Goal: Task Accomplishment & Management: Manage account settings

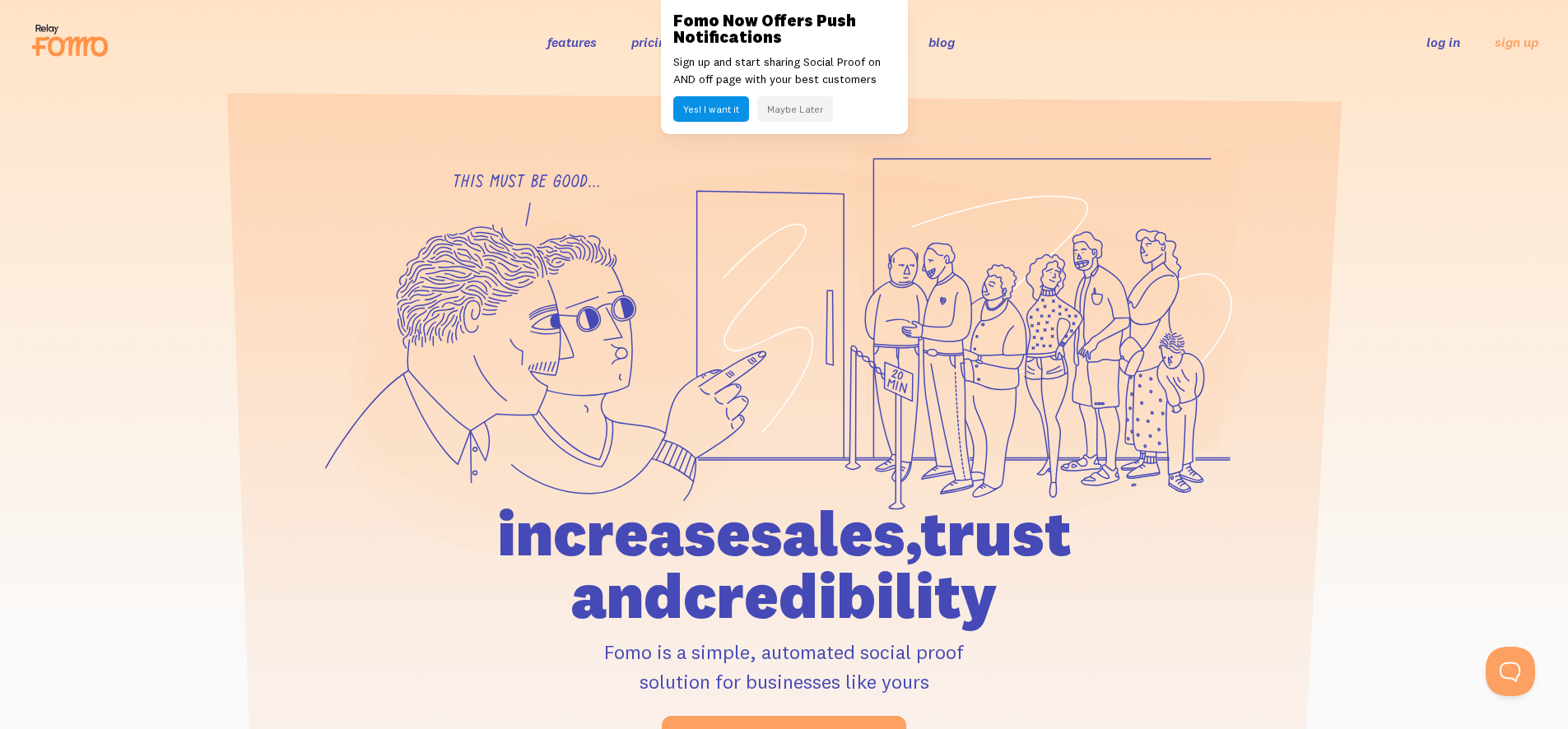
click at [1451, 51] on li "log in" at bounding box center [1443, 41] width 33 height 19
click at [1450, 48] on link "log in" at bounding box center [1443, 41] width 33 height 17
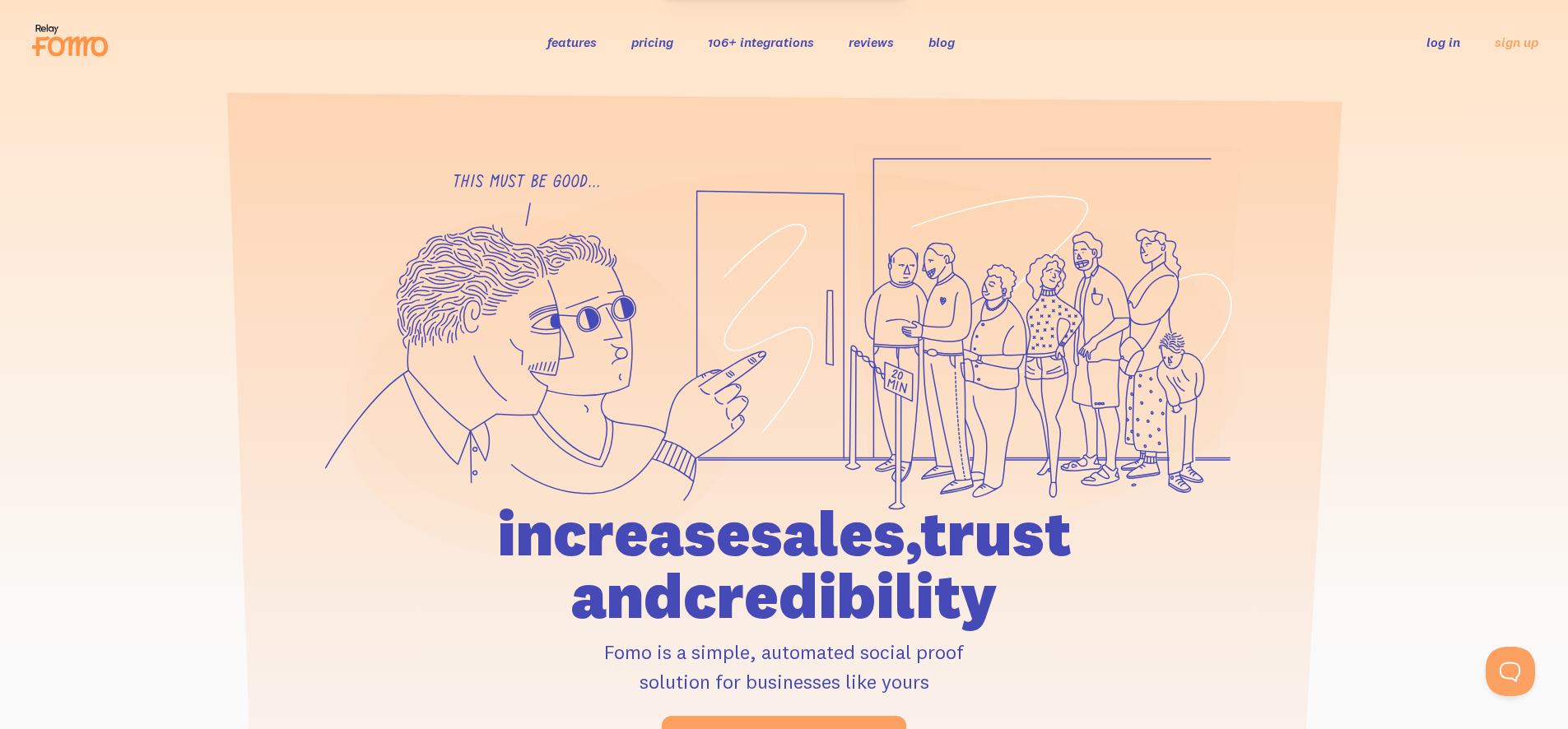
click at [1445, 45] on link "log in" at bounding box center [1443, 41] width 33 height 17
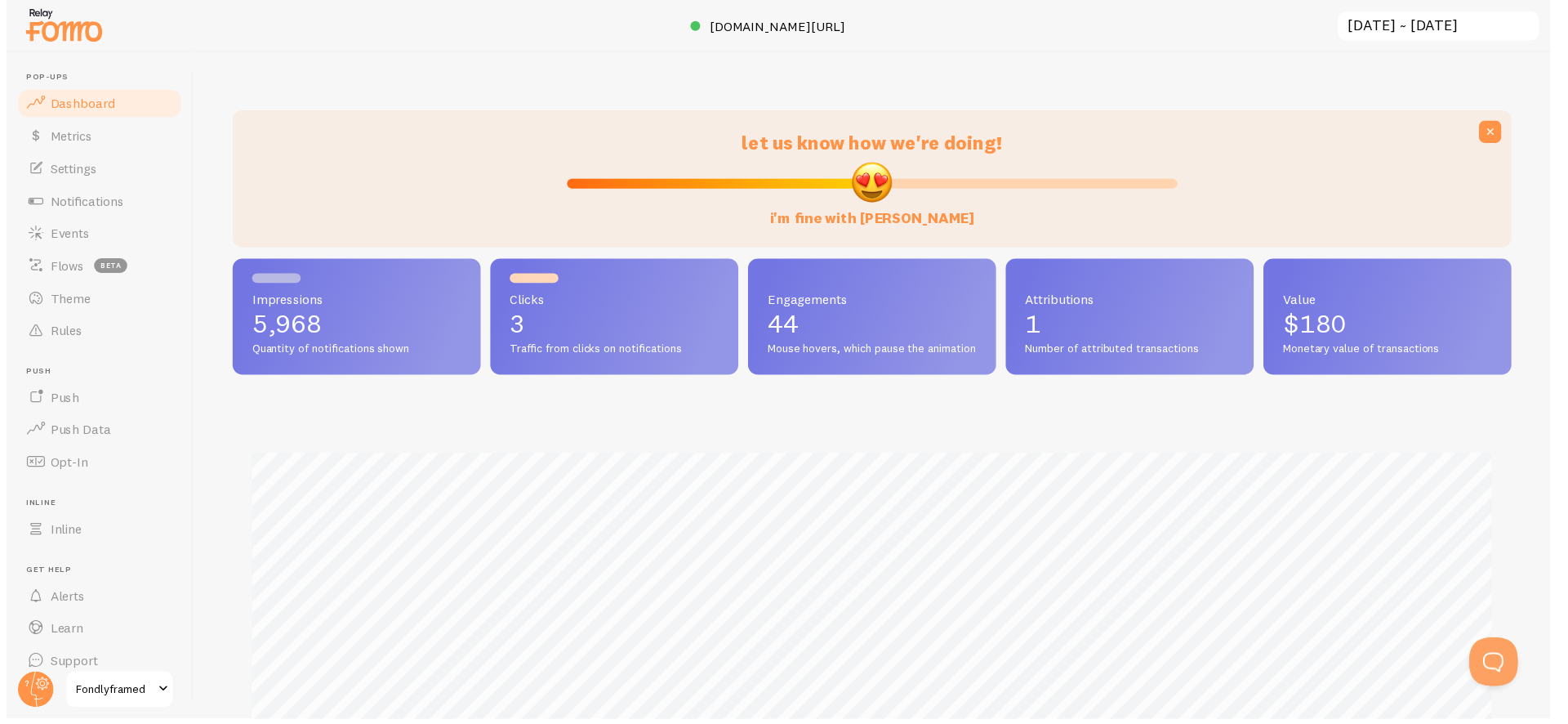
scroll to position [816652, 815277]
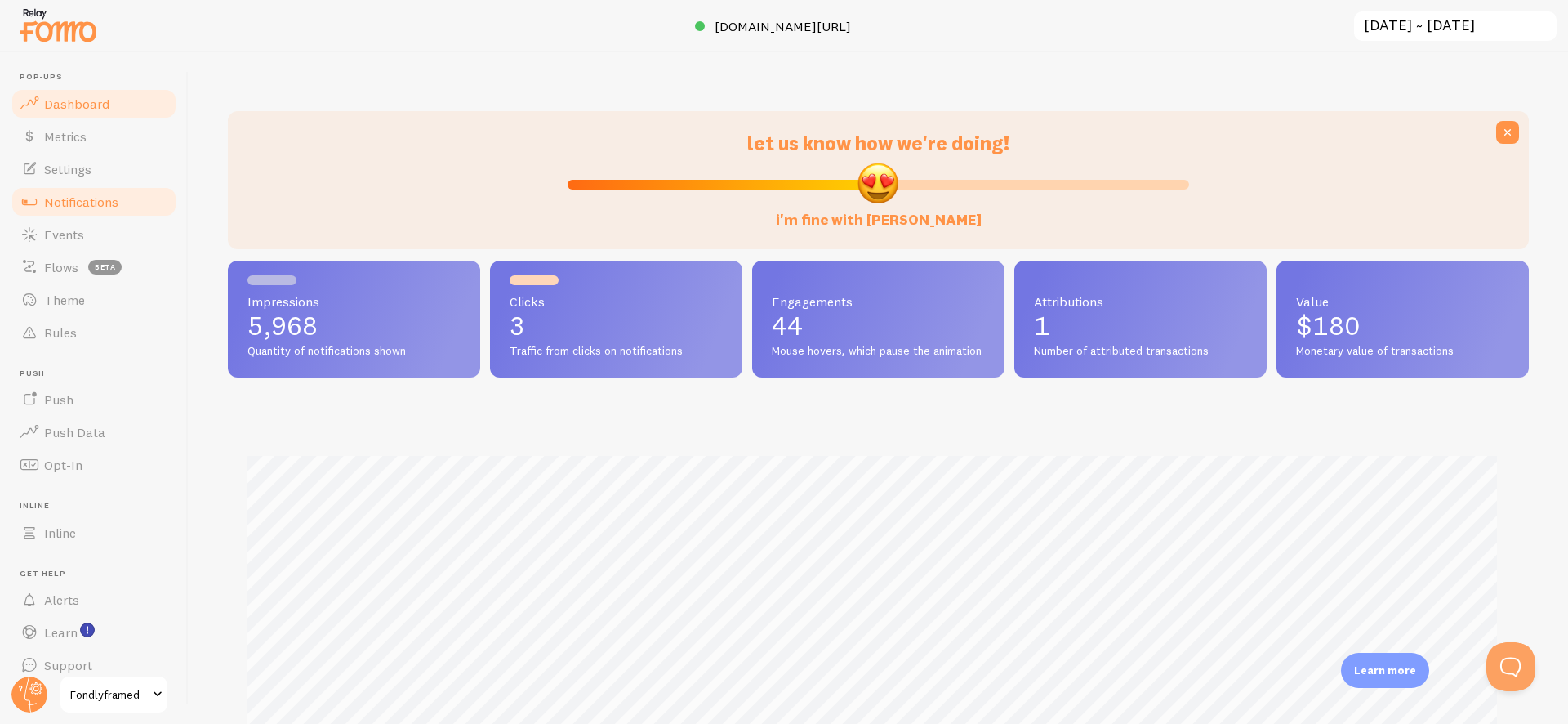
click at [76, 200] on span "Notifications" at bounding box center [81, 201] width 74 height 17
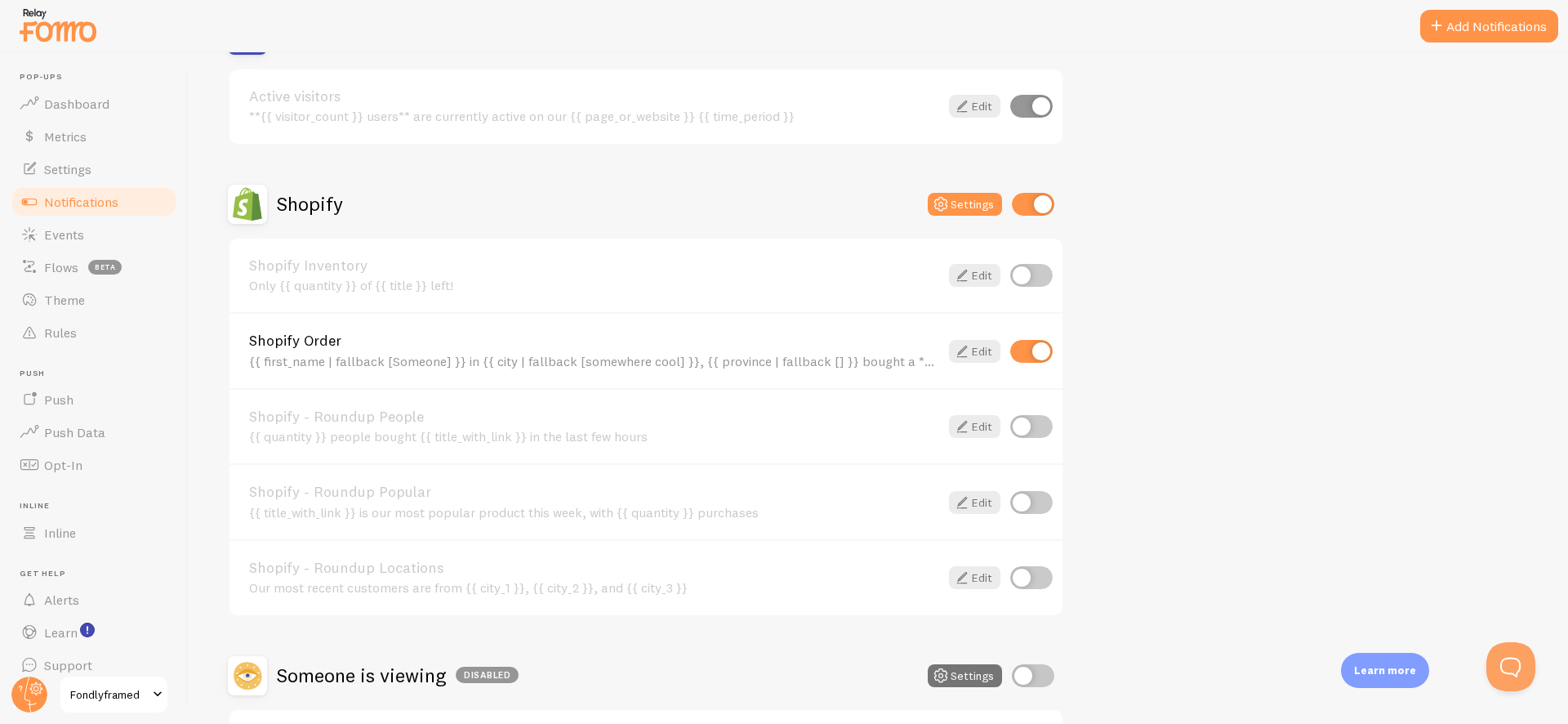
scroll to position [422, 0]
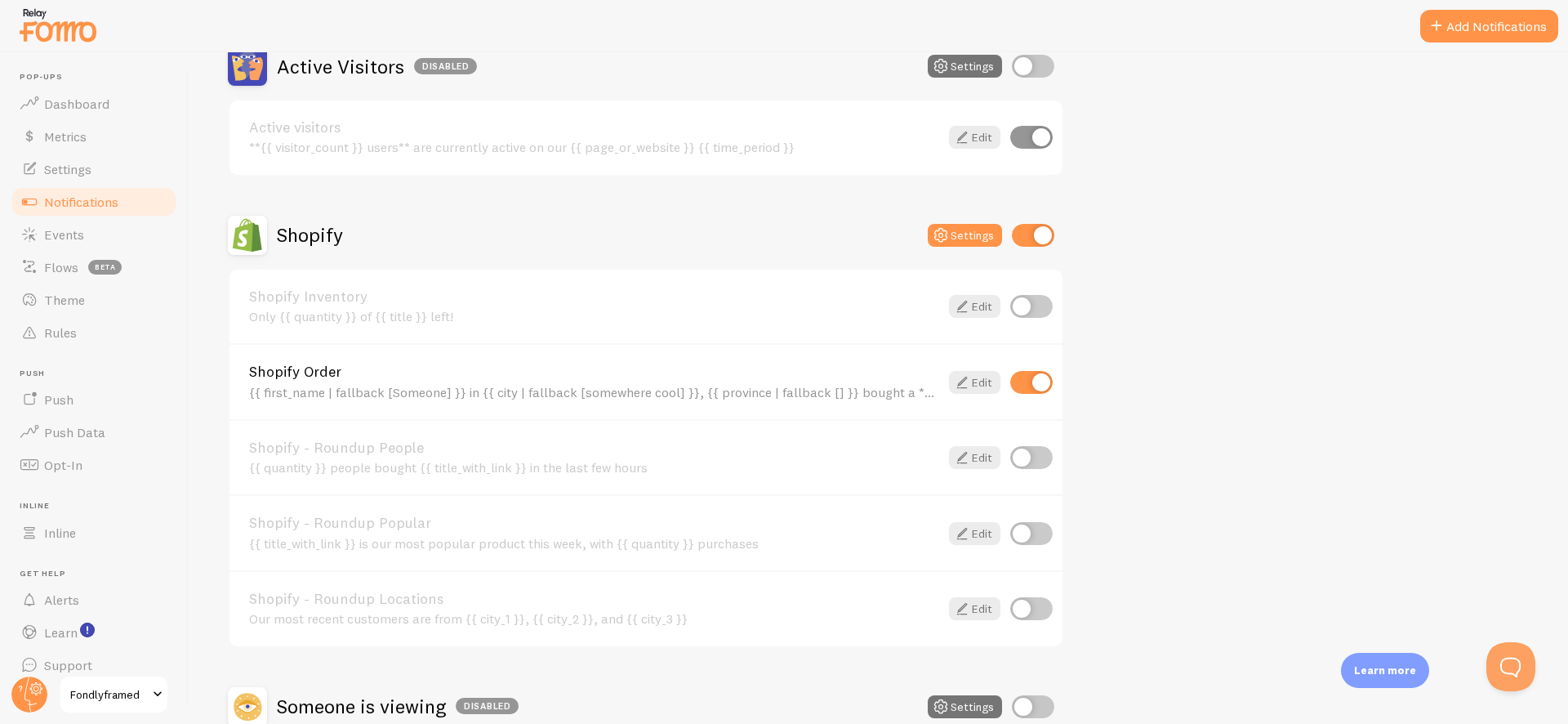
click at [1031, 381] on input "checkbox" at bounding box center [1032, 382] width 43 height 22
checkbox input "false"
click at [1024, 232] on input "checkbox" at bounding box center [1034, 234] width 43 height 22
checkbox input "false"
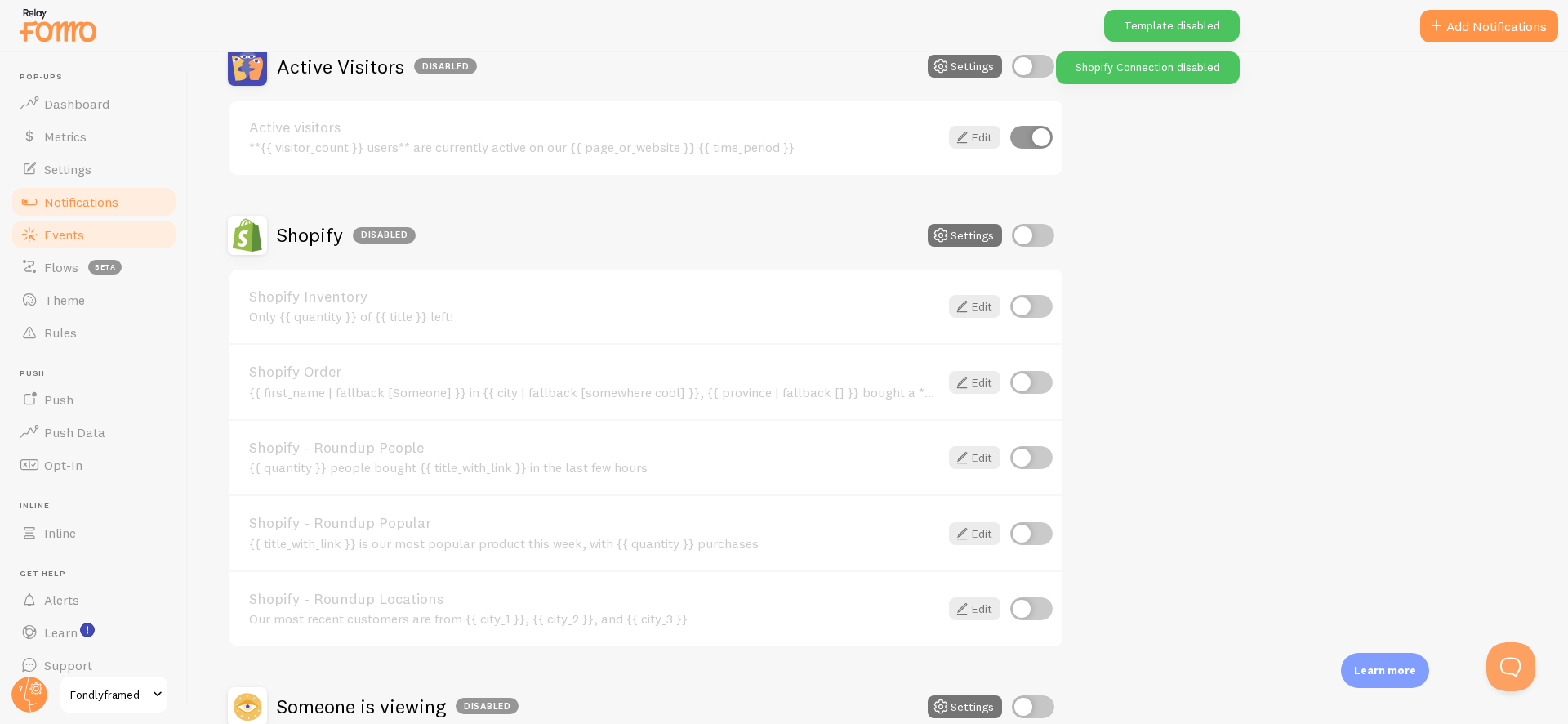
click at [121, 244] on link "Events" at bounding box center [94, 234] width 169 height 32
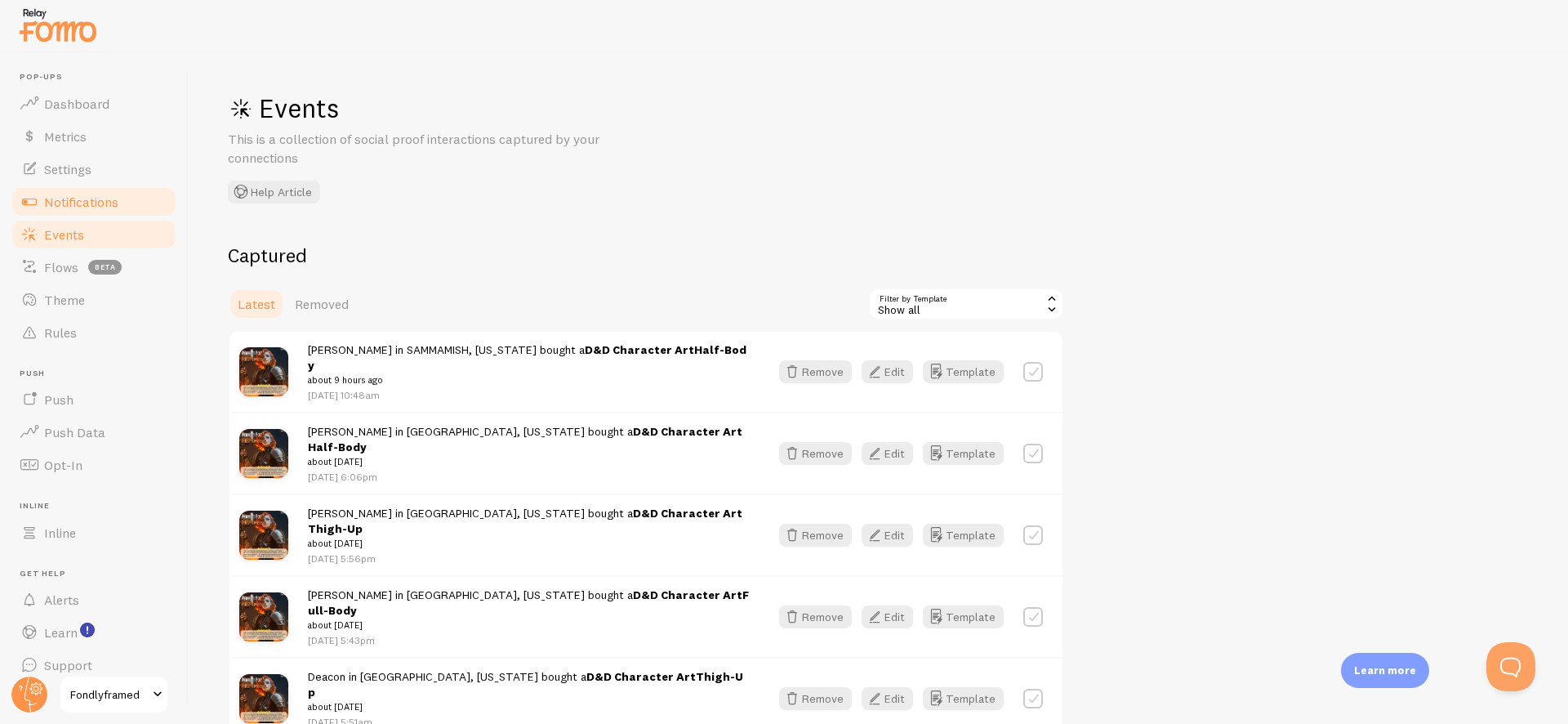
click at [118, 197] on link "Notifications" at bounding box center [94, 201] width 169 height 32
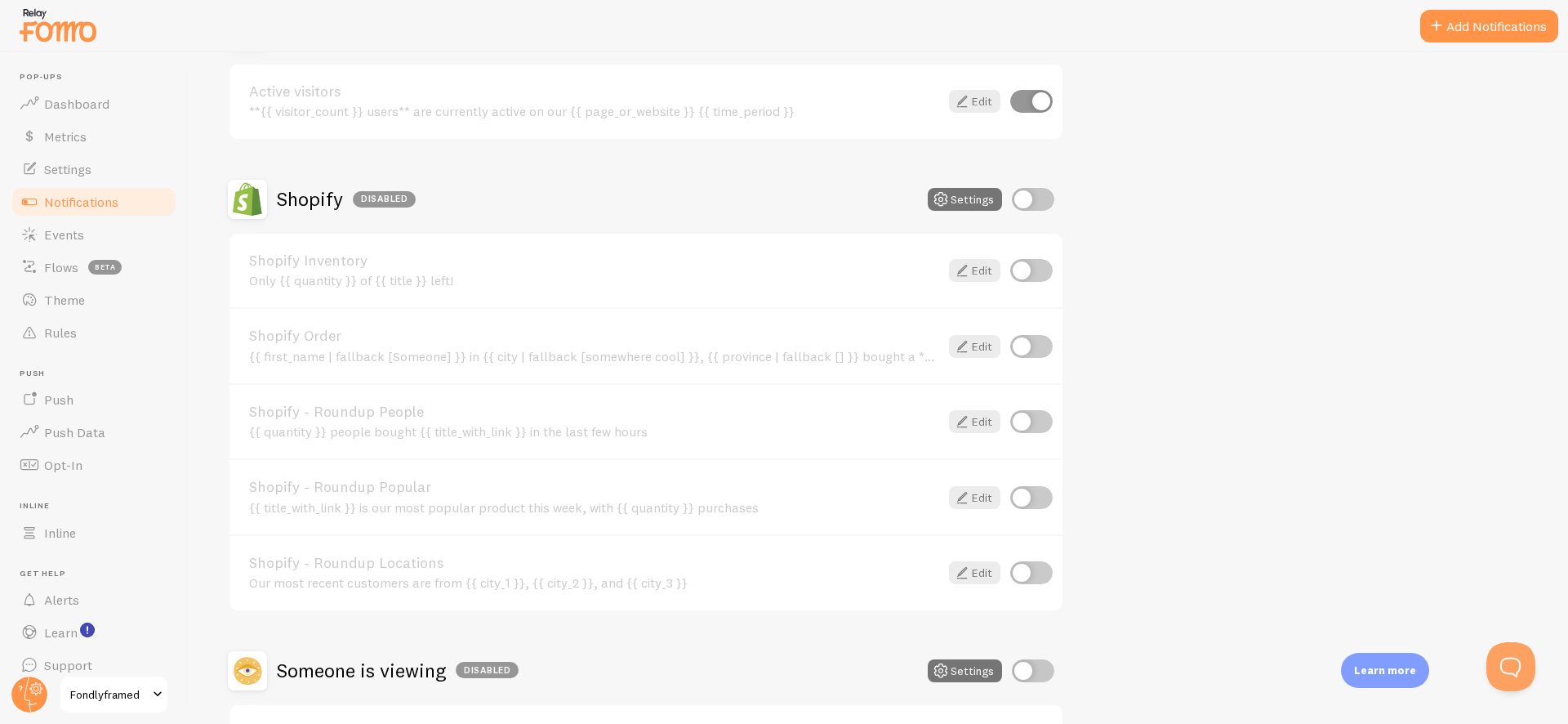
scroll to position [446, 0]
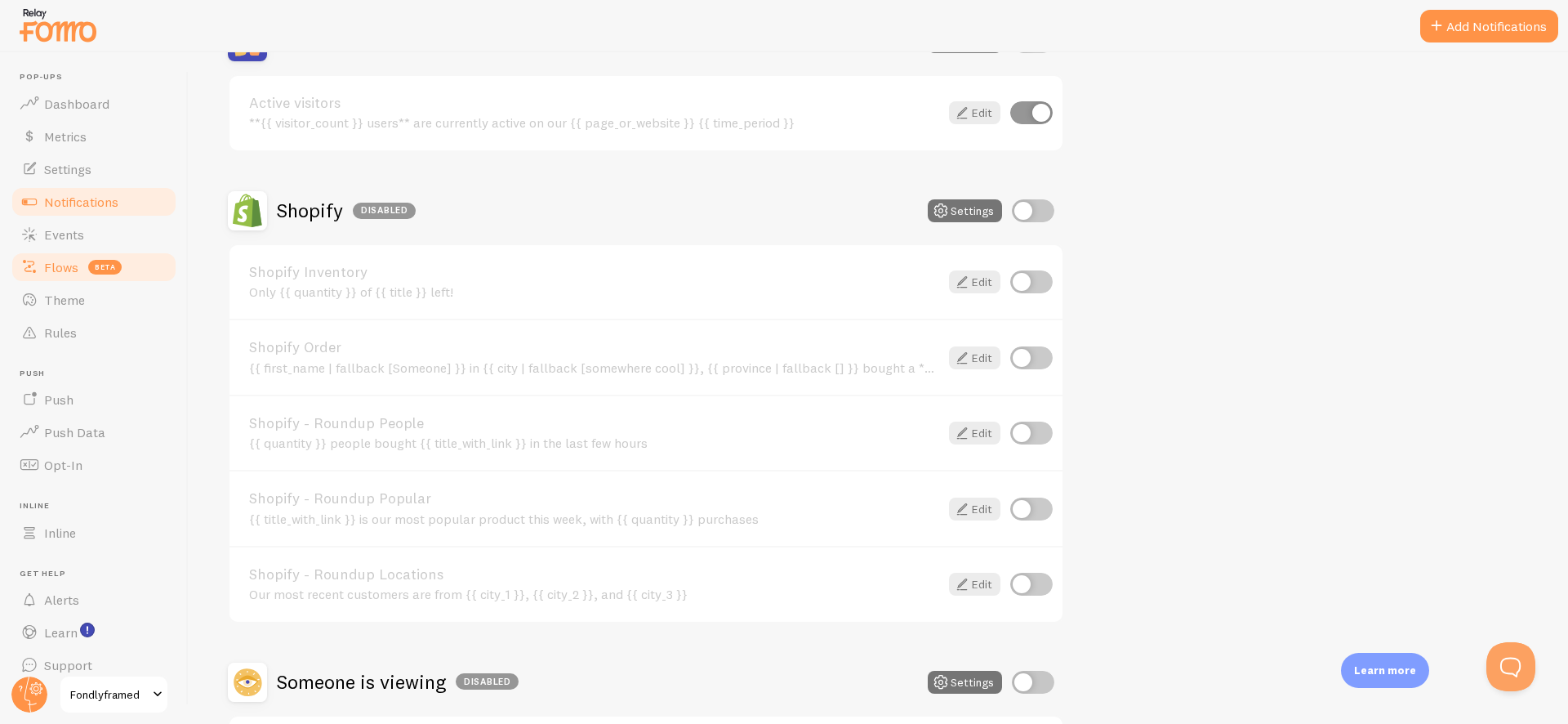
click at [65, 261] on span "Flows" at bounding box center [60, 266] width 34 height 17
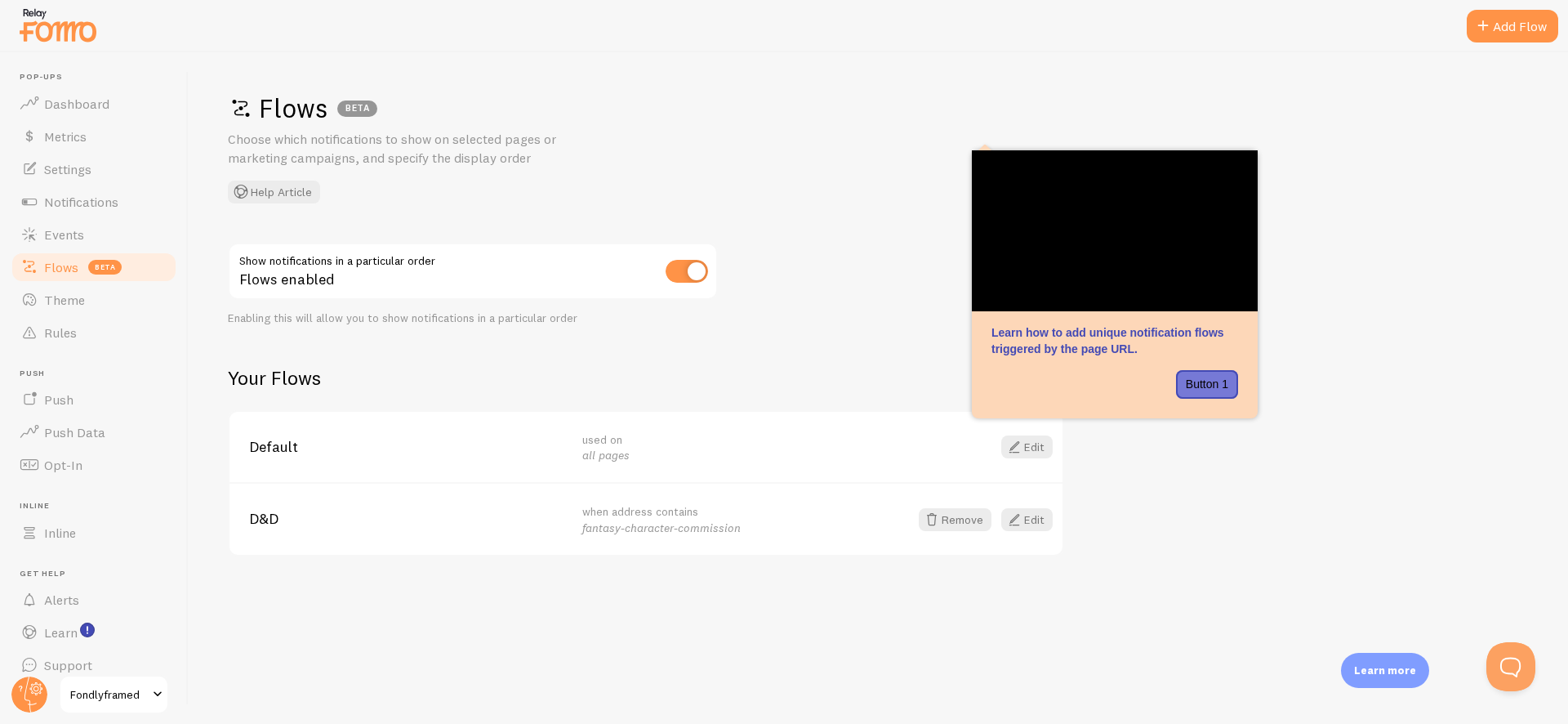
click at [669, 274] on input "checkbox" at bounding box center [686, 270] width 43 height 22
checkbox input "false"
click at [586, 336] on div "Flows BETA Choose which notifications to show on selected pages or marketing ca…" at bounding box center [878, 388] width 1379 height 671
click at [628, 338] on div "Flows BETA Choose which notifications to show on selected pages or marketing ca…" at bounding box center [878, 388] width 1379 height 671
click at [98, 304] on link "Theme" at bounding box center [94, 300] width 169 height 32
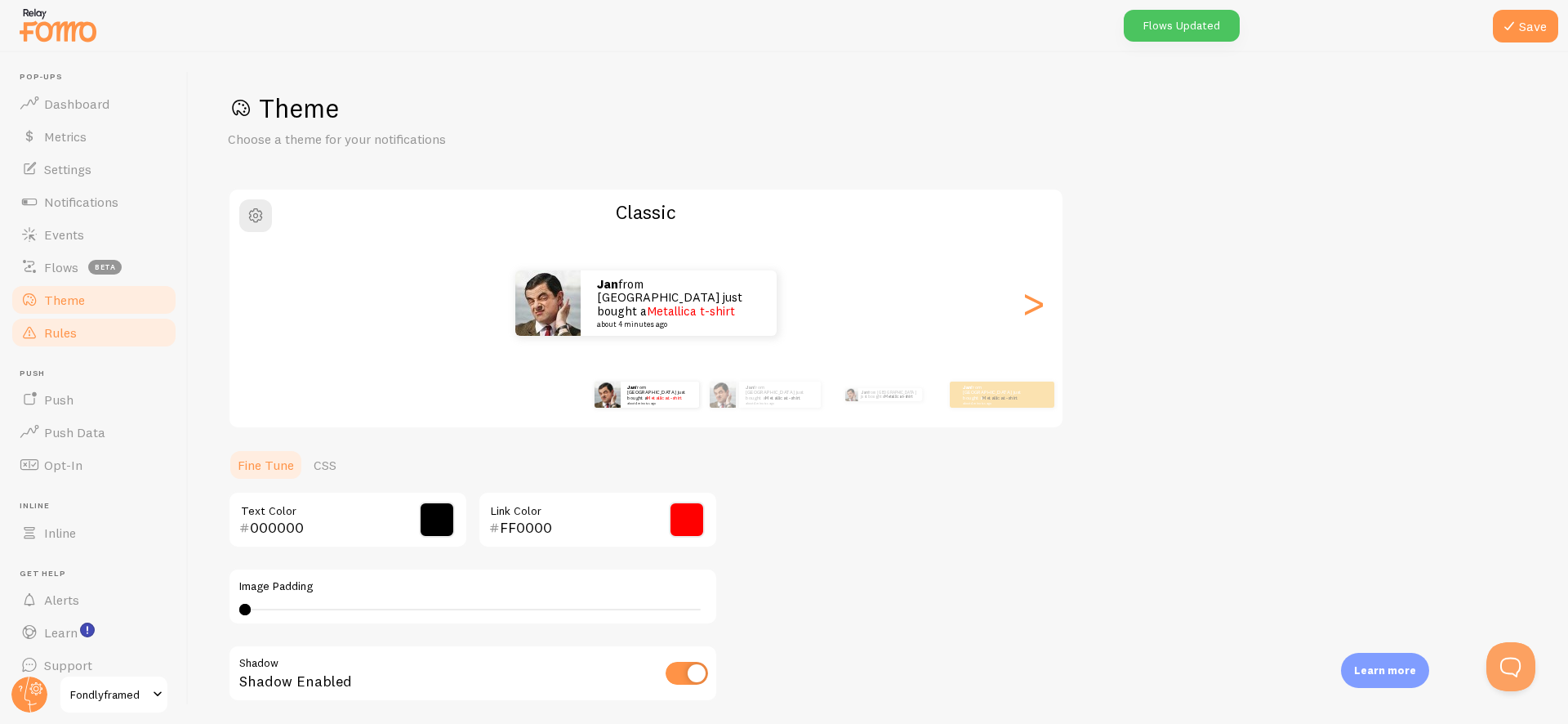
click at [91, 328] on link "Rules" at bounding box center [94, 332] width 169 height 32
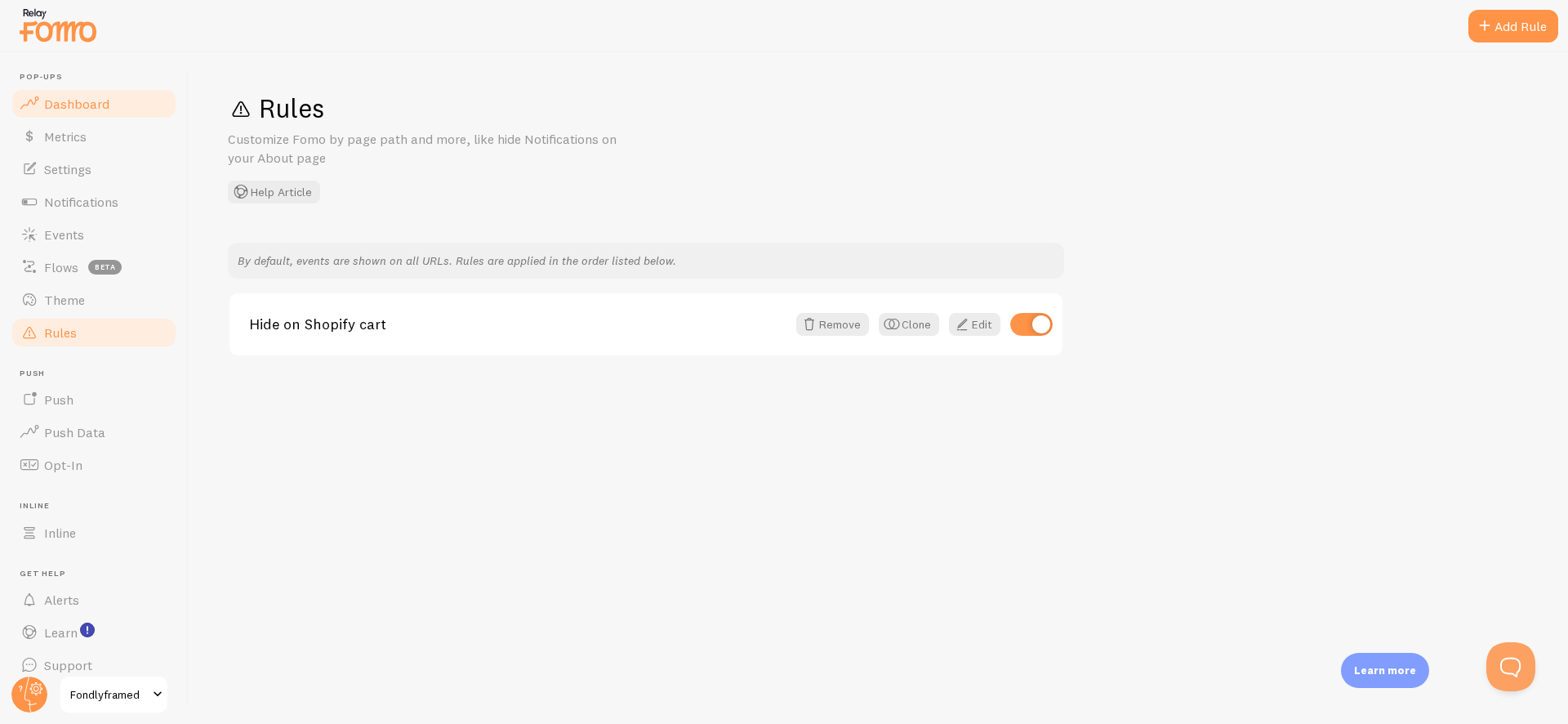
click at [113, 105] on link "Dashboard" at bounding box center [94, 103] width 169 height 32
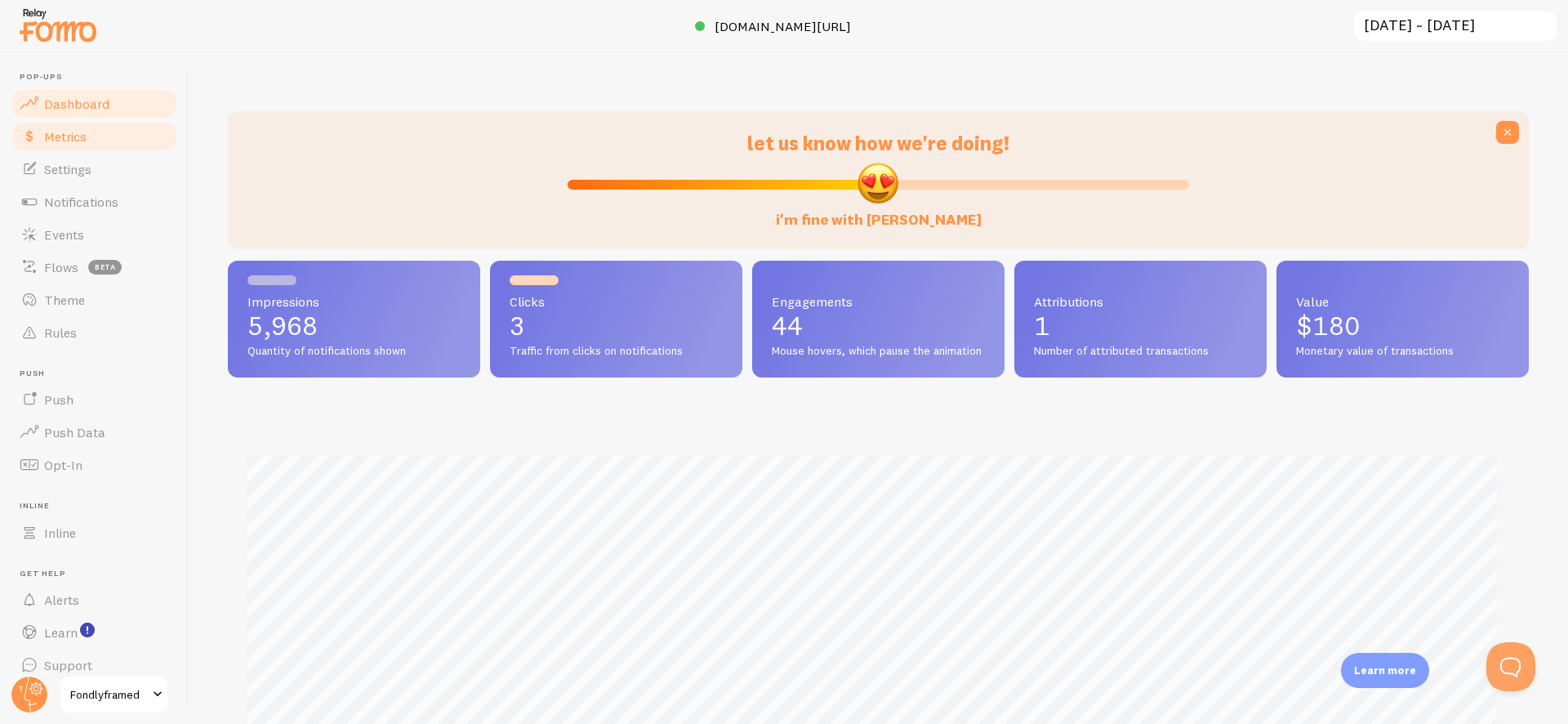
scroll to position [429, 1288]
click at [98, 140] on link "Metrics" at bounding box center [94, 136] width 169 height 32
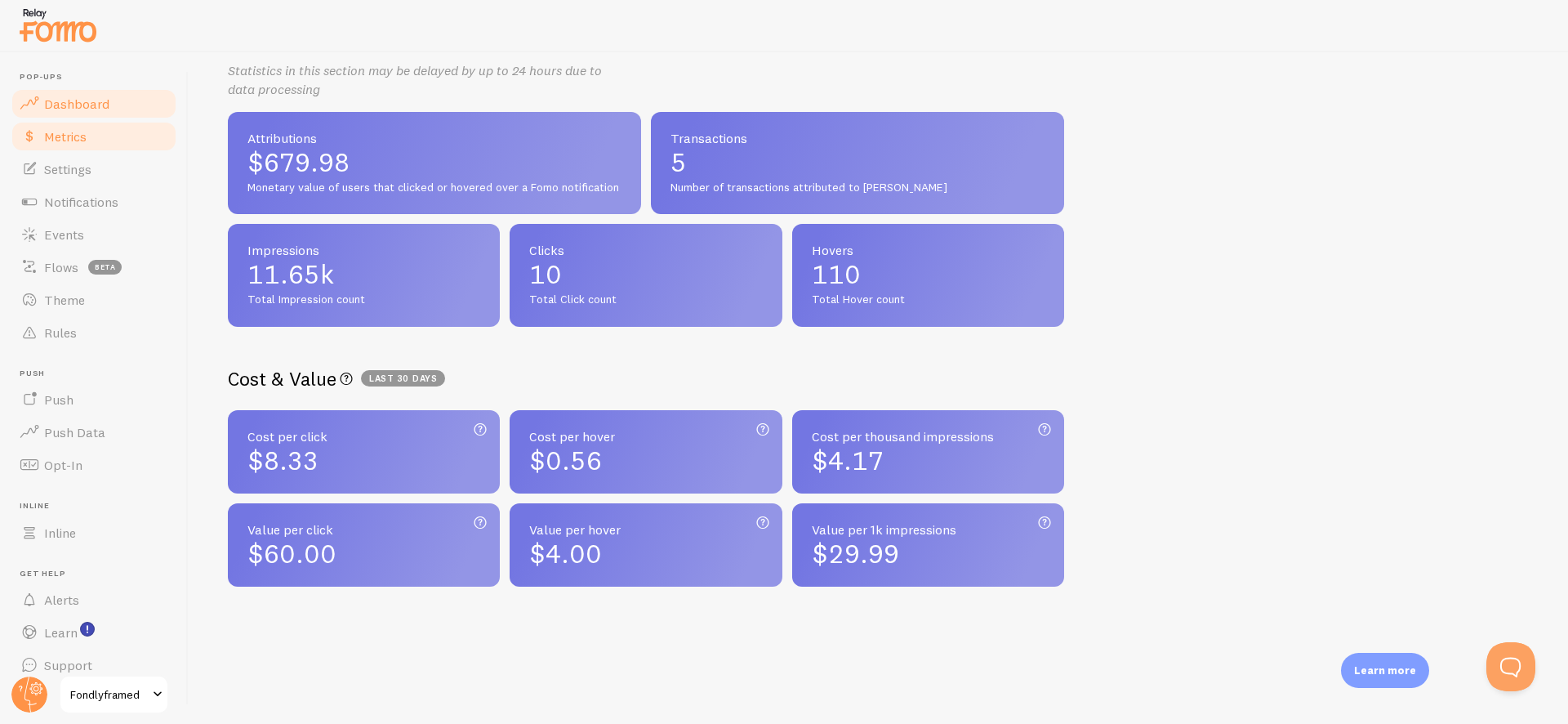
click at [115, 109] on link "Dashboard" at bounding box center [94, 103] width 169 height 32
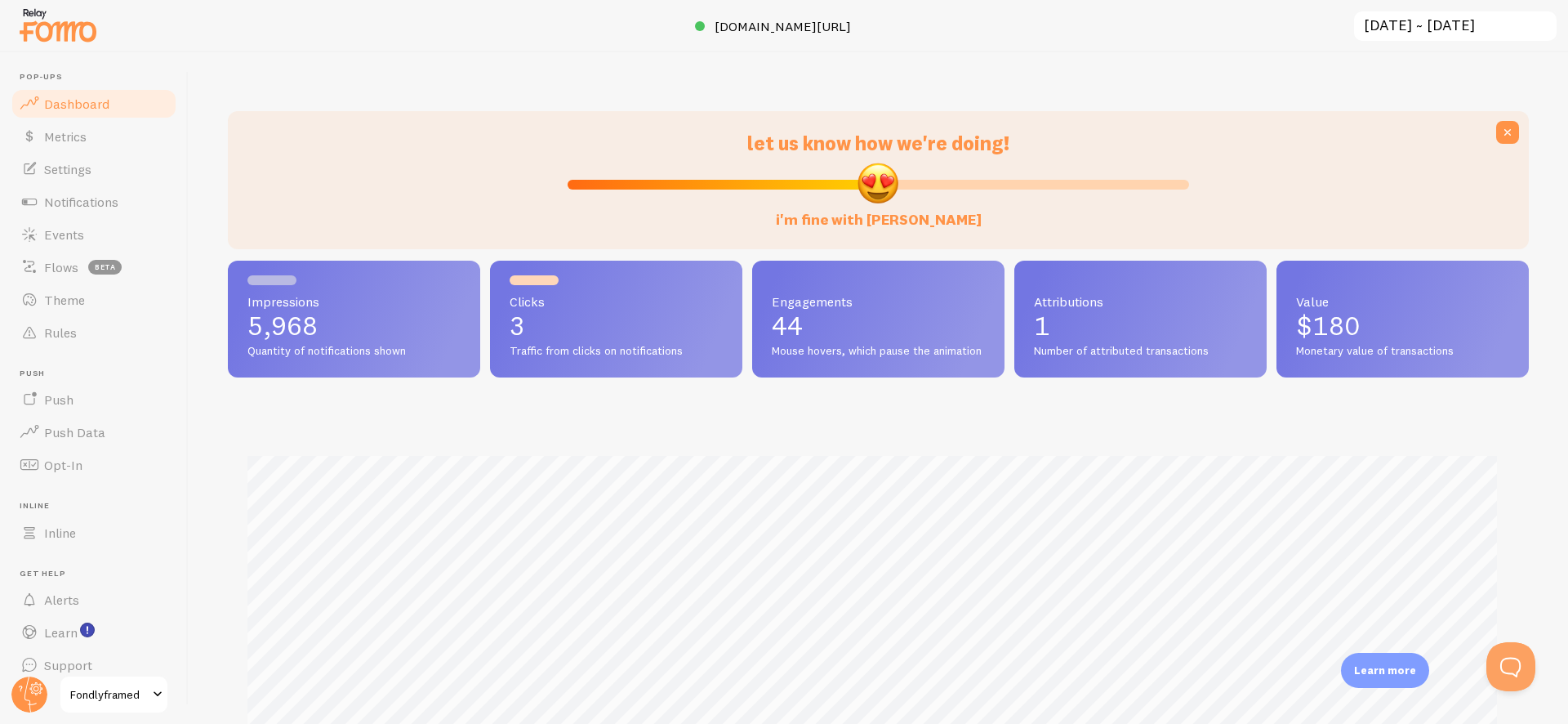
scroll to position [429, 1288]
click at [1415, 21] on input "[DATE] ~ [DATE]" at bounding box center [1455, 26] width 206 height 33
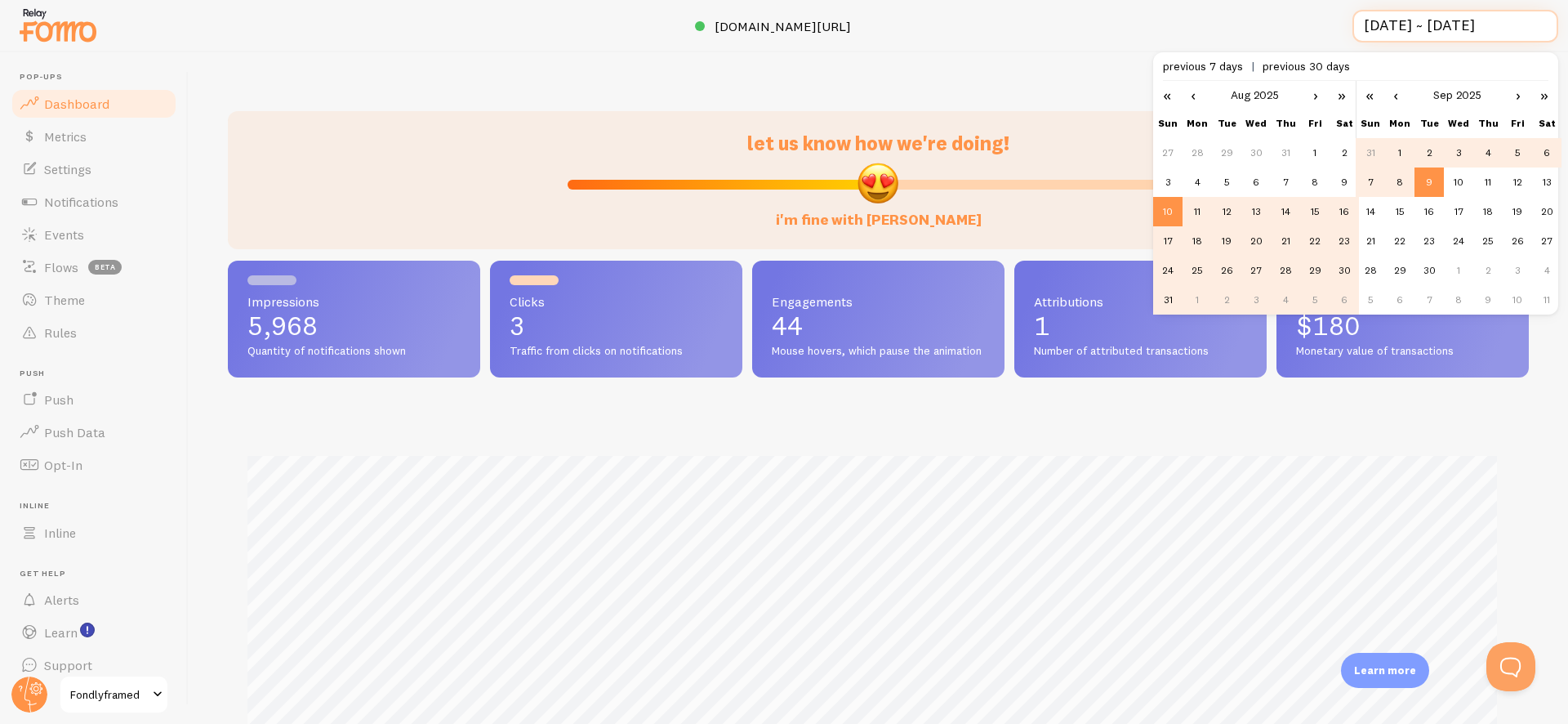
click at [1414, 22] on input "[DATE] ~ [DATE]" at bounding box center [1455, 26] width 206 height 33
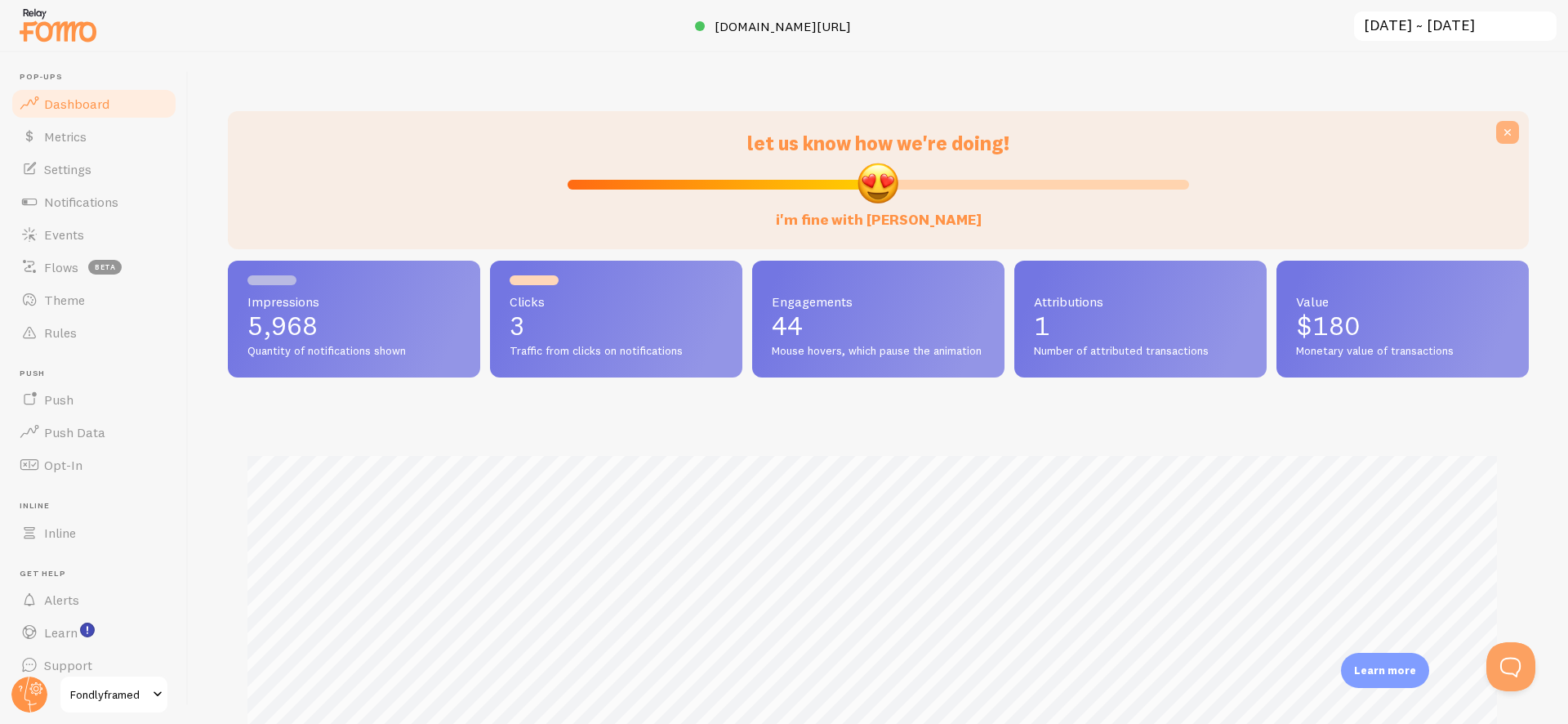
click at [1499, 128] on icon at bounding box center [1507, 132] width 17 height 17
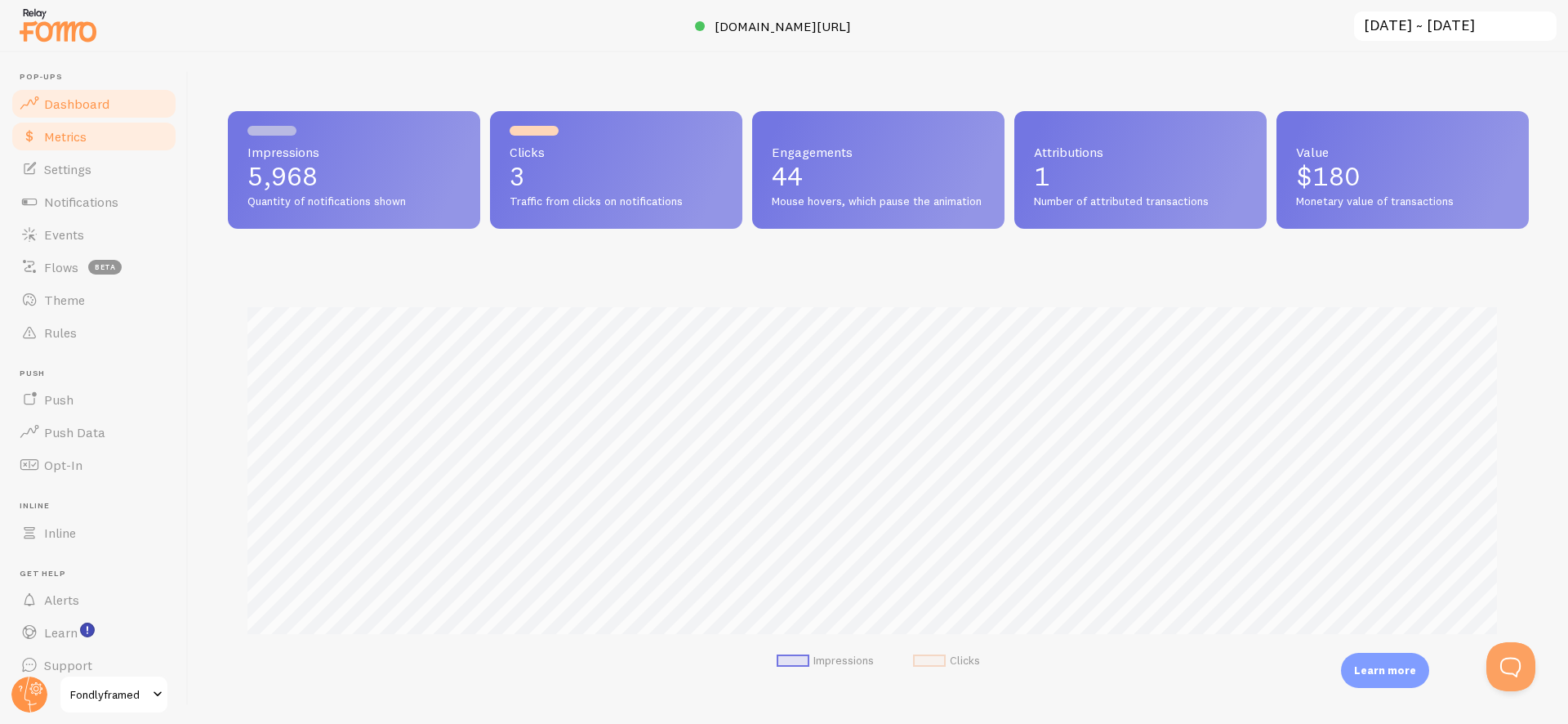
click at [99, 141] on link "Metrics" at bounding box center [94, 136] width 169 height 32
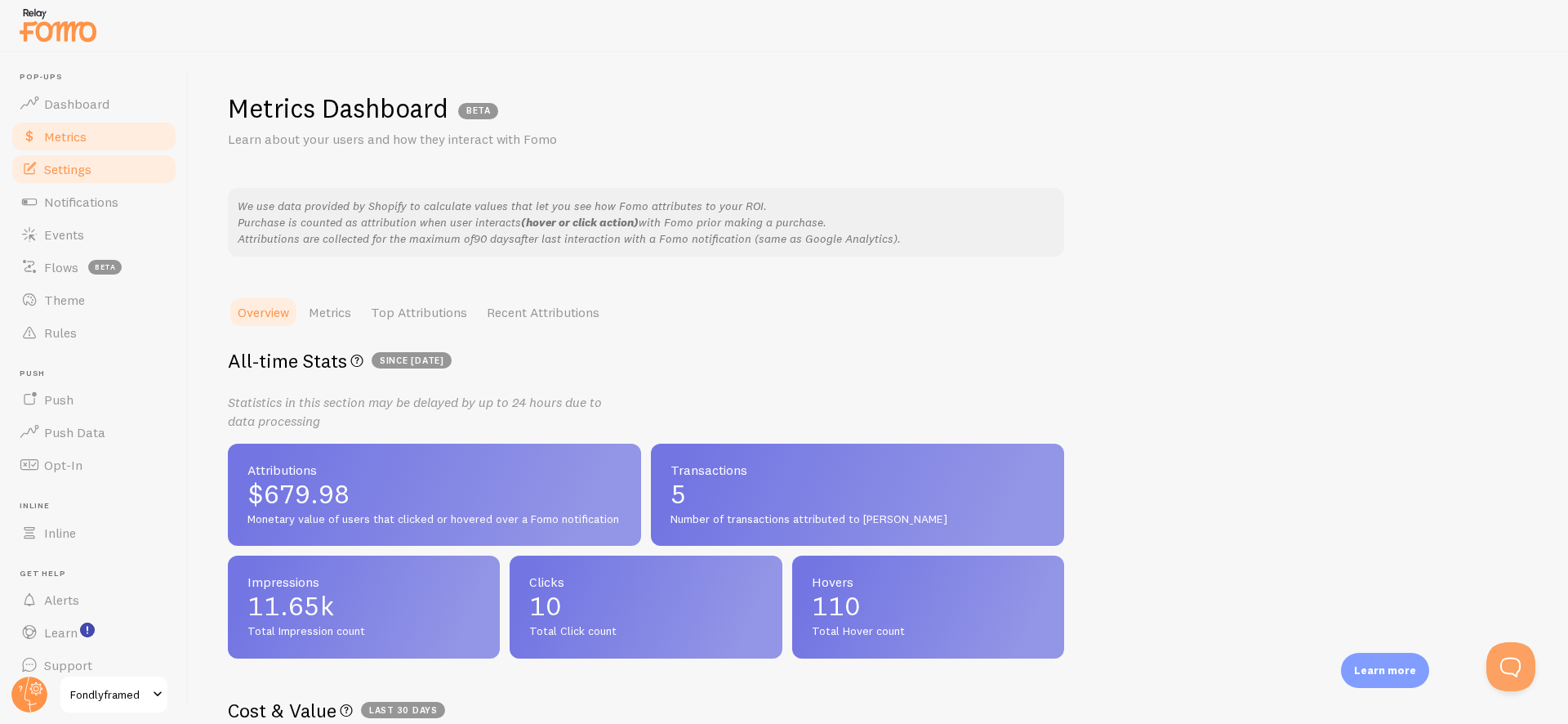
click at [116, 177] on link "Settings" at bounding box center [94, 169] width 169 height 32
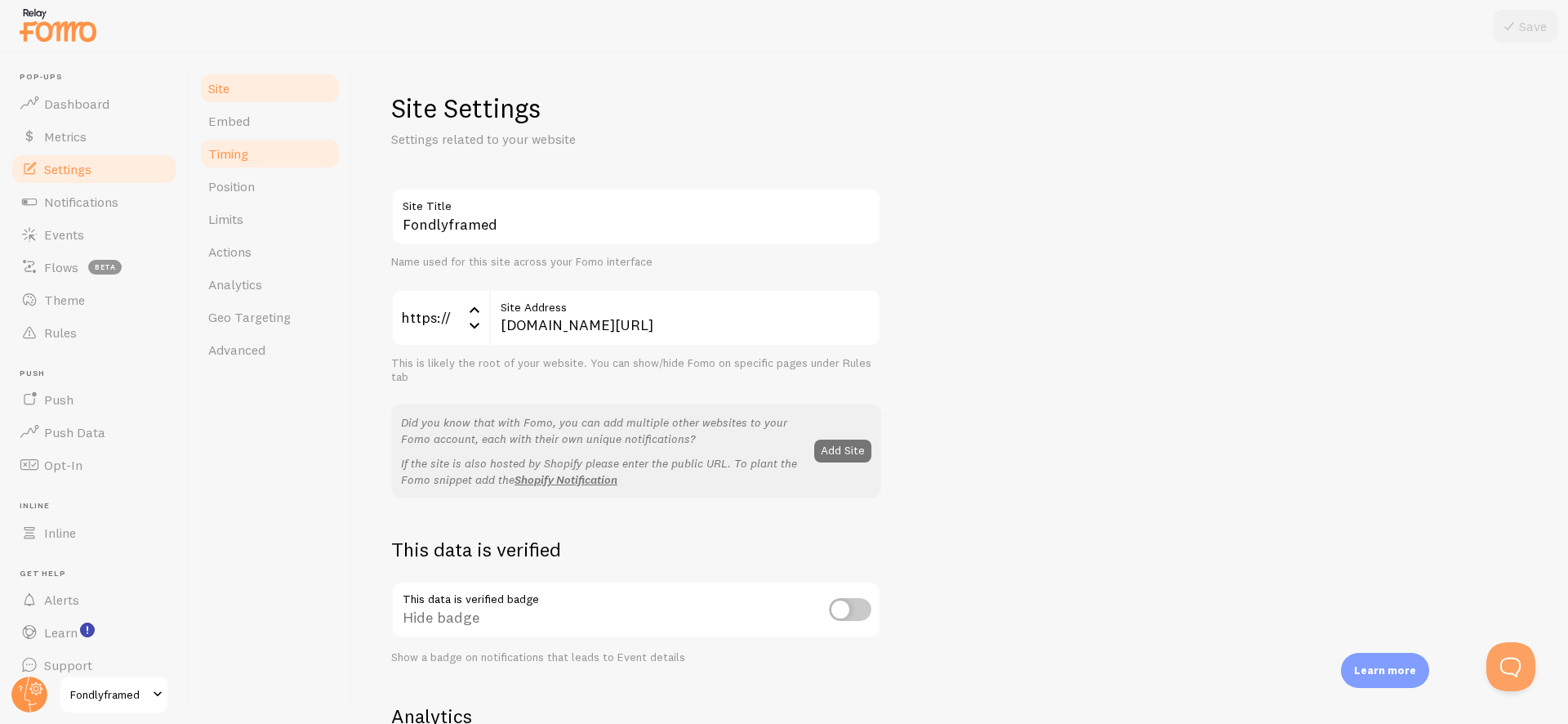
click at [259, 158] on link "Timing" at bounding box center [269, 153] width 143 height 32
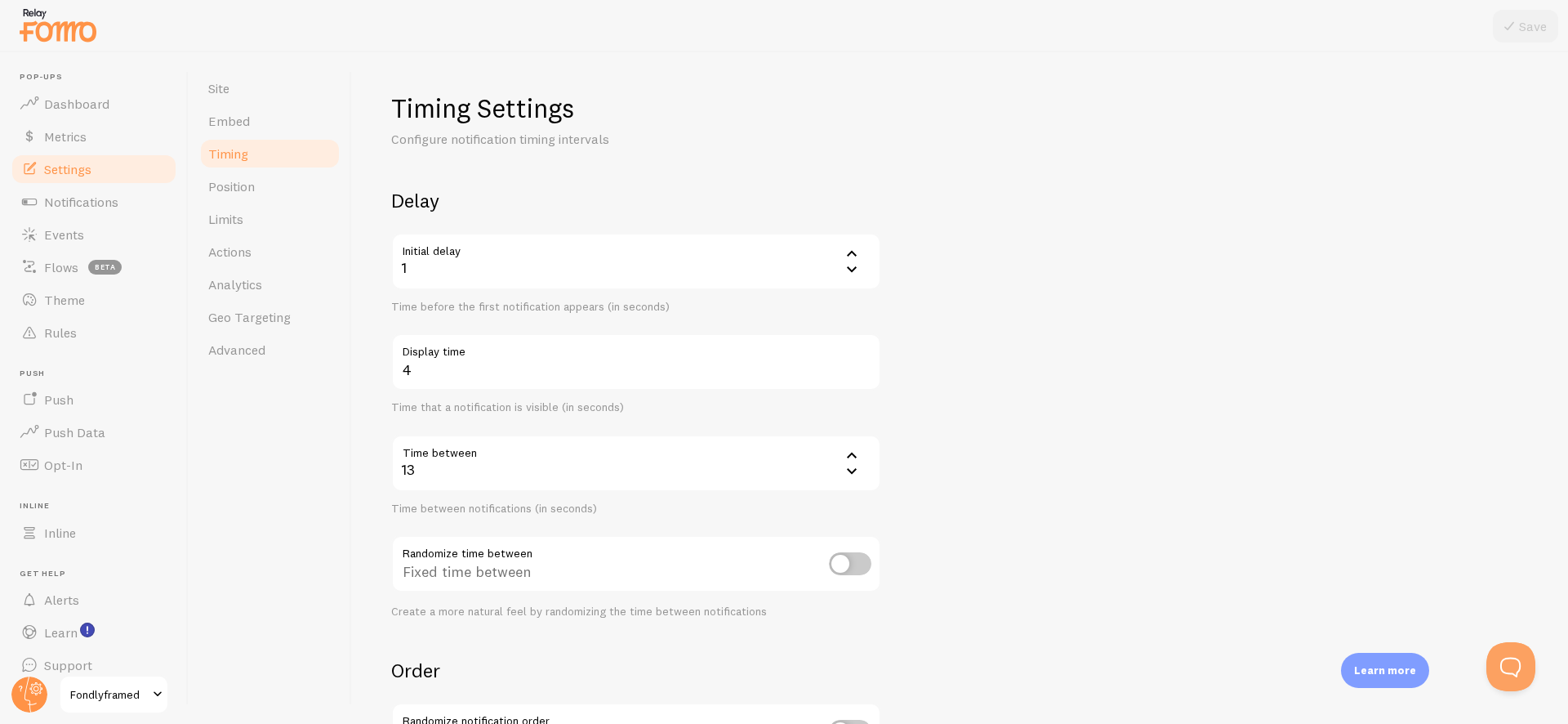
scroll to position [244, 0]
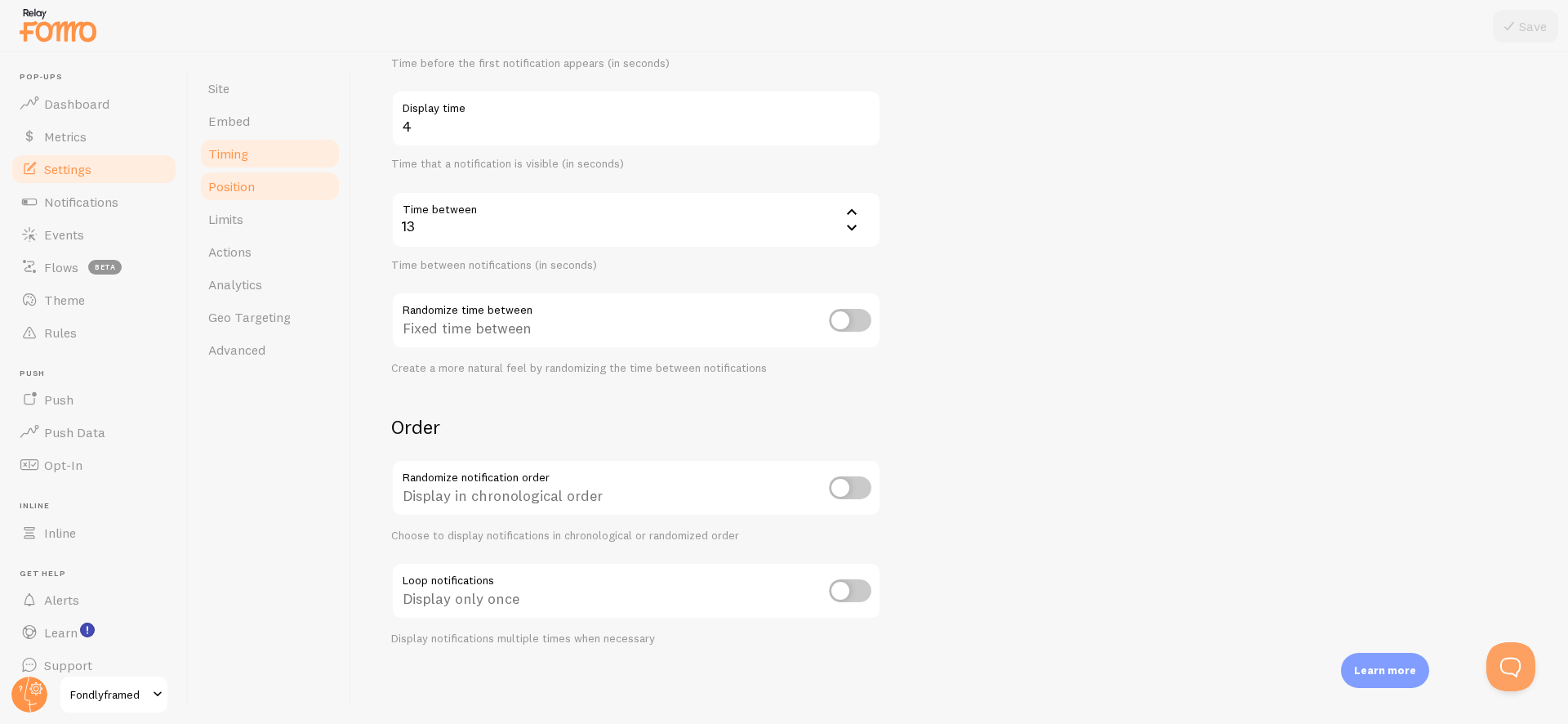
click at [273, 181] on link "Position" at bounding box center [269, 185] width 143 height 32
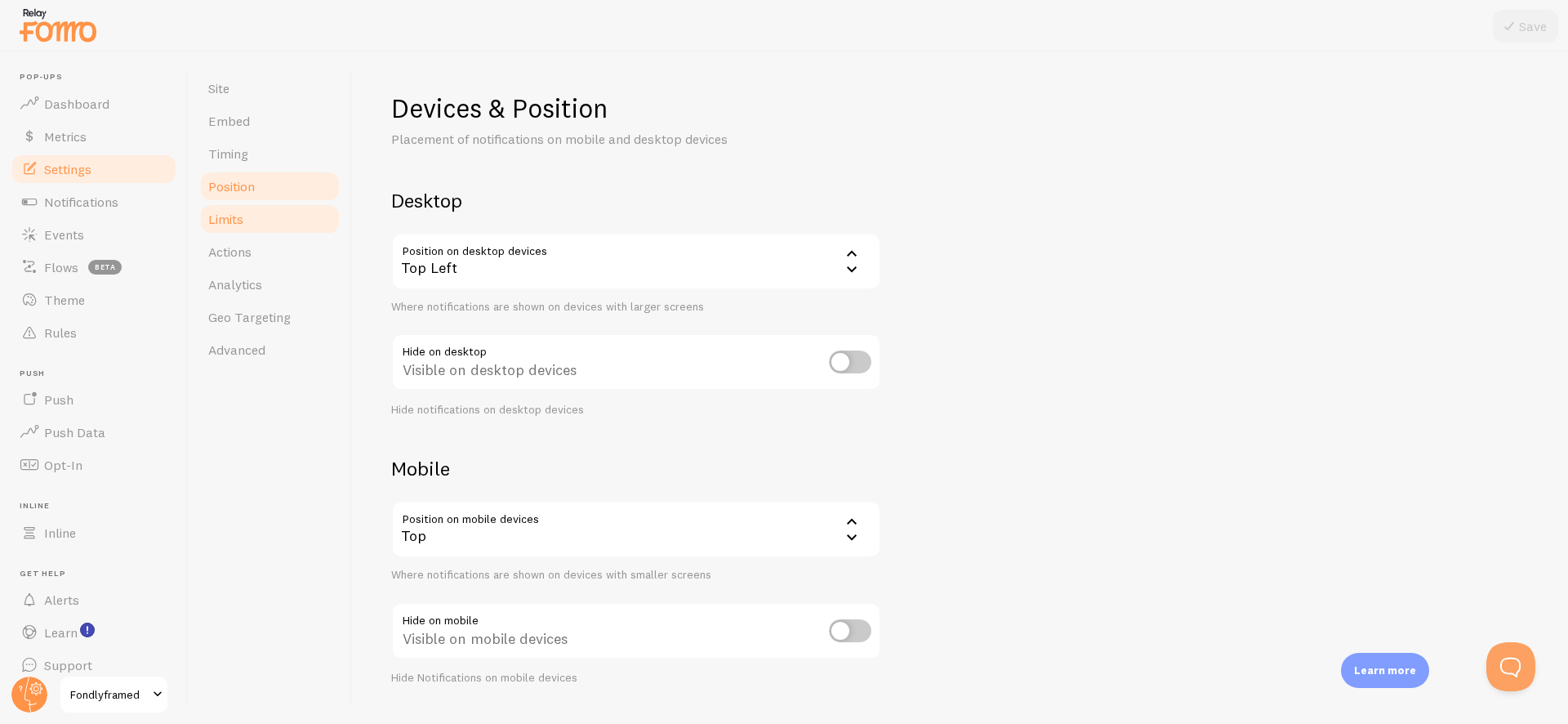
click at [274, 219] on link "Limits" at bounding box center [269, 219] width 143 height 32
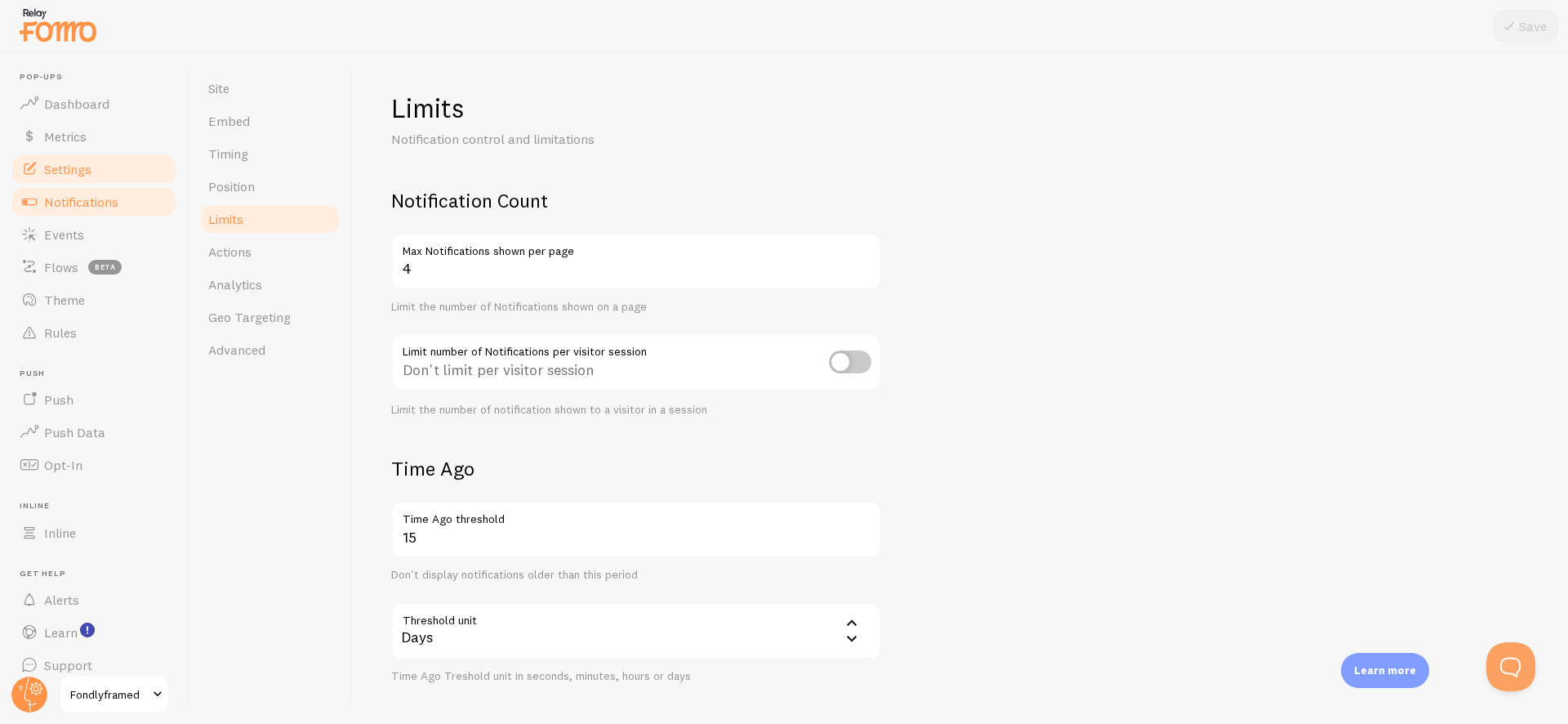
click at [98, 208] on span "Notifications" at bounding box center [81, 201] width 74 height 17
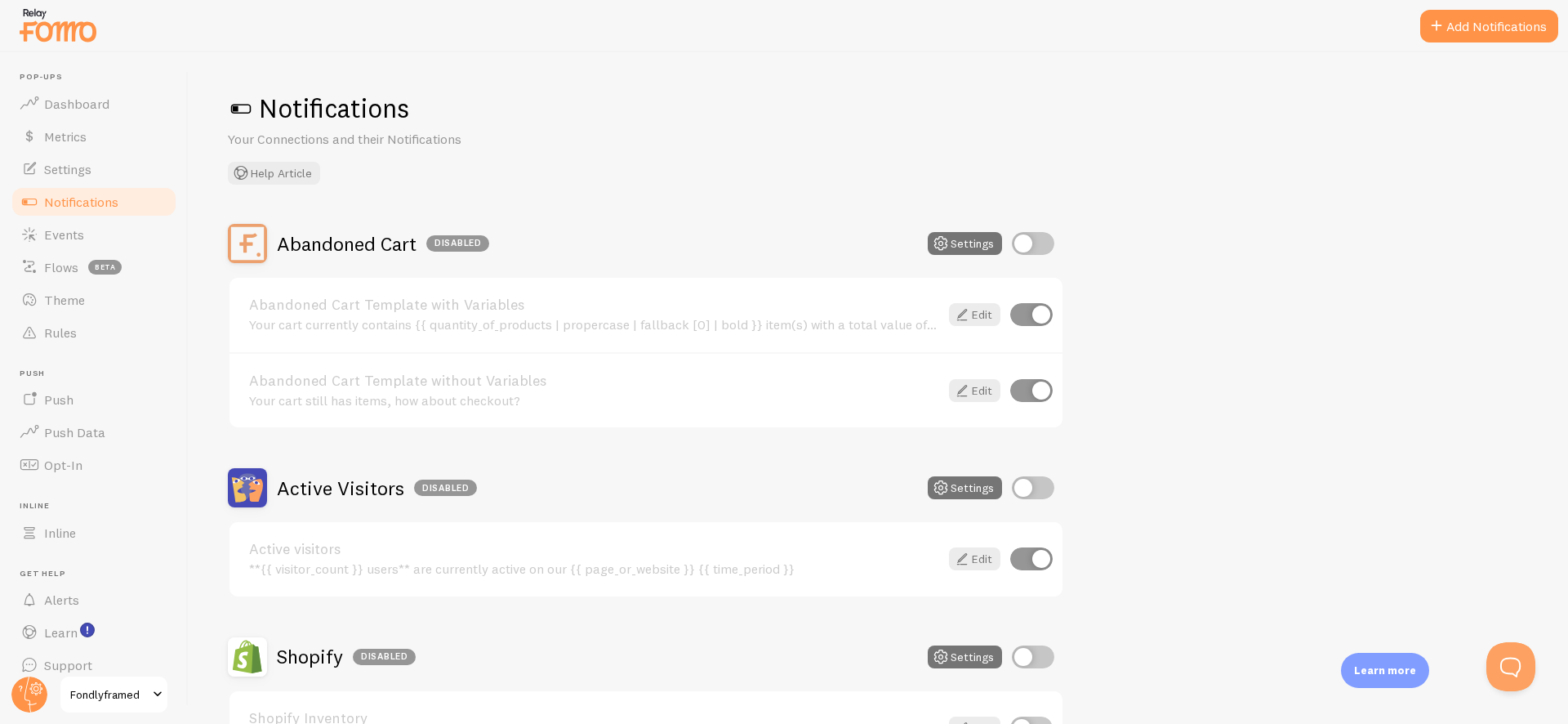
click at [1039, 319] on input "checkbox" at bounding box center [1032, 314] width 43 height 22
checkbox input "false"
click at [1032, 395] on input "checkbox" at bounding box center [1032, 390] width 43 height 22
checkbox input "false"
click at [1043, 567] on input "checkbox" at bounding box center [1032, 558] width 43 height 22
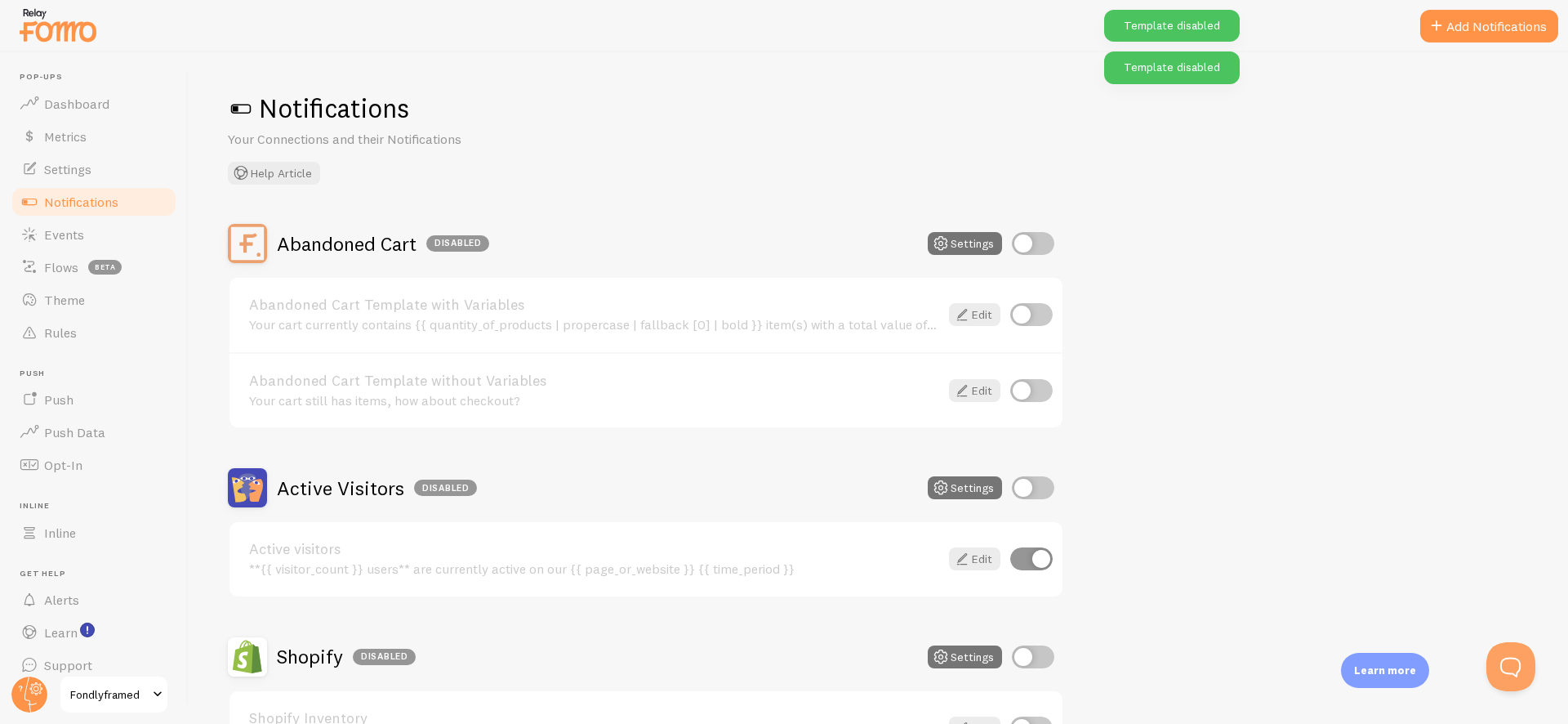
checkbox input "false"
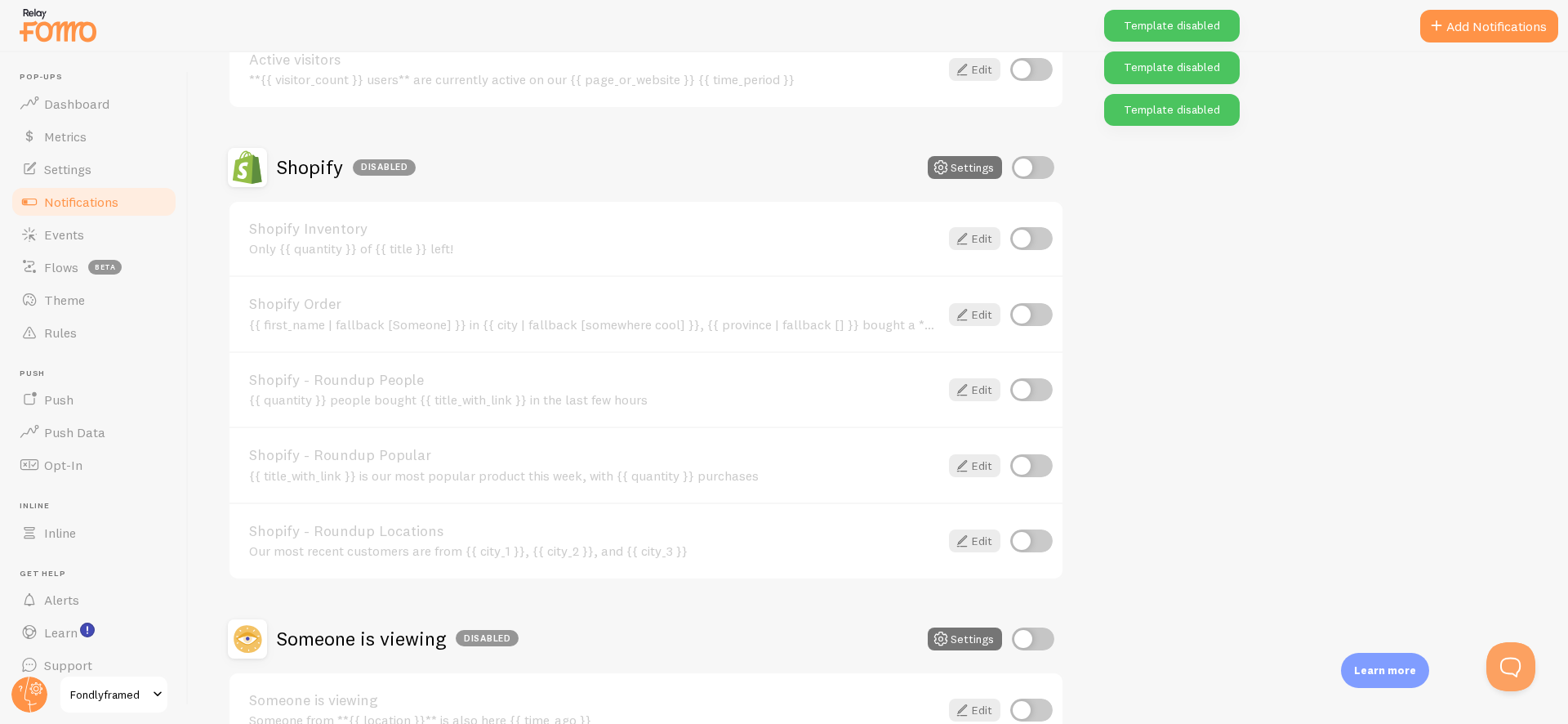
scroll to position [592, 0]
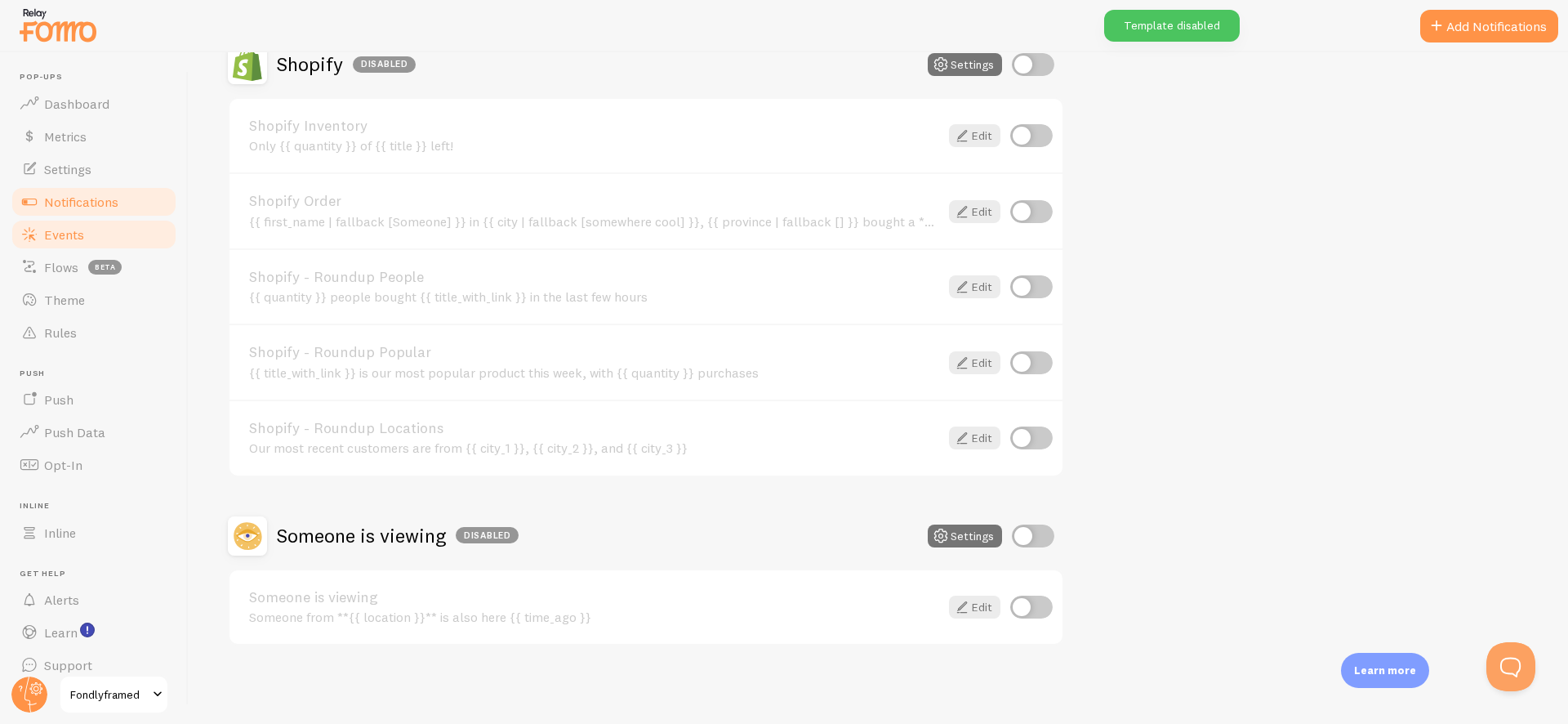
click at [107, 247] on link "Events" at bounding box center [94, 234] width 169 height 32
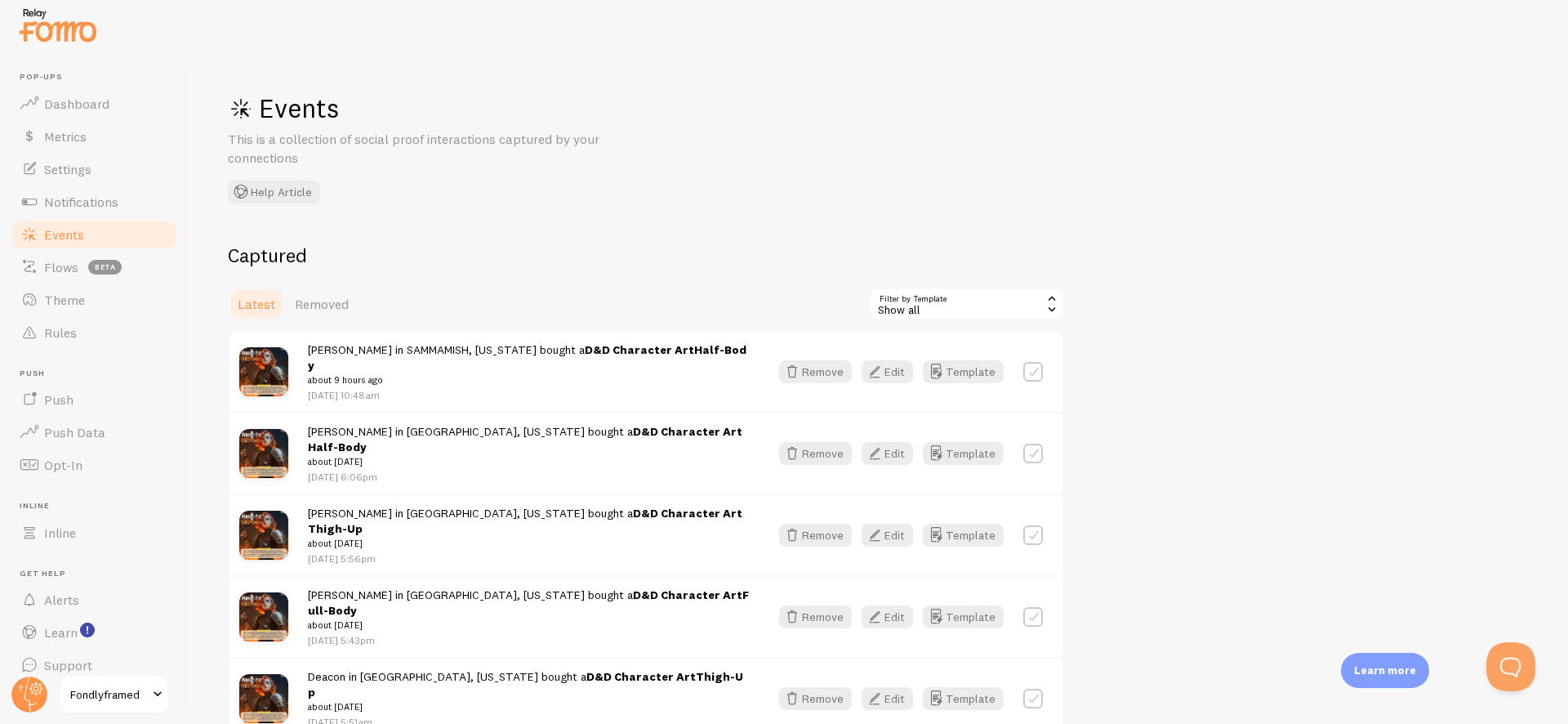
click at [1039, 366] on label at bounding box center [1033, 372] width 20 height 20
checkbox input "true"
click at [1037, 453] on div "[PERSON_NAME] in [GEOGRAPHIC_DATA], [US_STATE] bought a D&D Character Art Half-…" at bounding box center [646, 453] width 833 height 82
click at [1039, 444] on label at bounding box center [1033, 454] width 20 height 20
checkbox input "true"
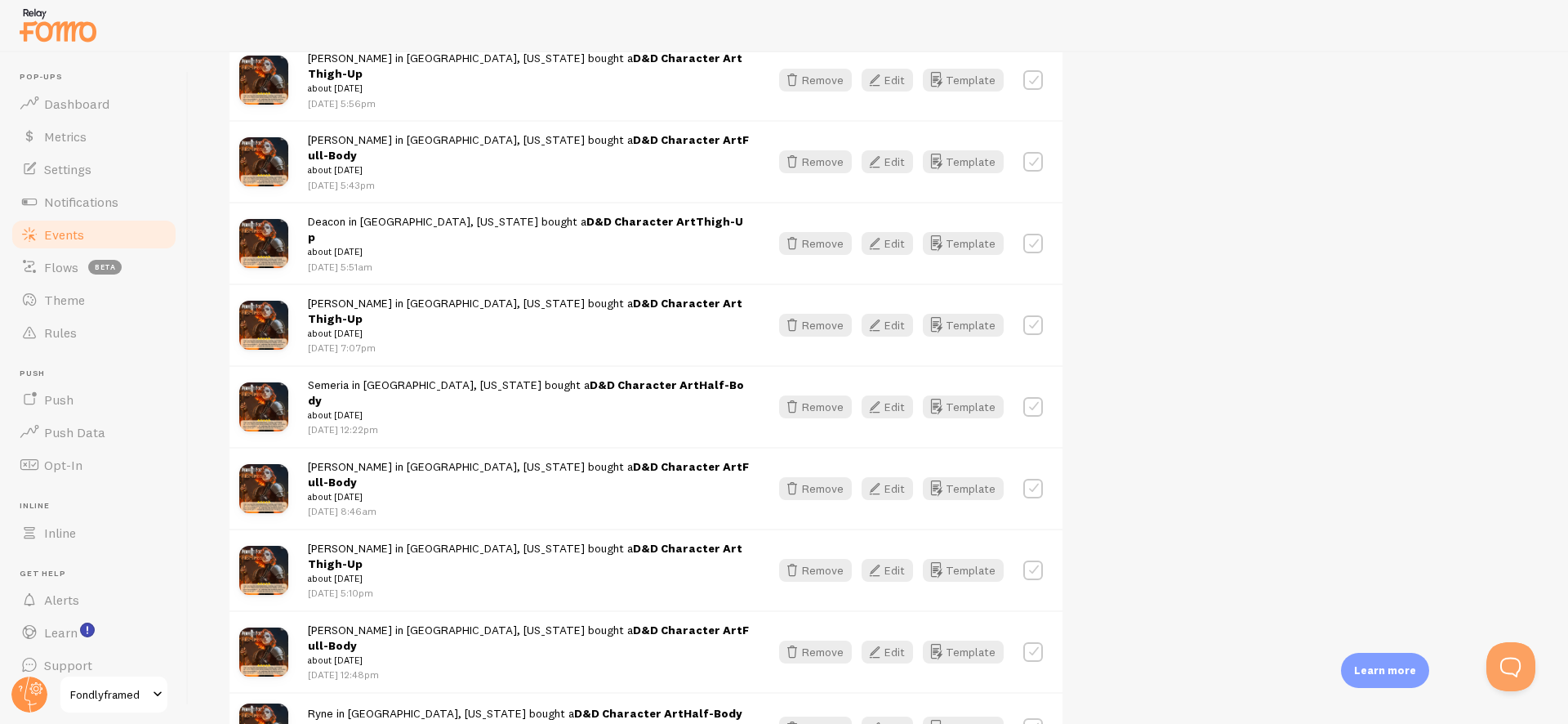
scroll to position [670, 0]
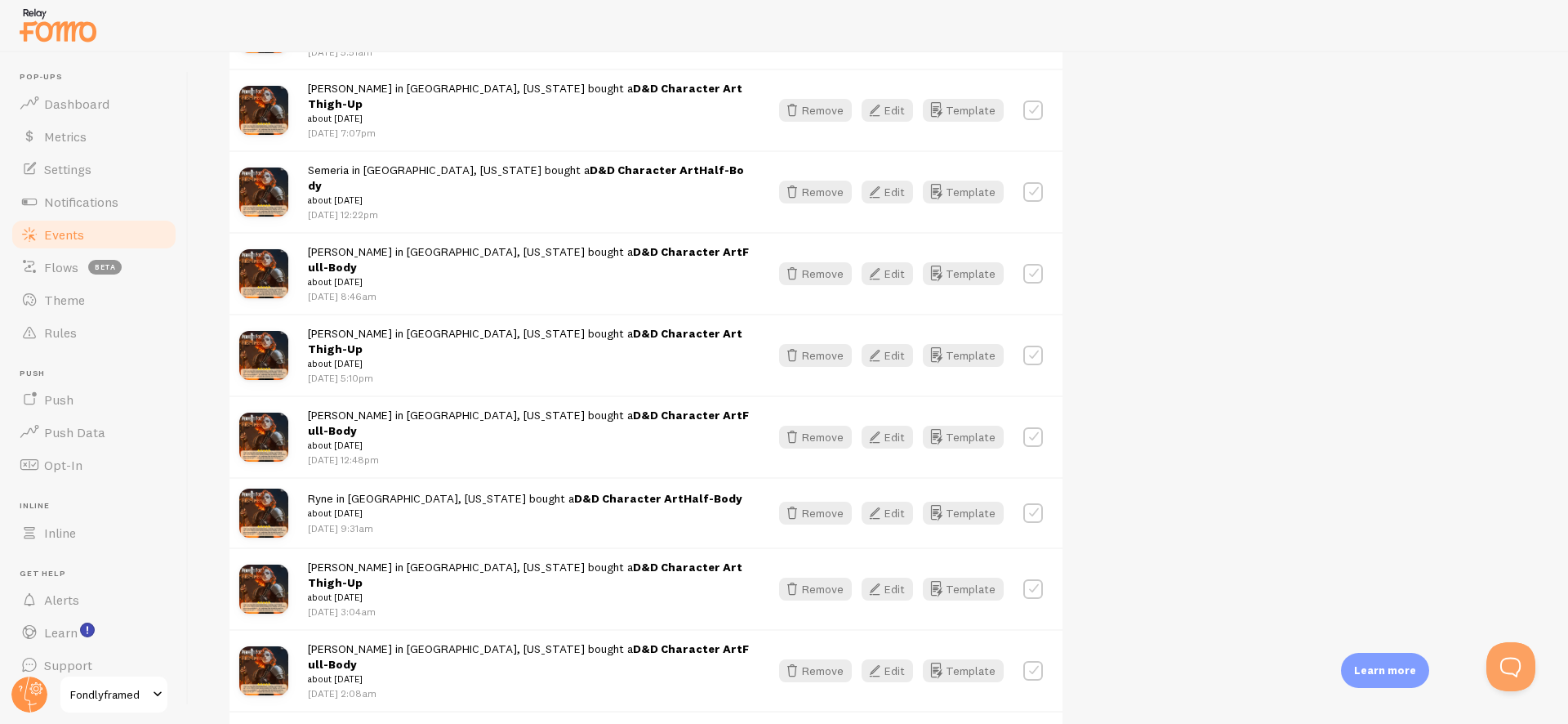
drag, startPoint x: 1031, startPoint y: 609, endPoint x: 1031, endPoint y: 598, distance: 11.0
checkbox input "true"
click at [1031, 661] on label at bounding box center [1033, 670] width 20 height 20
checkbox input "true"
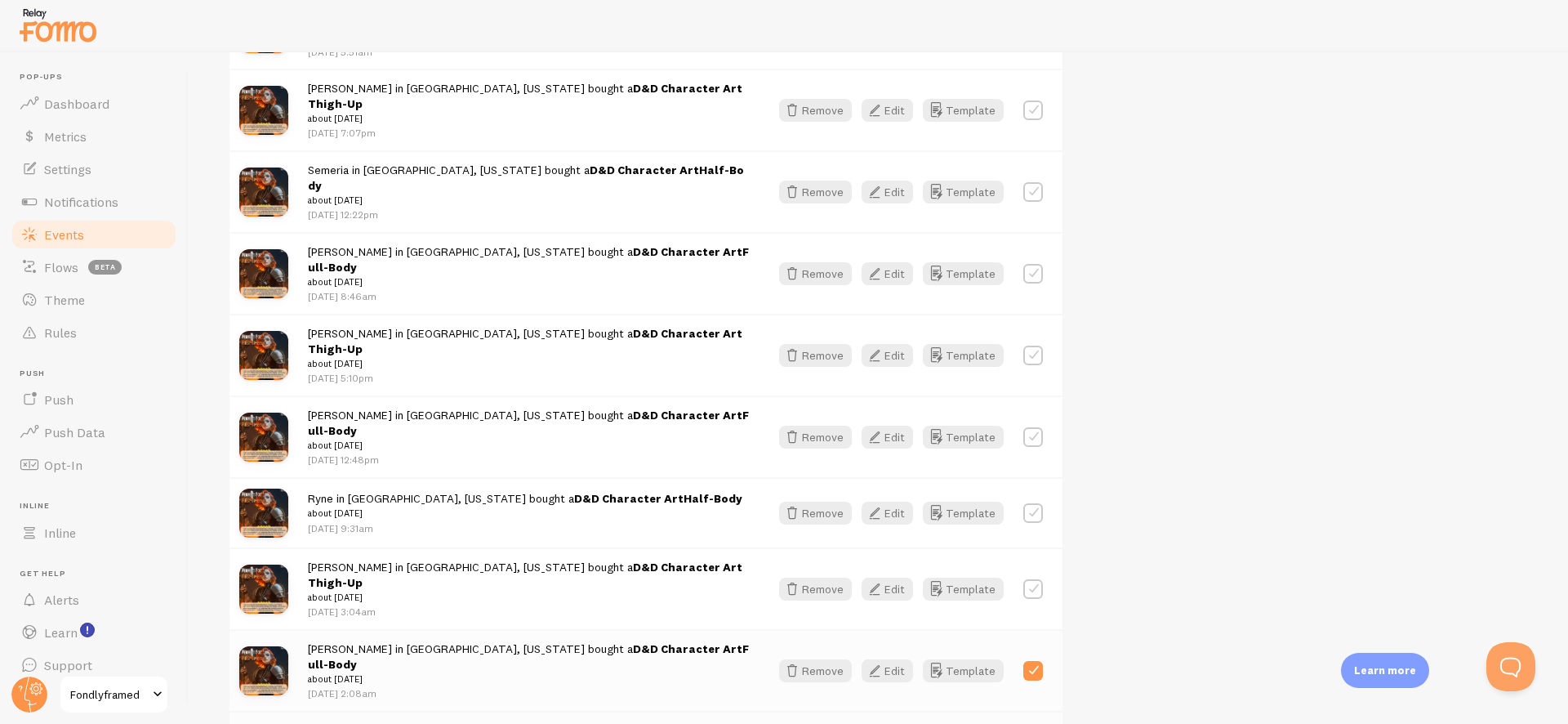
click at [1033, 578] on div at bounding box center [1033, 588] width 20 height 22
click at [1037, 580] on label at bounding box center [1033, 589] width 20 height 20
checkbox input "true"
click at [1042, 477] on div "Ryne in [GEOGRAPHIC_DATA], [US_STATE] bought a D&D Character Art Half-Body abou…" at bounding box center [646, 512] width 833 height 70
click at [1039, 503] on label at bounding box center [1033, 513] width 20 height 20
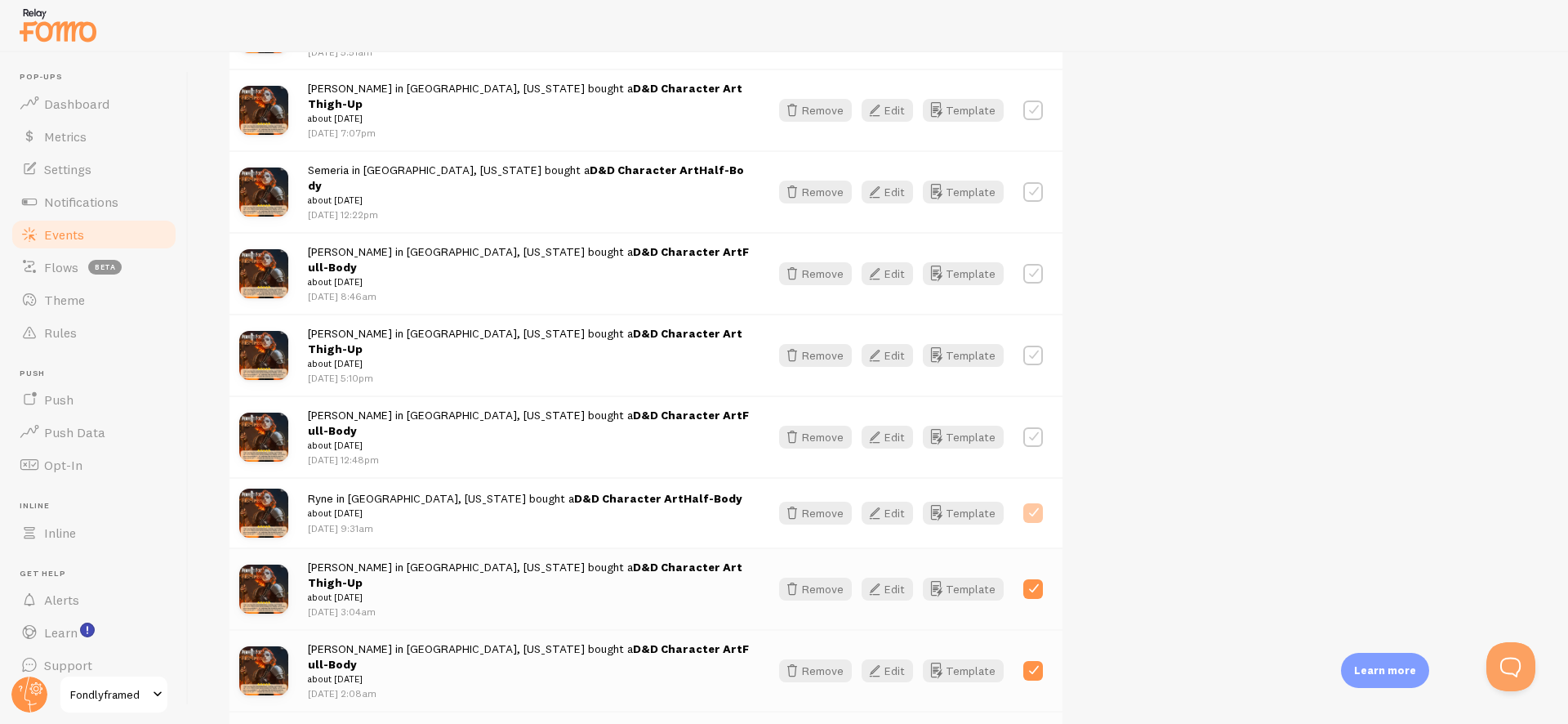
checkbox input "true"
click at [1032, 427] on label at bounding box center [1033, 437] width 20 height 20
checkbox input "true"
click at [1029, 345] on label at bounding box center [1033, 355] width 20 height 20
checkbox input "true"
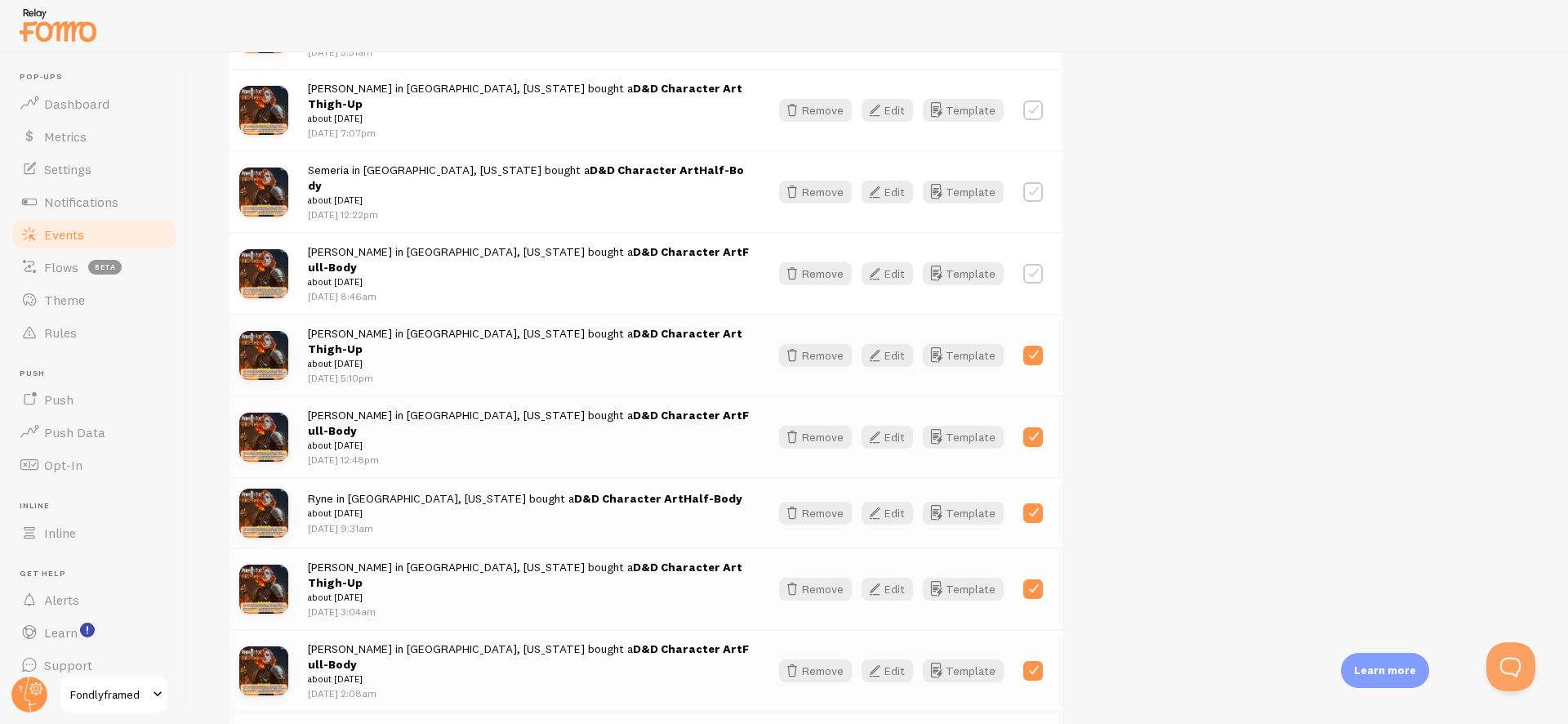
click at [1037, 263] on label at bounding box center [1033, 273] width 20 height 20
checkbox input "true"
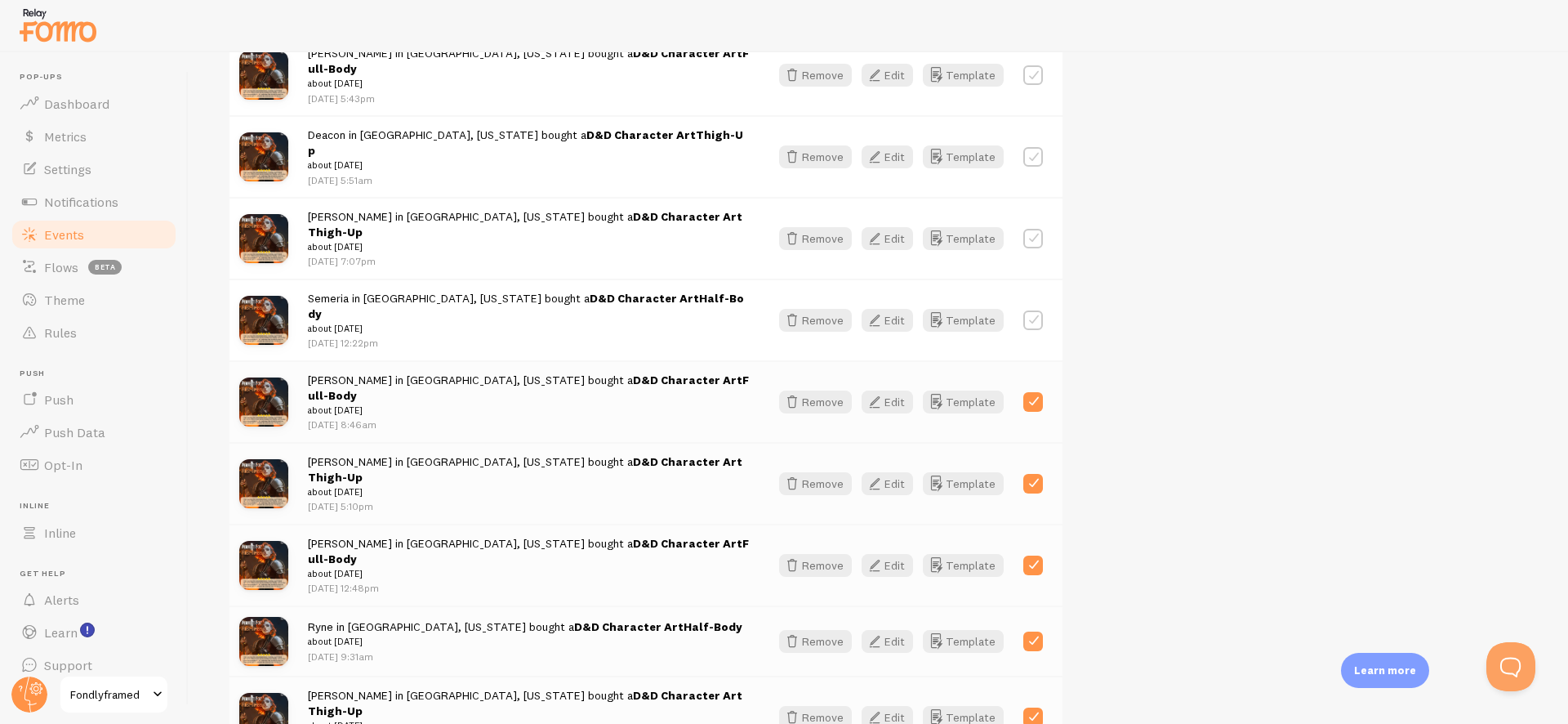
scroll to position [155, 0]
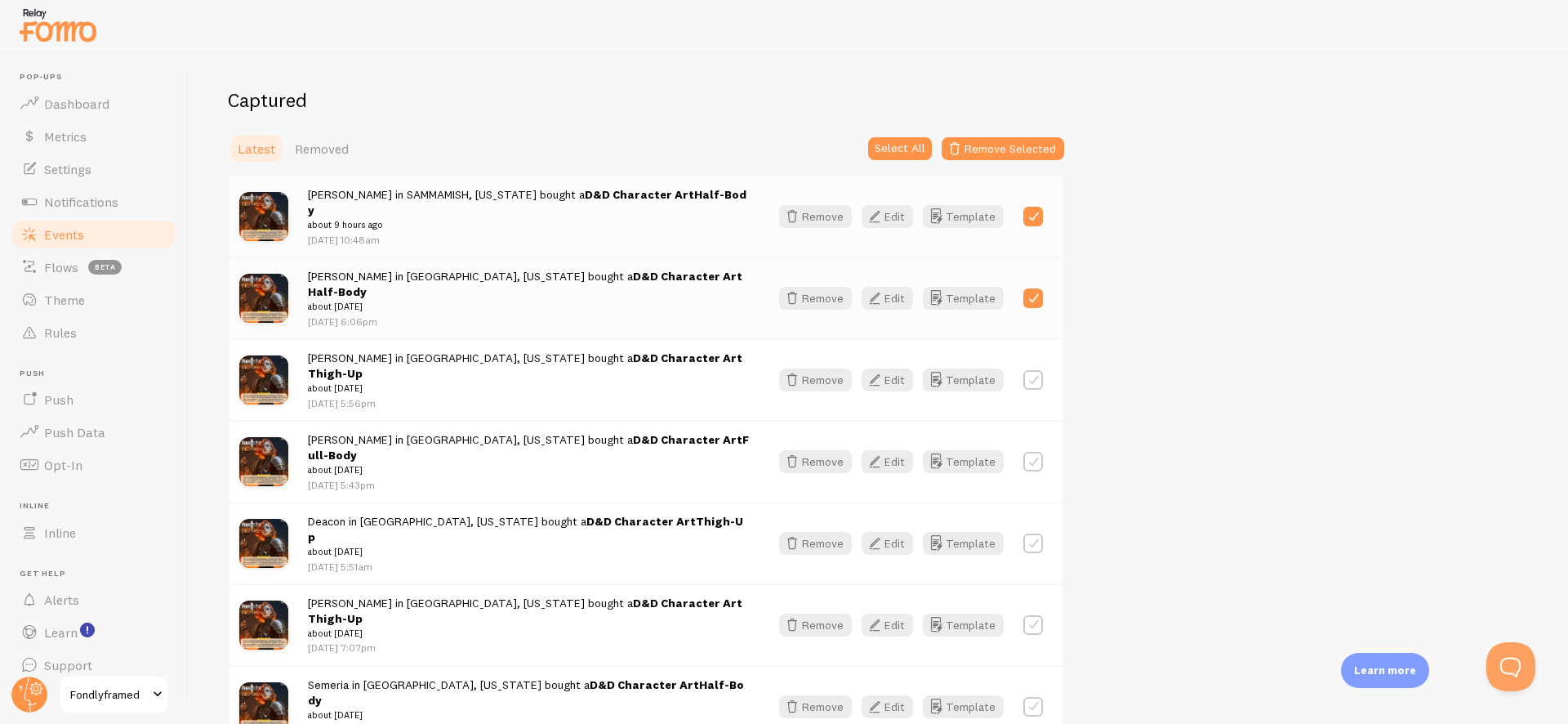
click at [1025, 370] on label at bounding box center [1033, 380] width 20 height 20
checkbox input "true"
click at [1031, 452] on label at bounding box center [1033, 462] width 20 height 20
checkbox input "true"
click at [1027, 534] on label at bounding box center [1033, 543] width 20 height 20
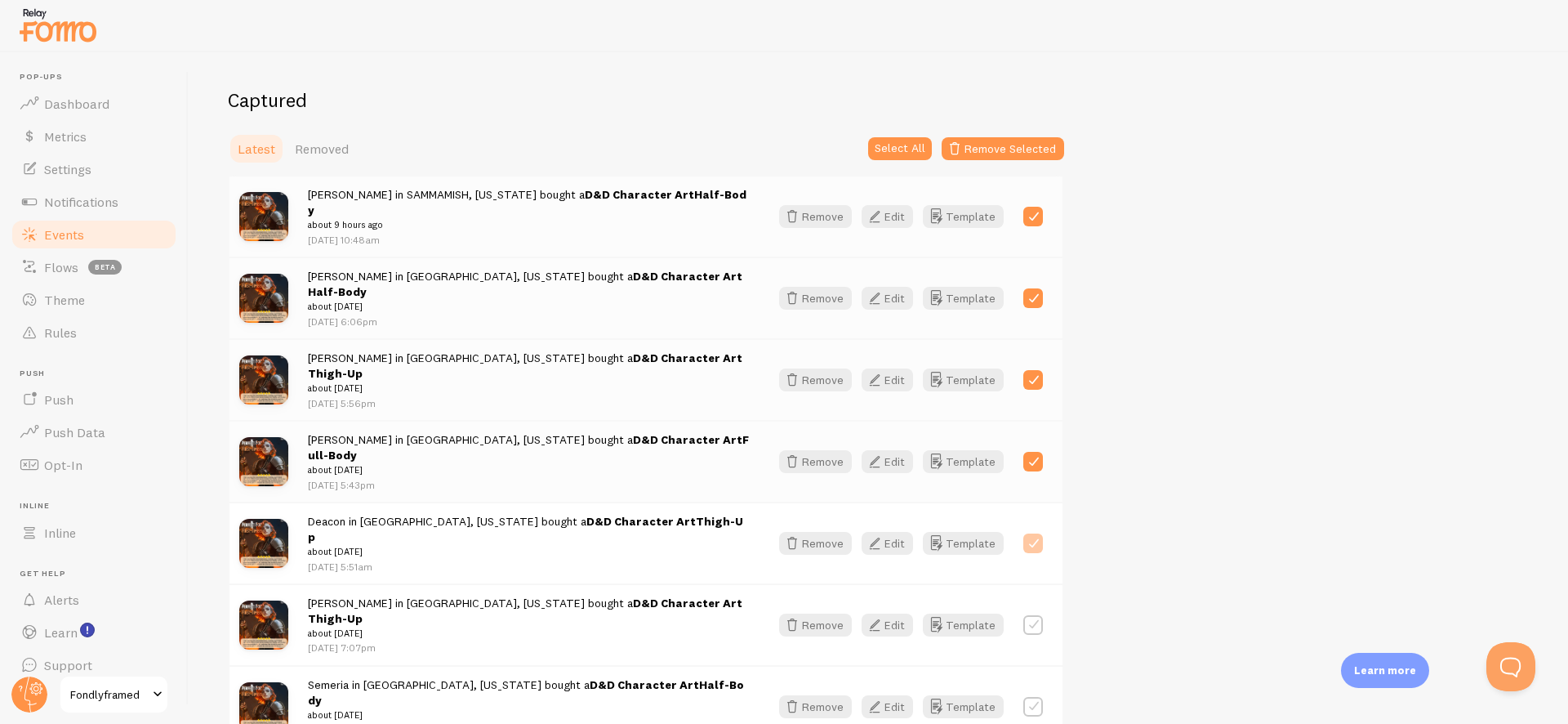
checkbox input "true"
click at [1030, 616] on label at bounding box center [1033, 625] width 20 height 20
checkbox input "true"
click at [1029, 697] on label at bounding box center [1033, 706] width 20 height 20
checkbox input "true"
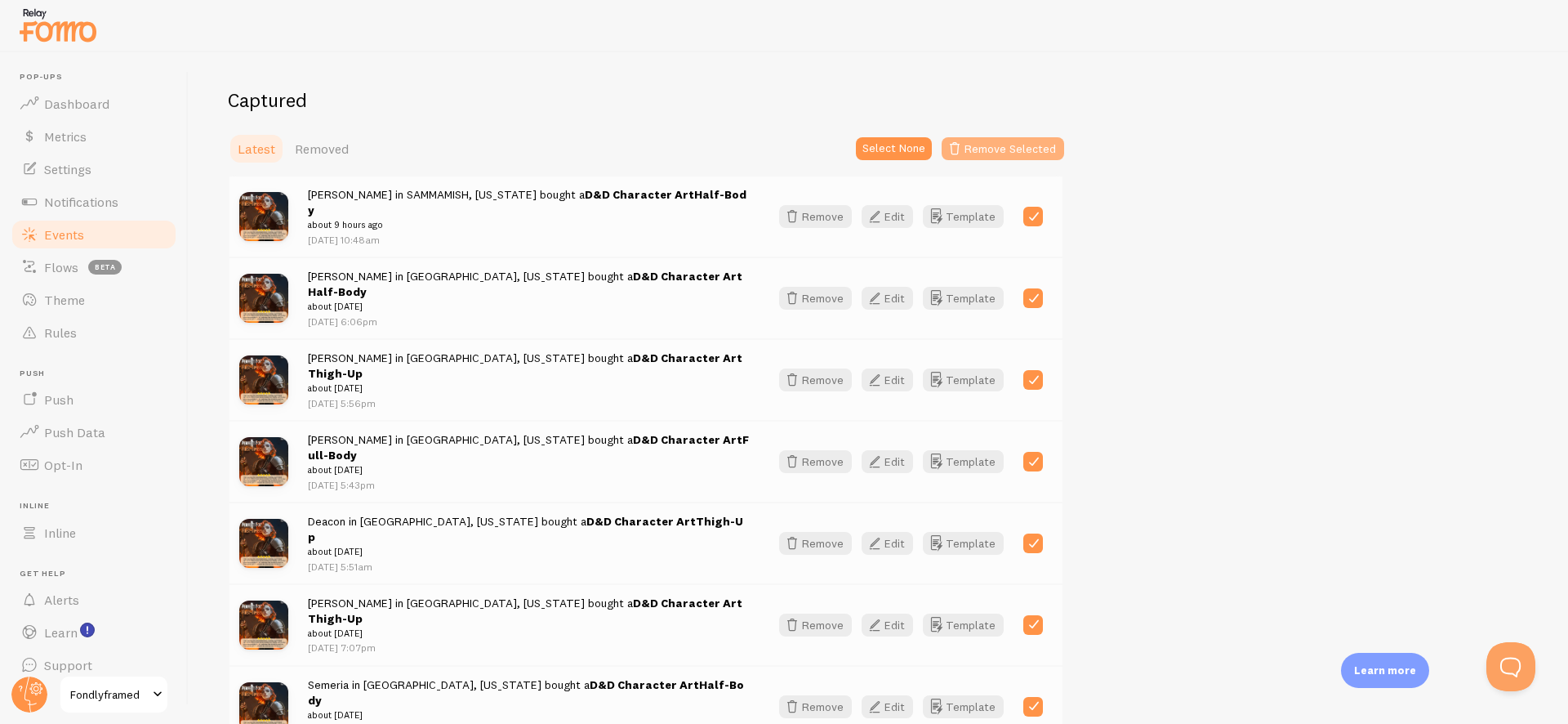
click at [998, 152] on button "Remove Selected" at bounding box center [1003, 148] width 123 height 22
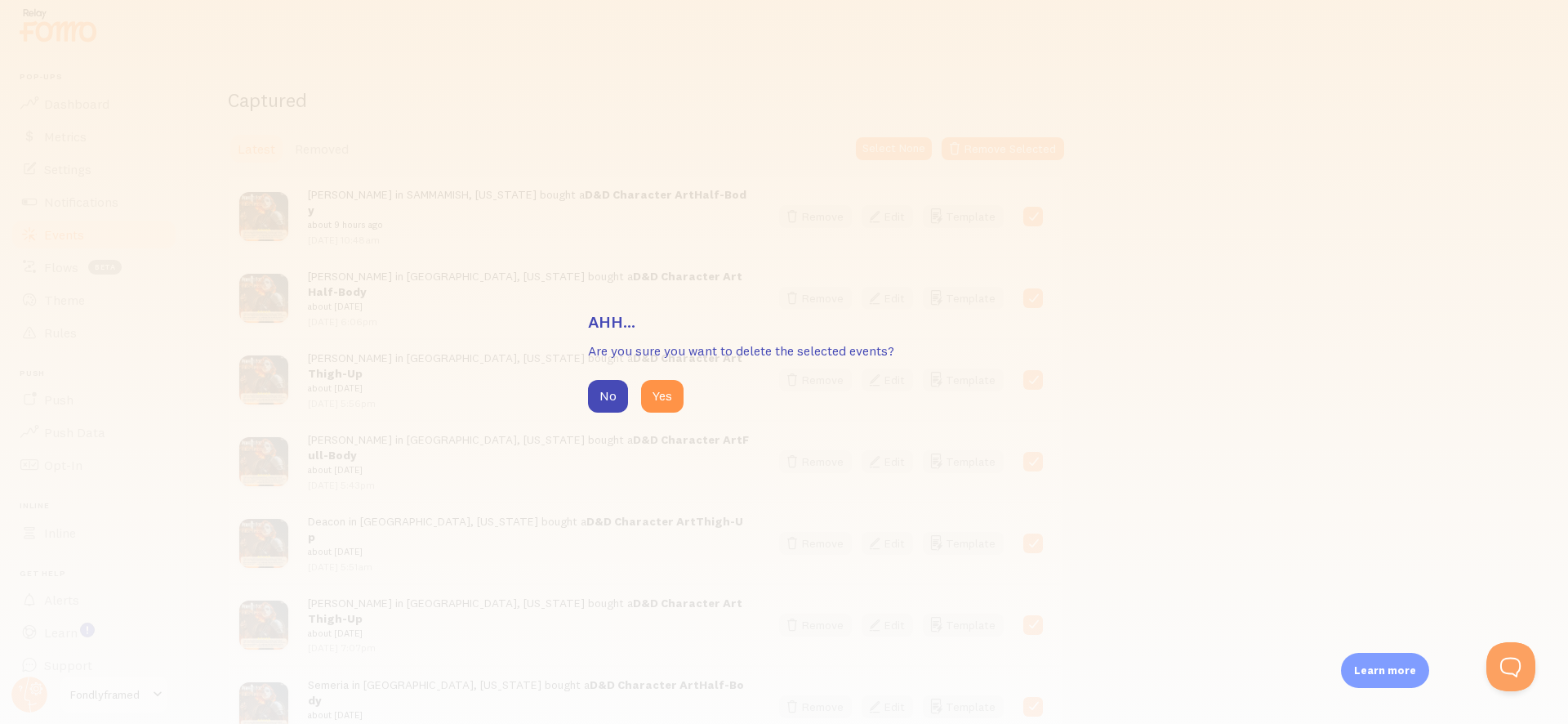
click at [698, 389] on div "No Yes" at bounding box center [784, 395] width 392 height 32
click at [653, 393] on button "Yes" at bounding box center [662, 395] width 43 height 32
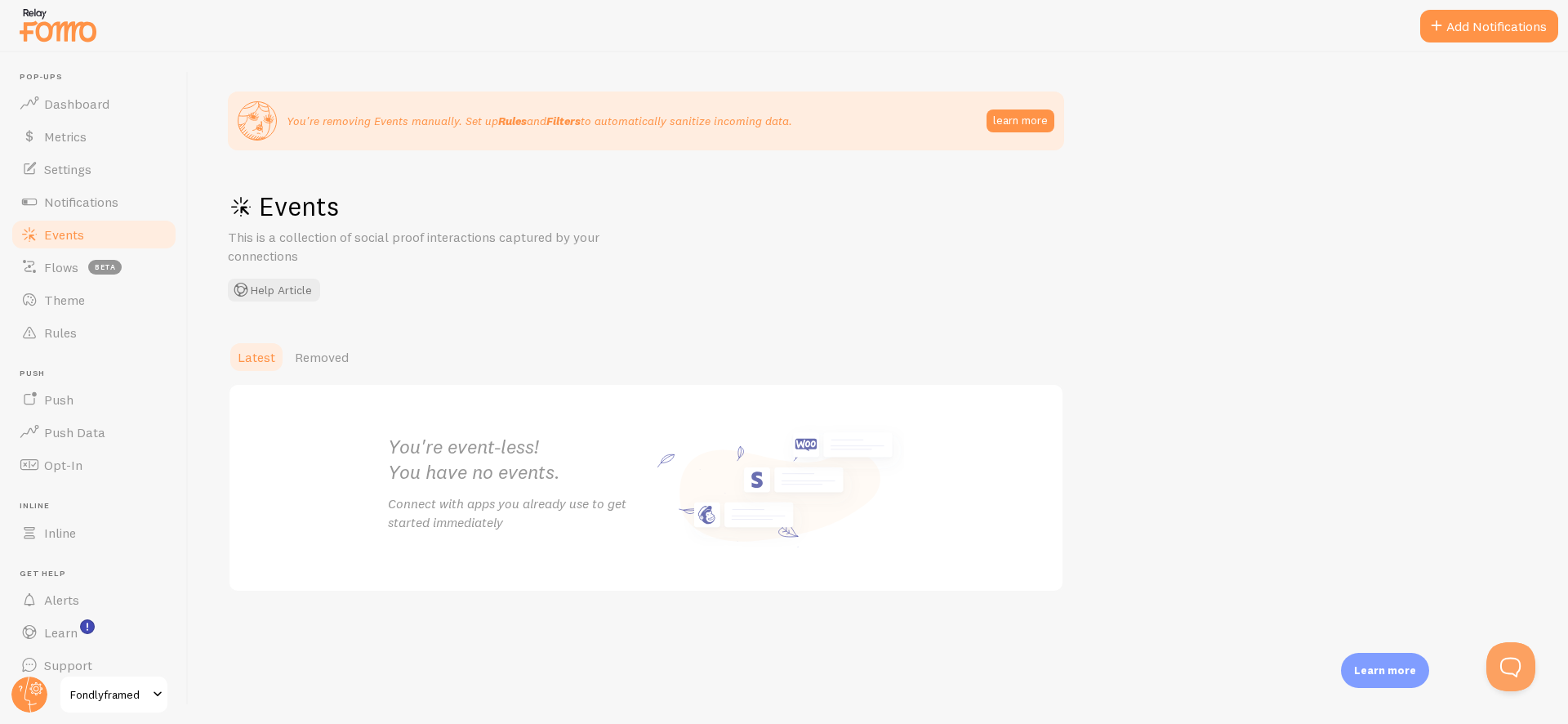
scroll to position [17, 0]
click at [108, 694] on span "Fondlyframed" at bounding box center [109, 695] width 78 height 20
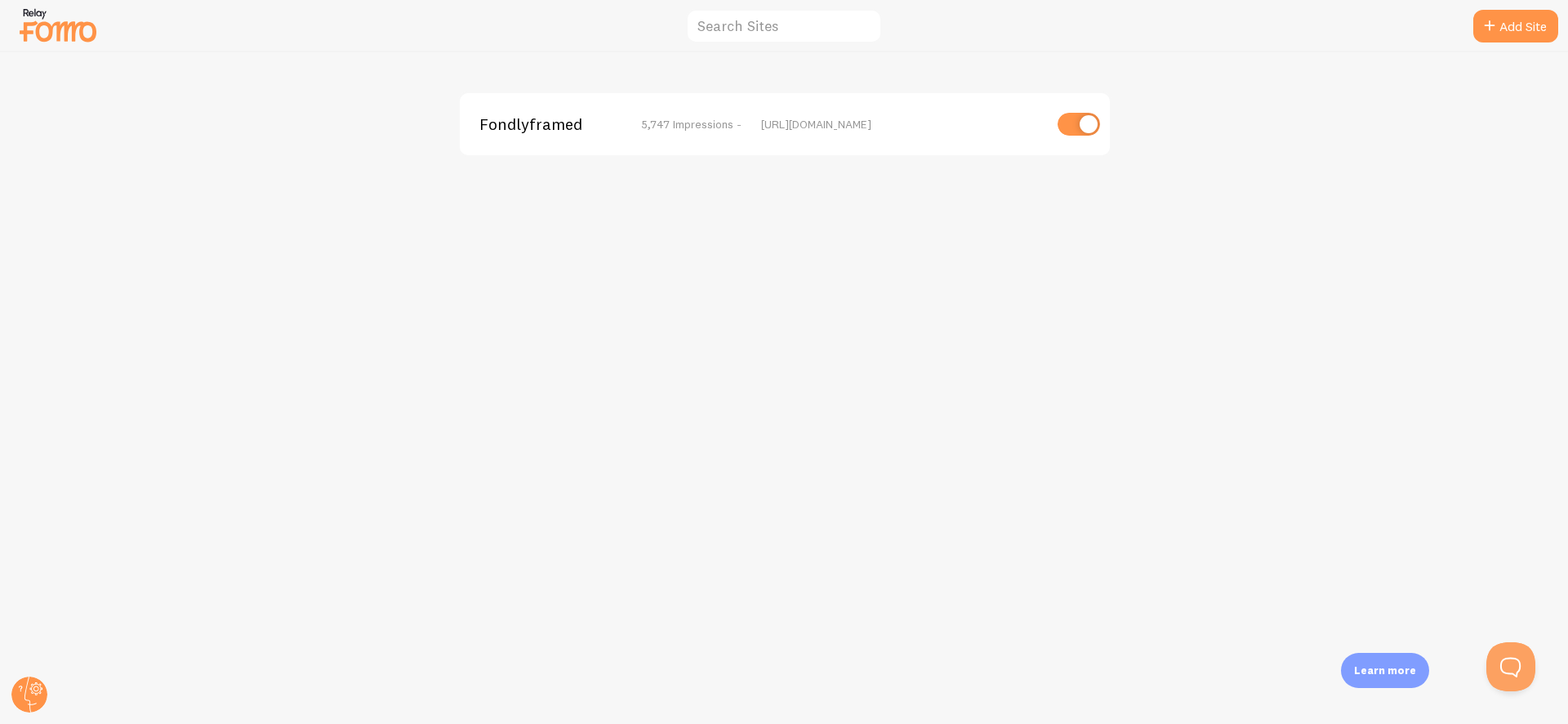
click at [1062, 127] on input "checkbox" at bounding box center [1078, 124] width 43 height 22
checkbox input "false"
click at [43, 17] on img at bounding box center [59, 24] width 82 height 42
click at [59, 38] on img at bounding box center [59, 24] width 82 height 42
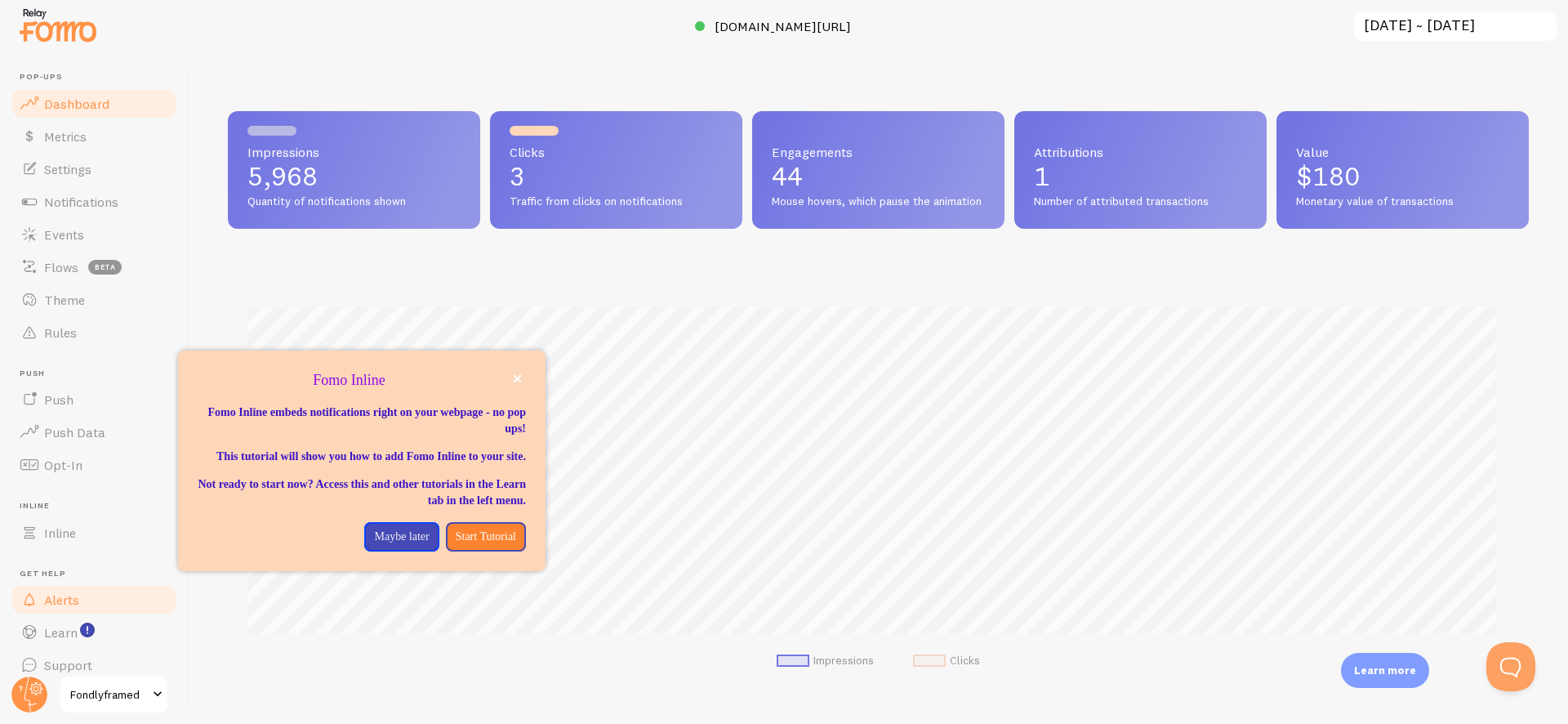
scroll to position [17, 0]
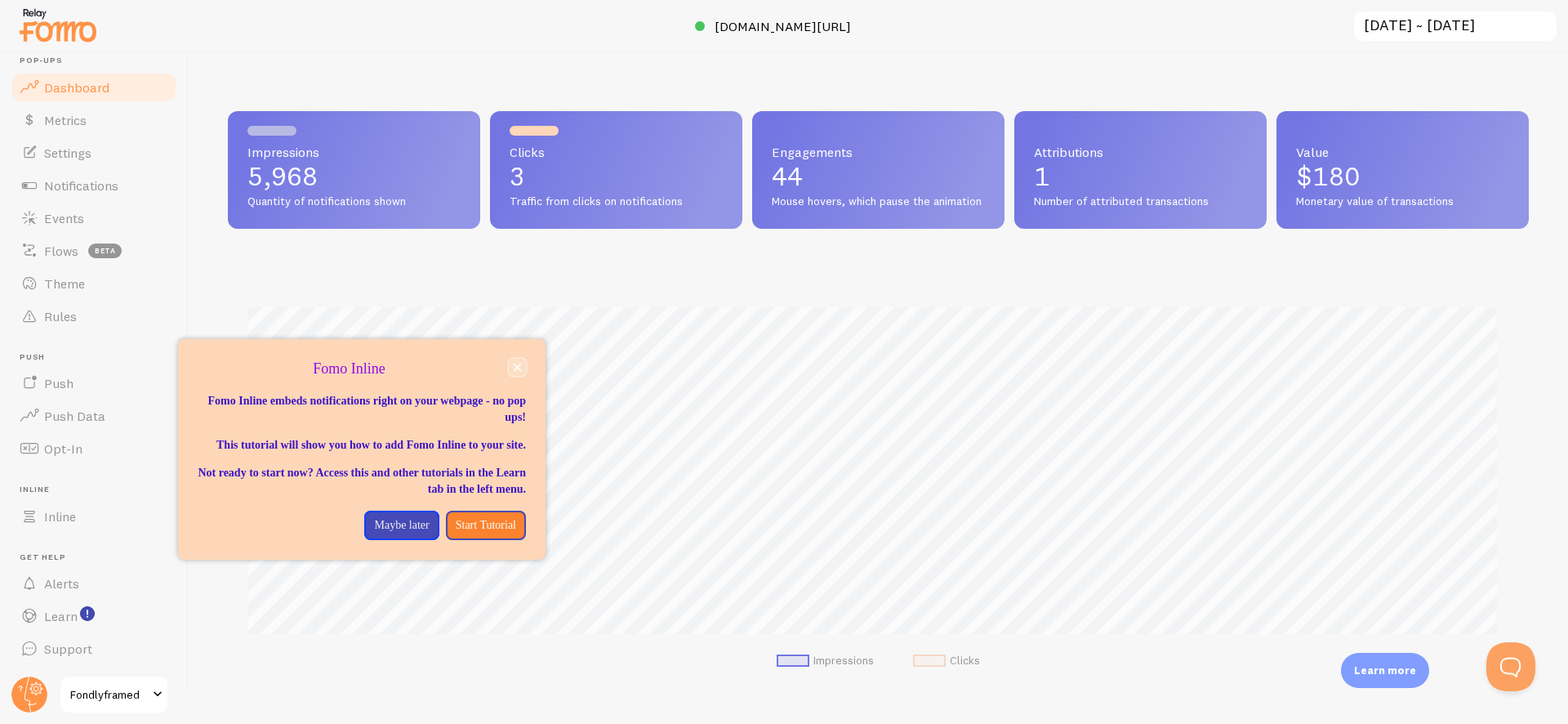
click at [515, 360] on button "close," at bounding box center [518, 368] width 18 height 18
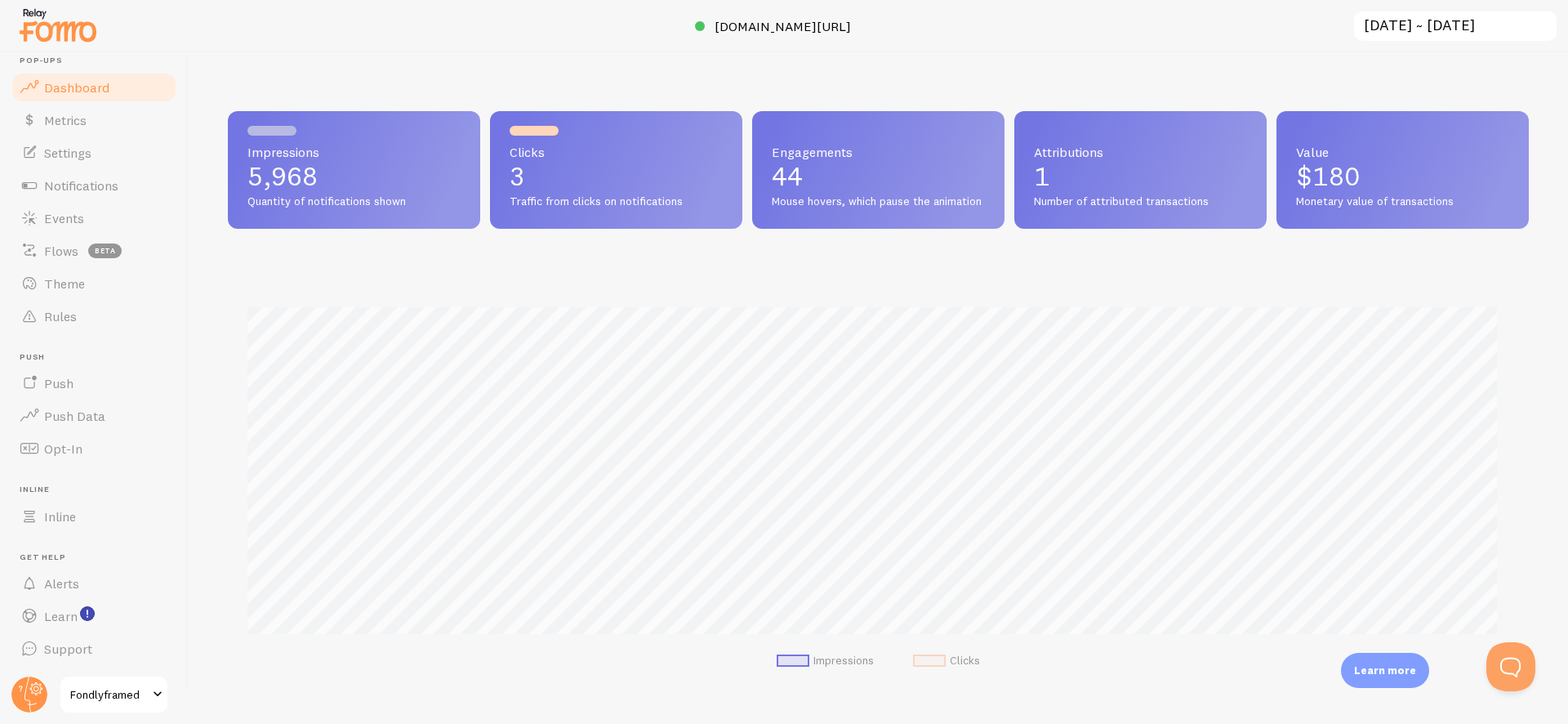
click at [133, 686] on span "Fondlyframed" at bounding box center [109, 695] width 78 height 20
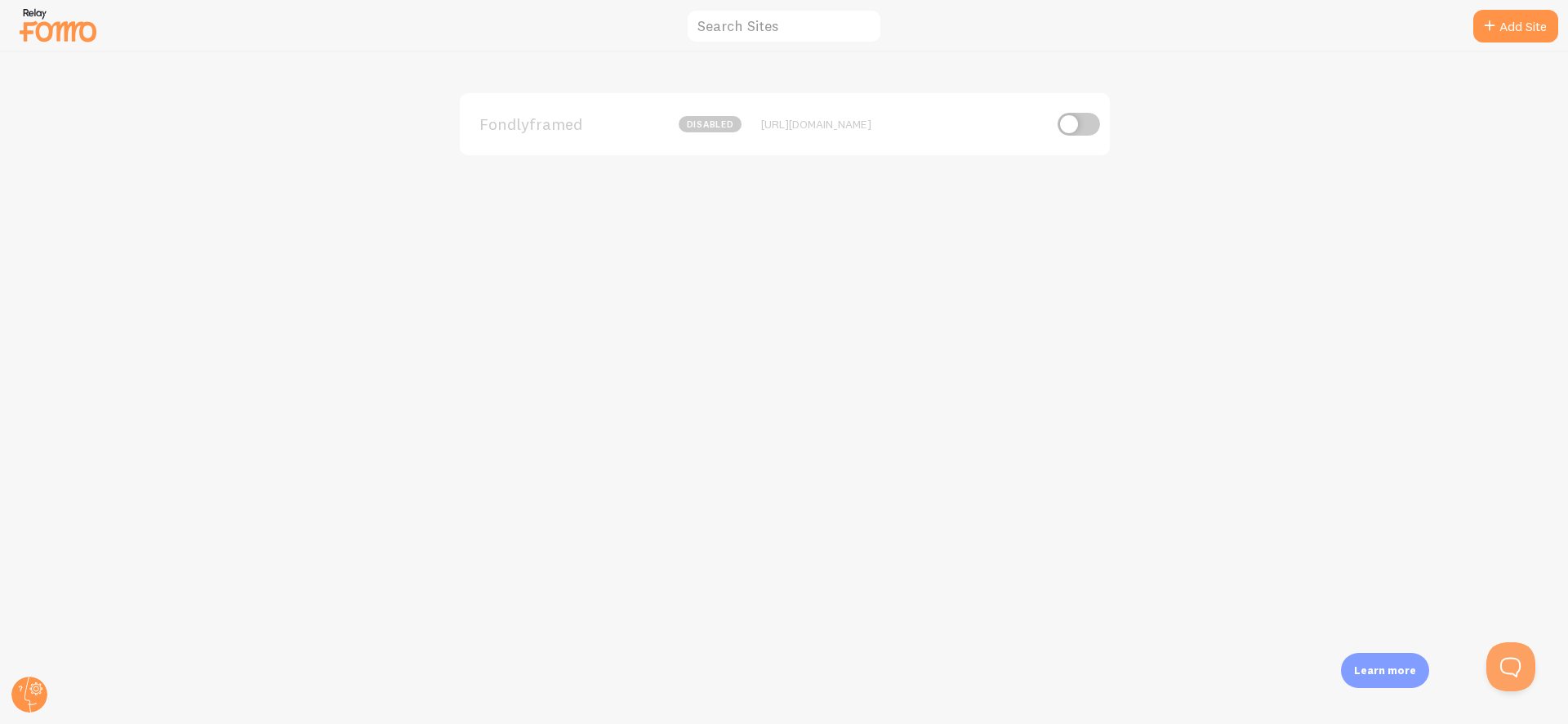
click at [32, 24] on img at bounding box center [59, 24] width 82 height 42
click at [653, 144] on div "Fondlyframed disabled https://fondlyframed.com/products/fantasy-character-commi…" at bounding box center [784, 124] width 650 height 62
click at [674, 134] on div "Fondlyframed disabled https://fondlyframed.com/products/fantasy-character-commi…" at bounding box center [784, 124] width 650 height 62
click at [534, 126] on span "Fondlyframed" at bounding box center [545, 124] width 132 height 15
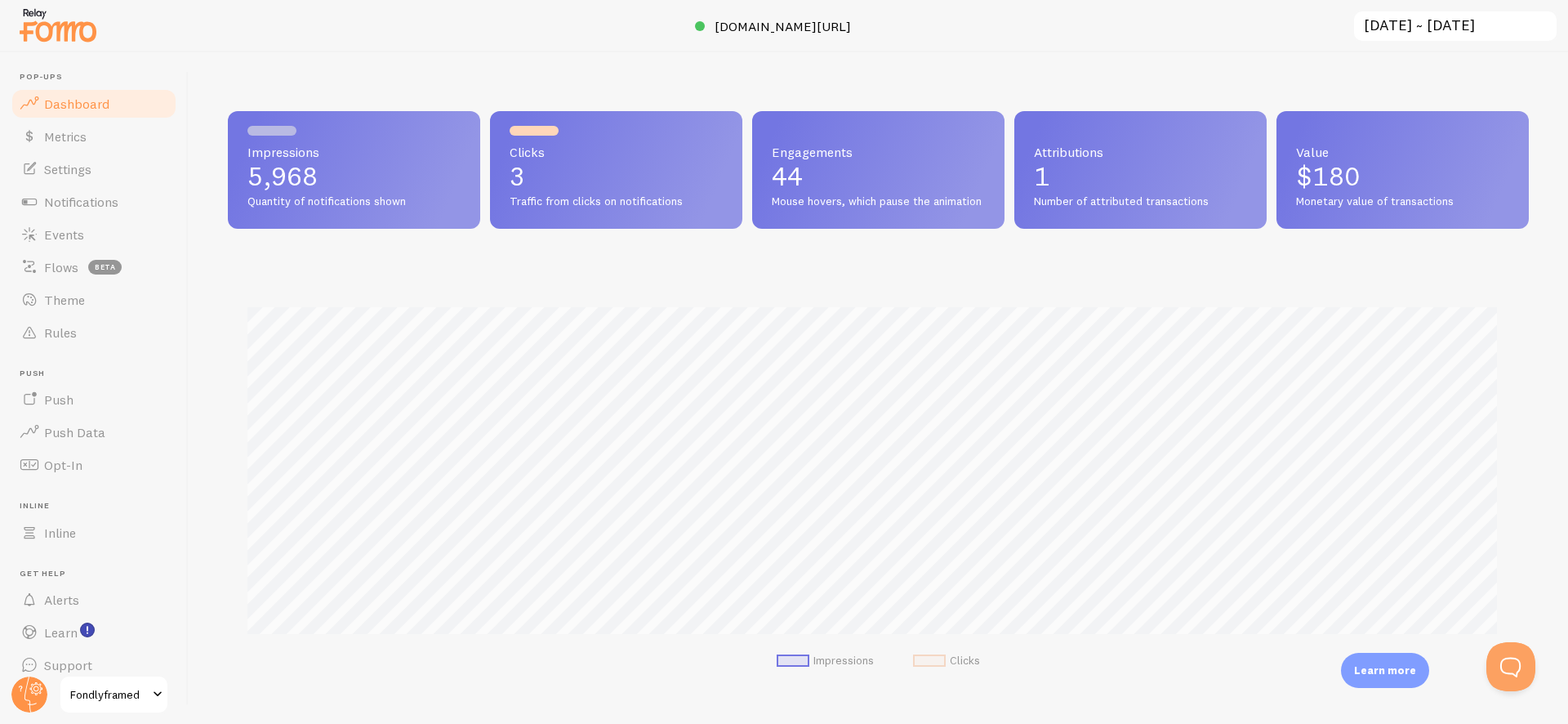
scroll to position [429, 1288]
click at [102, 160] on link "Settings" at bounding box center [94, 169] width 169 height 32
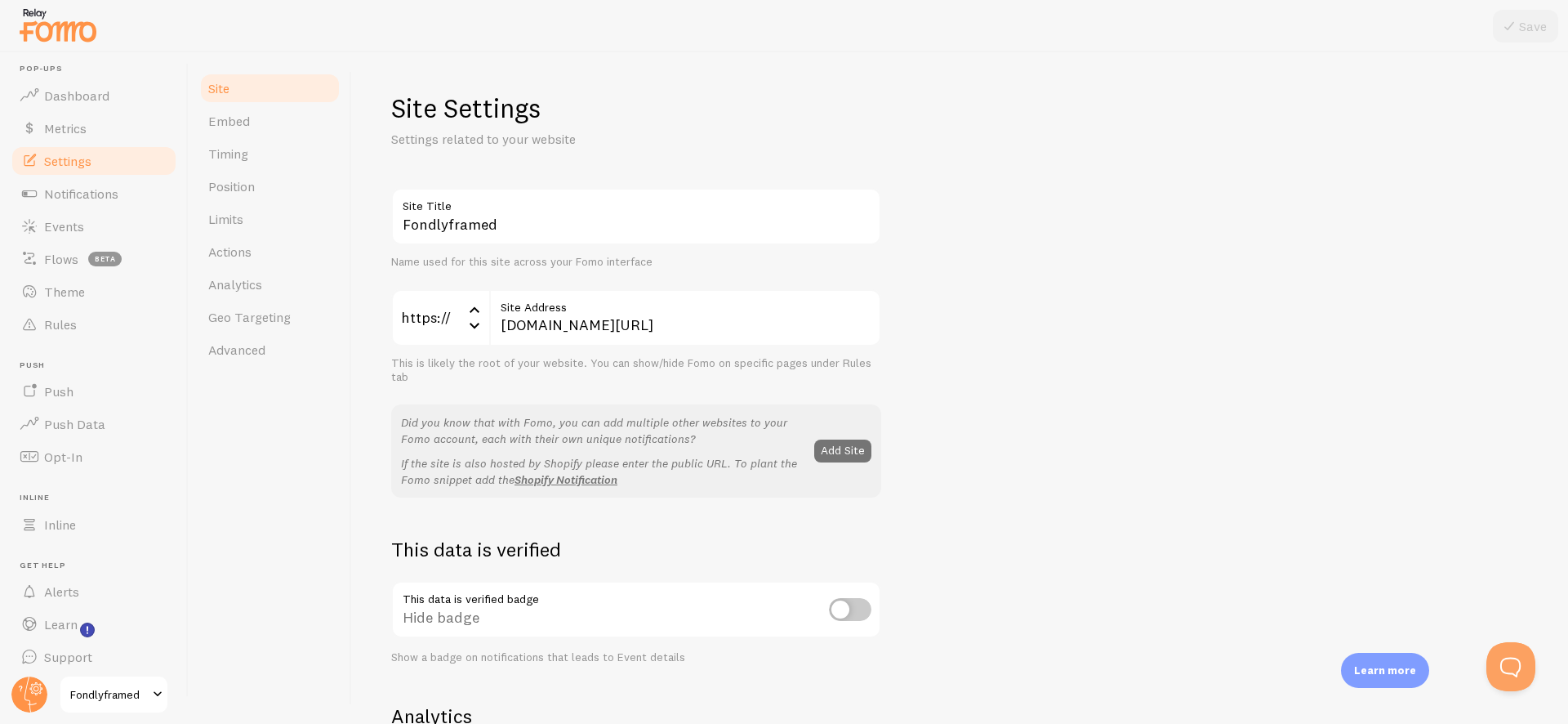
scroll to position [17, 0]
click at [299, 348] on link "Advanced" at bounding box center [269, 349] width 143 height 32
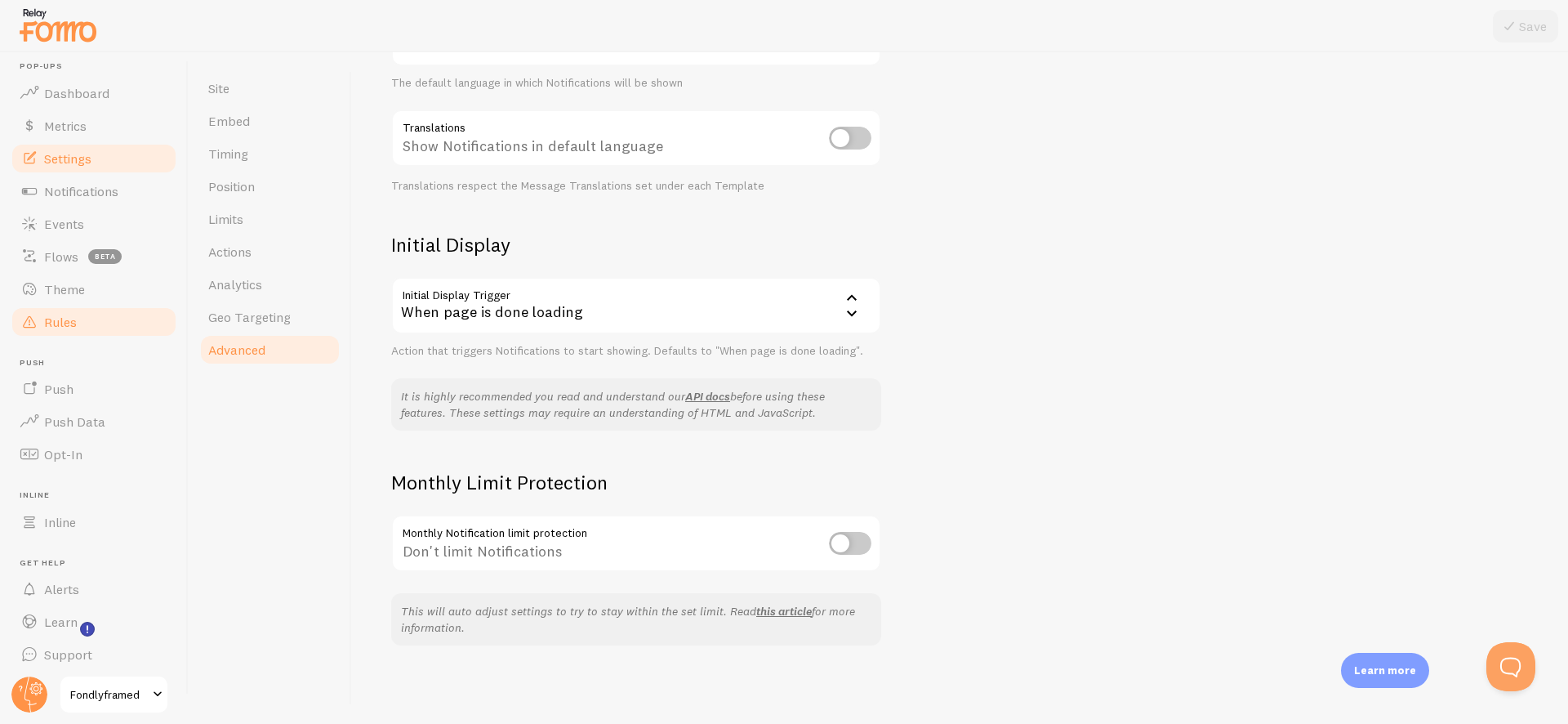
scroll to position [17, 0]
click at [77, 328] on link "Rules" at bounding box center [94, 315] width 169 height 32
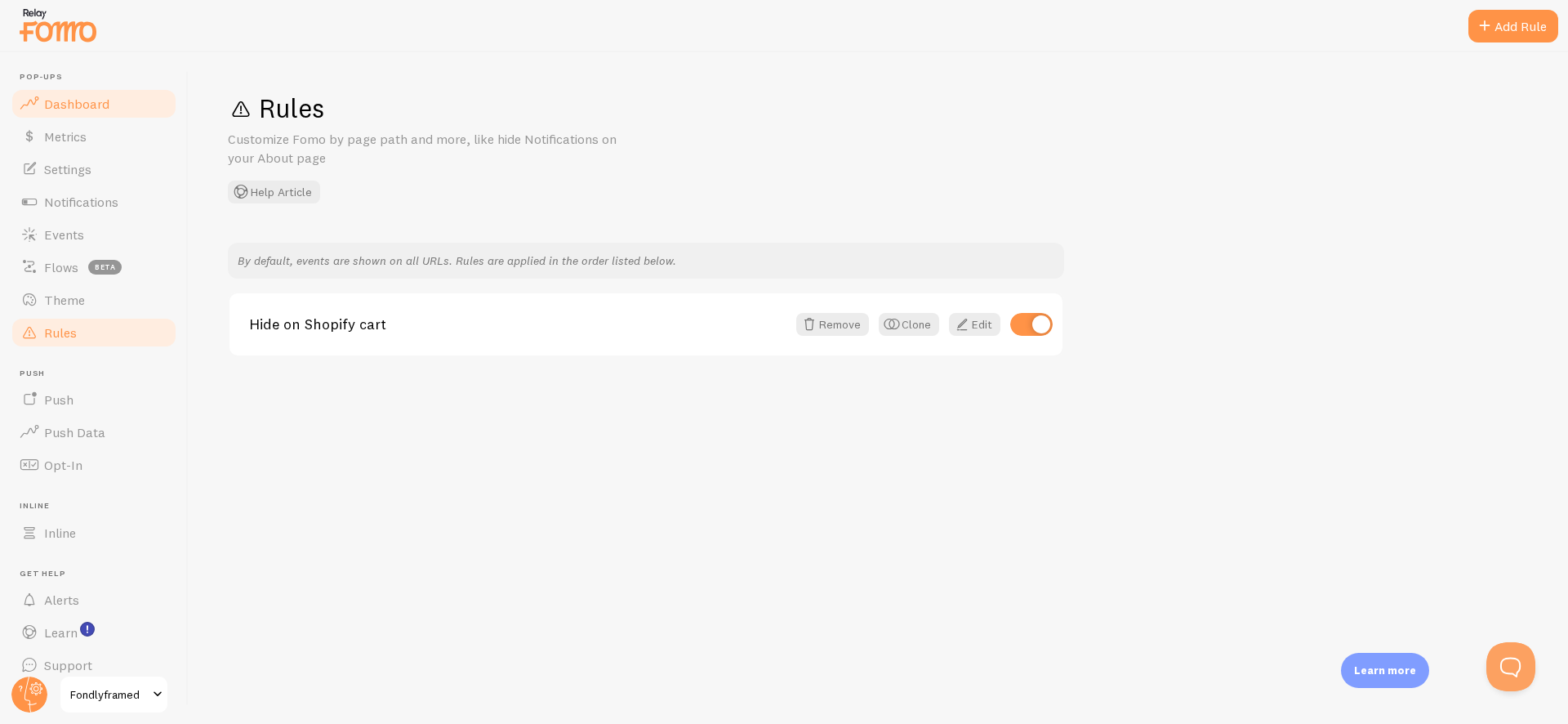
click at [88, 112] on link "Dashboard" at bounding box center [94, 103] width 169 height 32
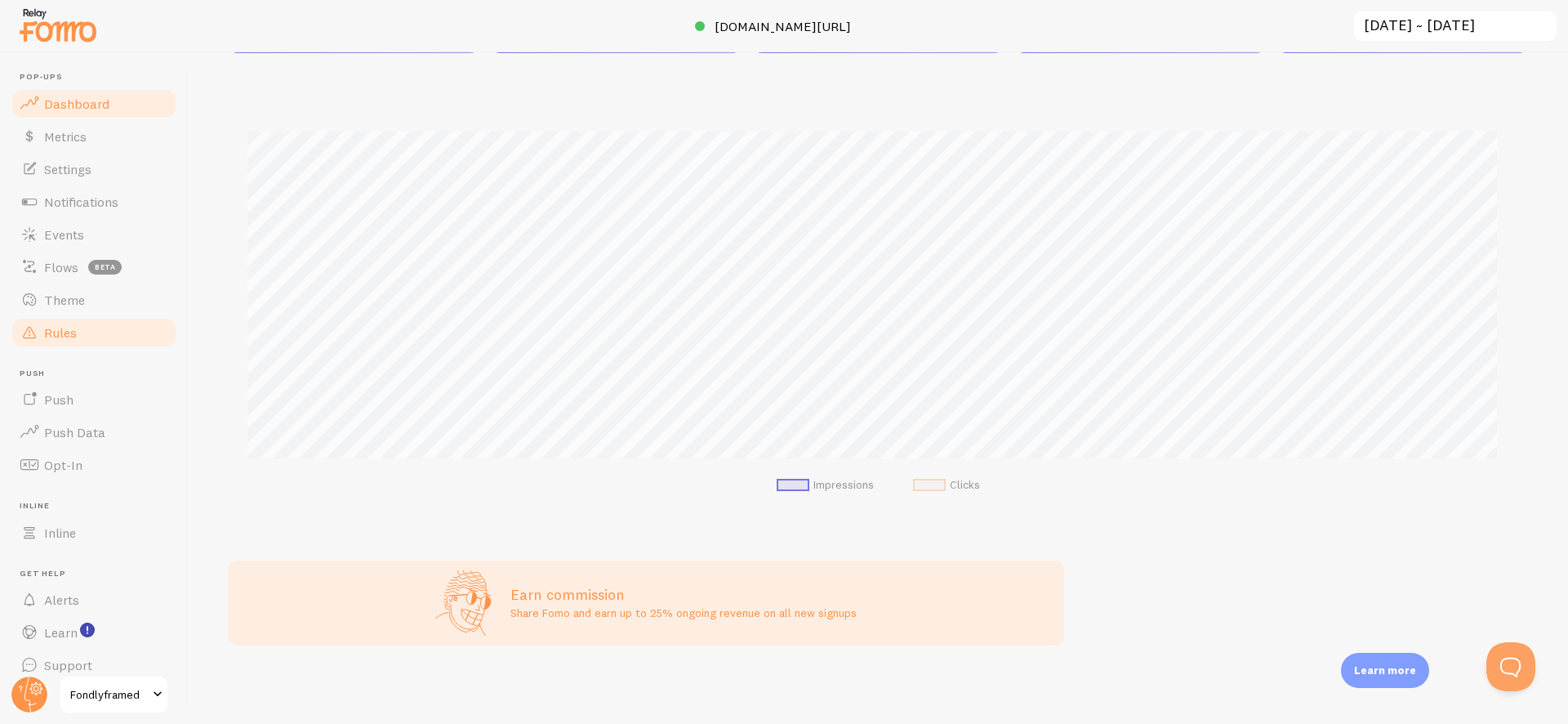
click at [73, 345] on link "Rules" at bounding box center [94, 332] width 169 height 32
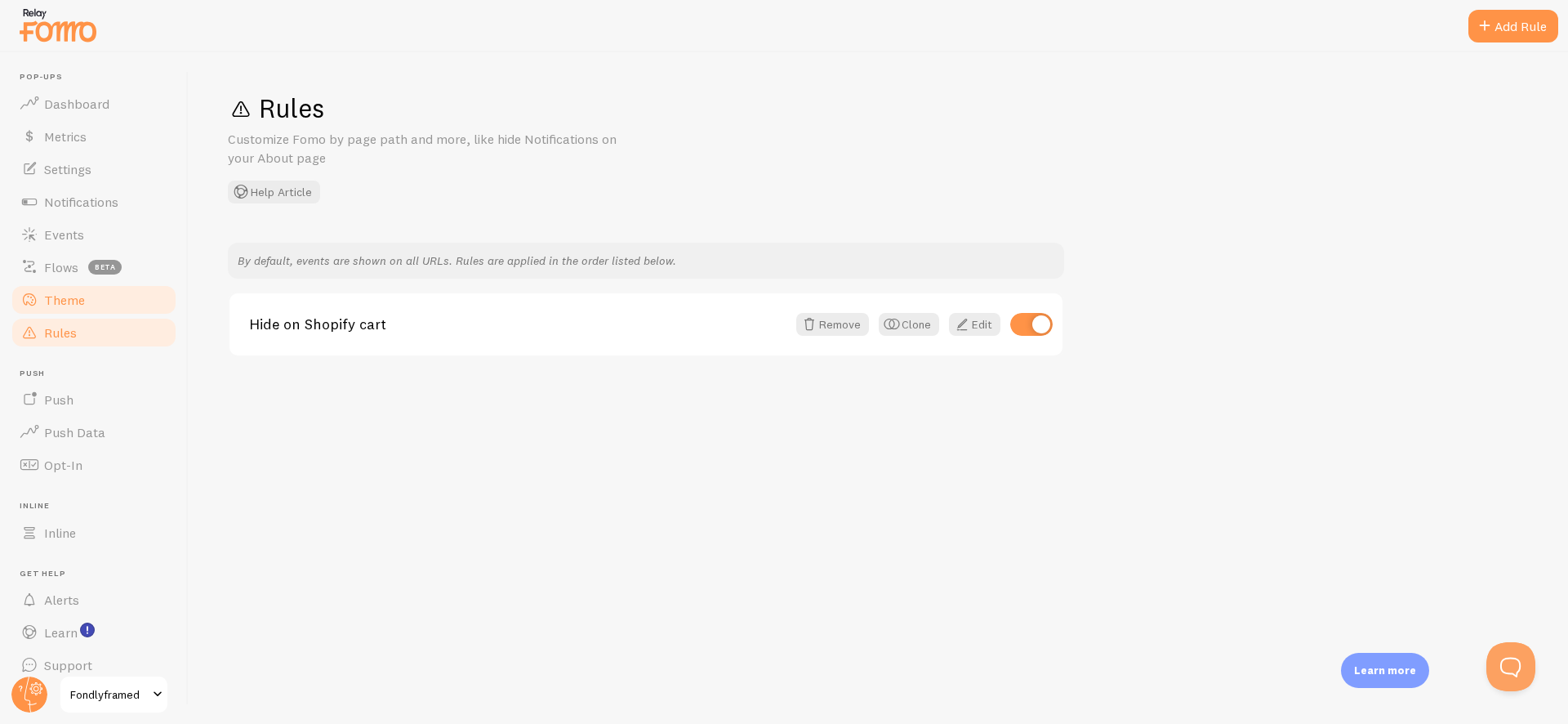
click at [98, 309] on link "Theme" at bounding box center [94, 300] width 169 height 32
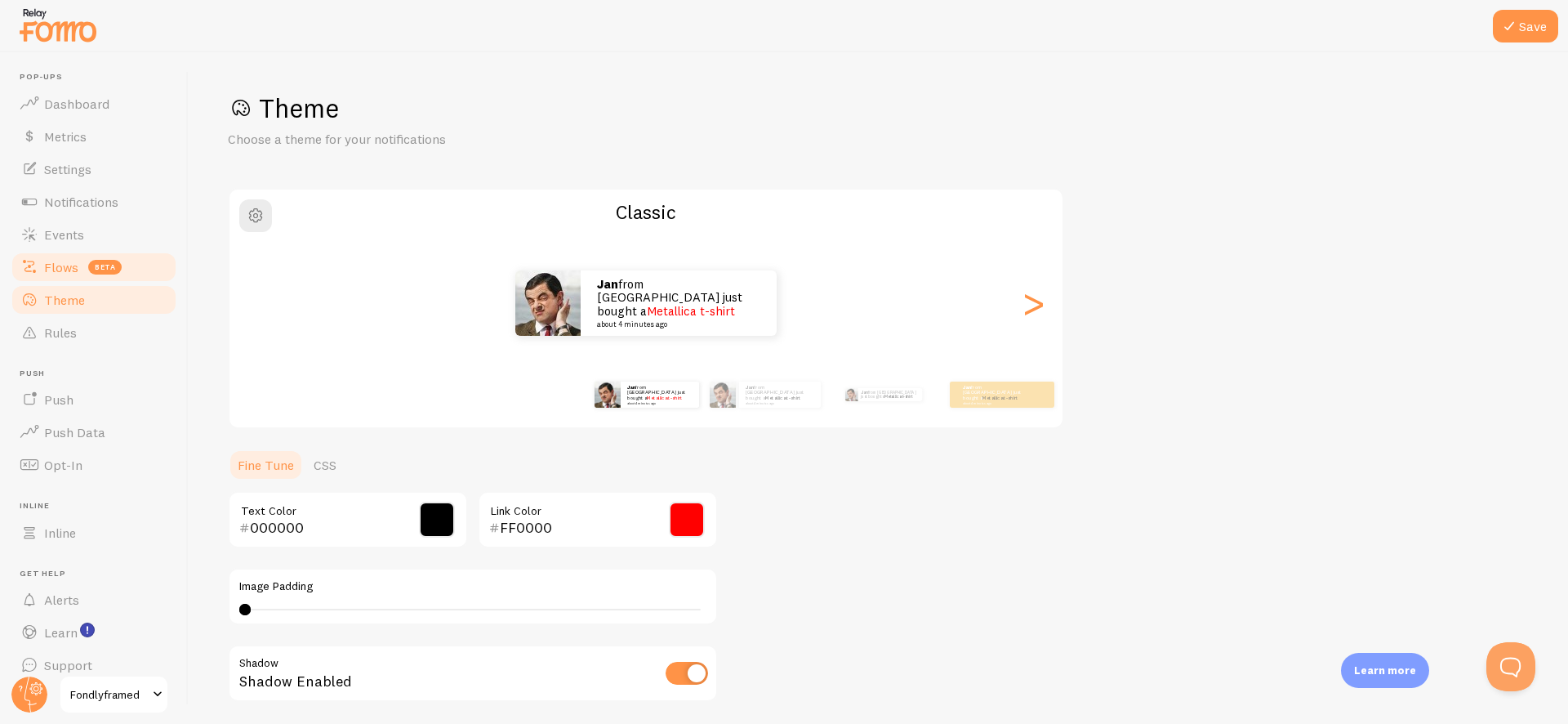
click at [113, 269] on span "beta" at bounding box center [104, 266] width 33 height 15
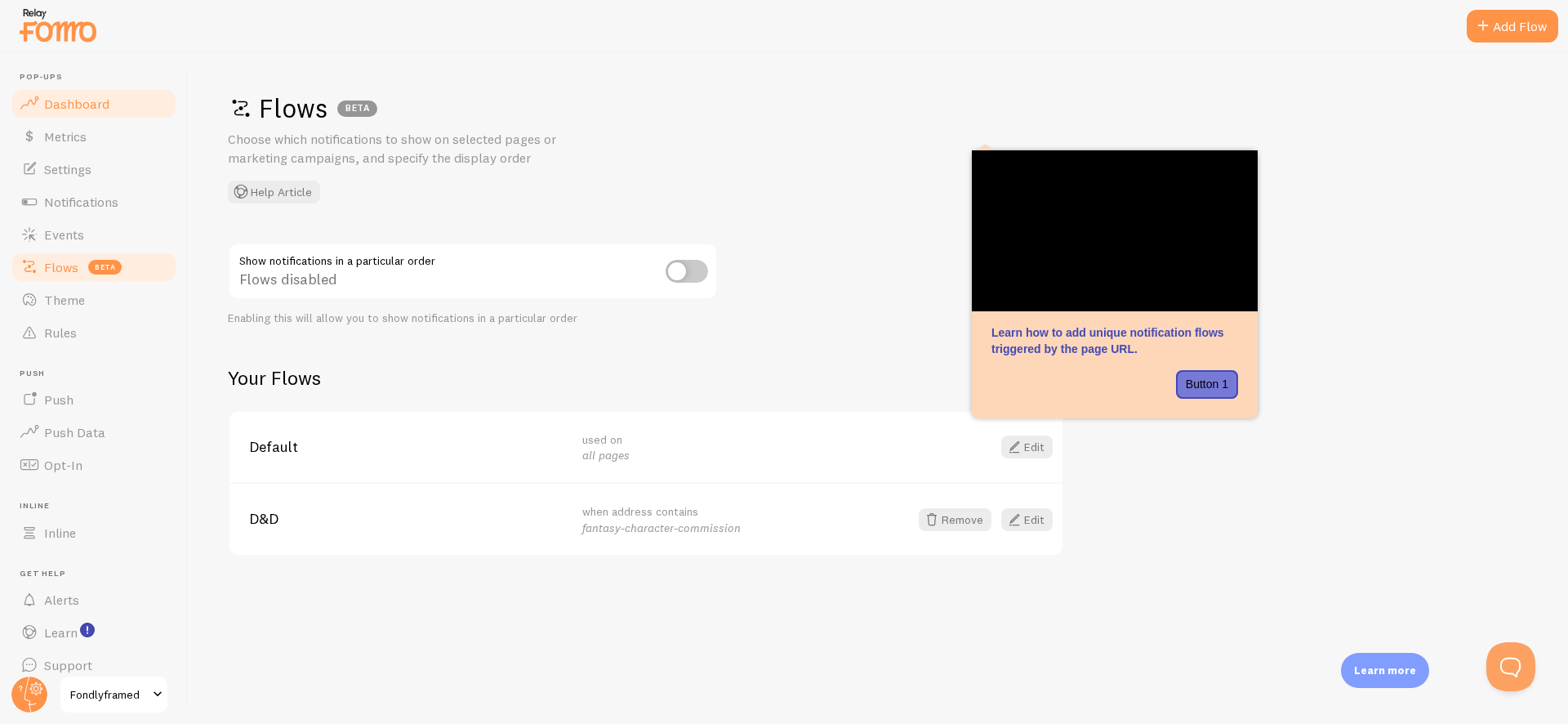
click at [113, 109] on link "Dashboard" at bounding box center [94, 103] width 169 height 32
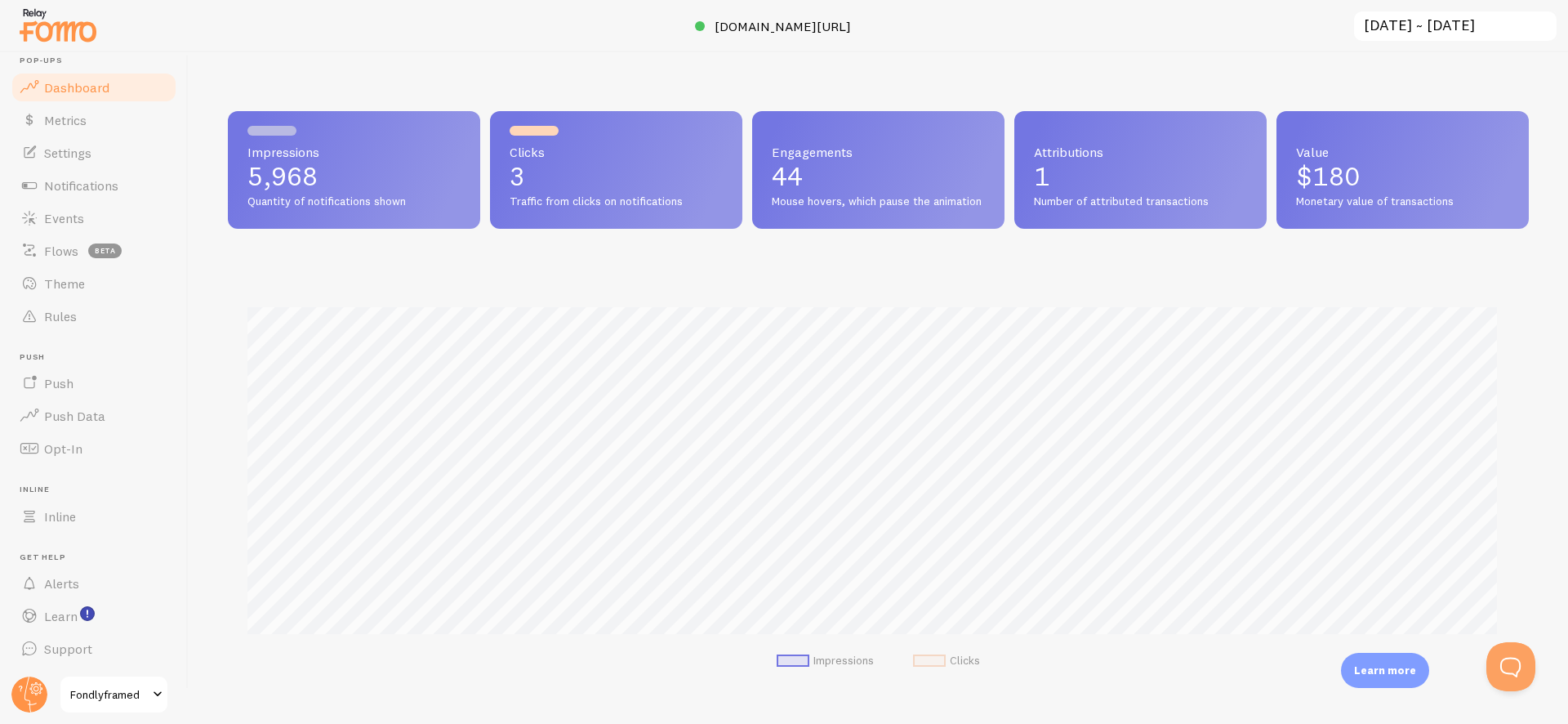
click at [1346, 35] on div at bounding box center [784, 26] width 1568 height 53
click at [1383, 28] on input "[DATE] ~ [DATE]" at bounding box center [1455, 26] width 206 height 33
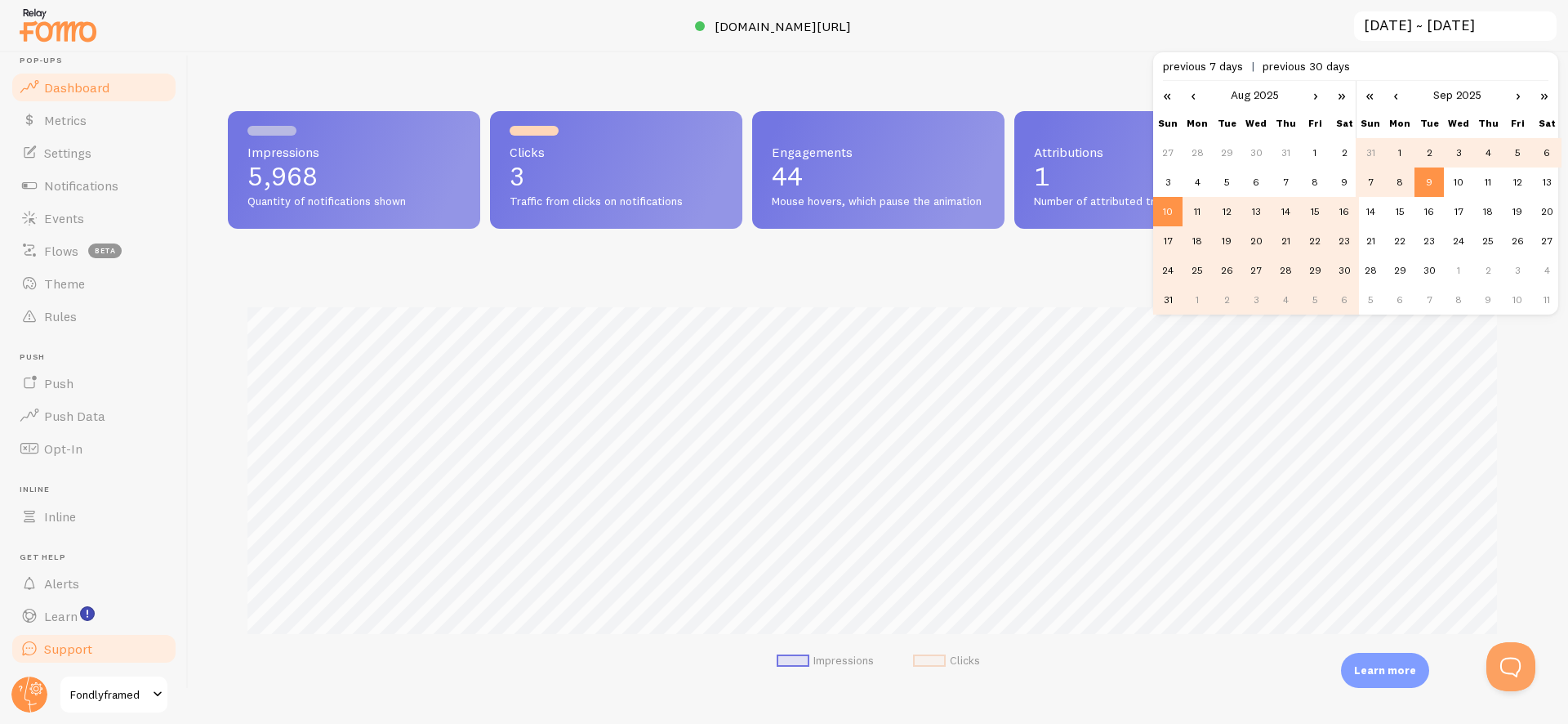
click at [89, 659] on link "Support" at bounding box center [94, 648] width 169 height 32
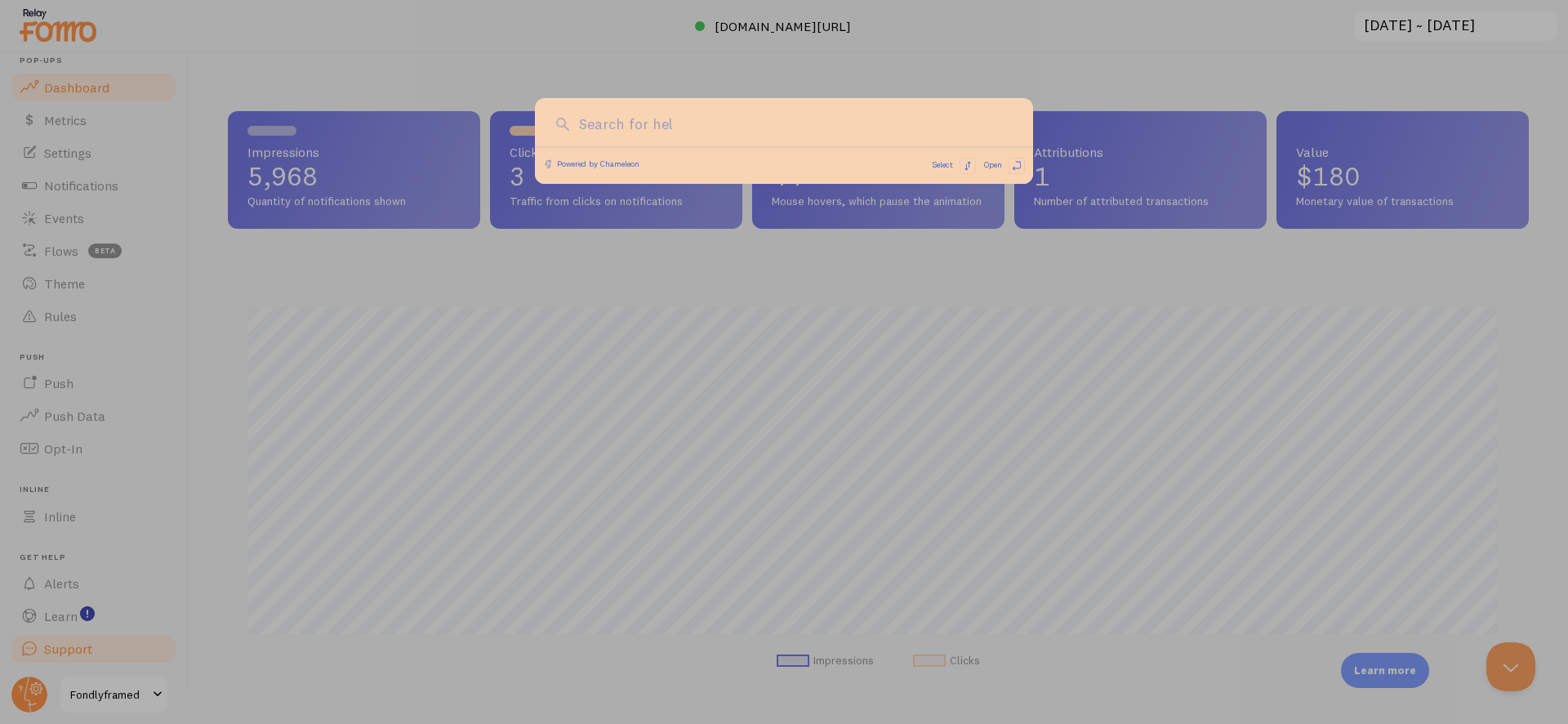
scroll to position [0, 0]
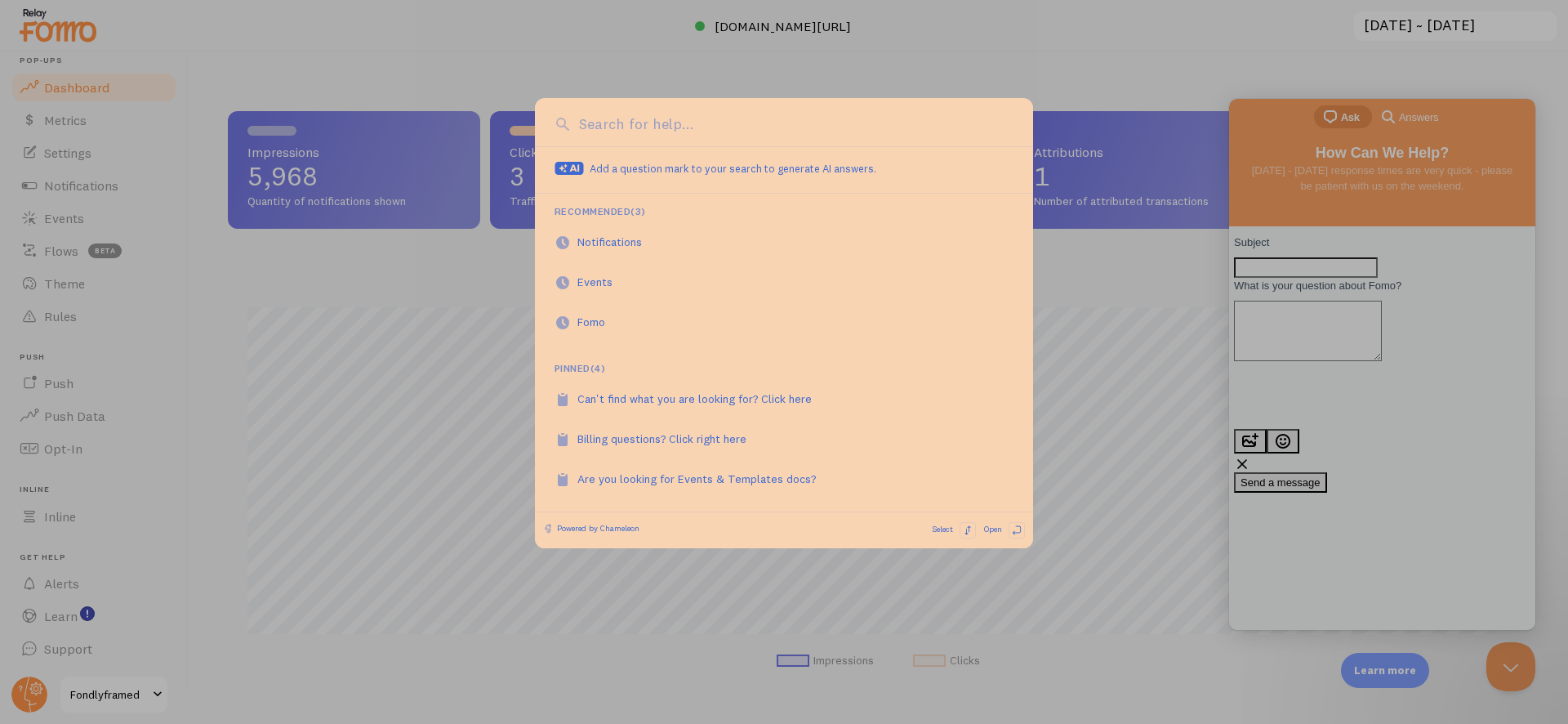
click at [89, 614] on div at bounding box center [784, 362] width 1568 height 724
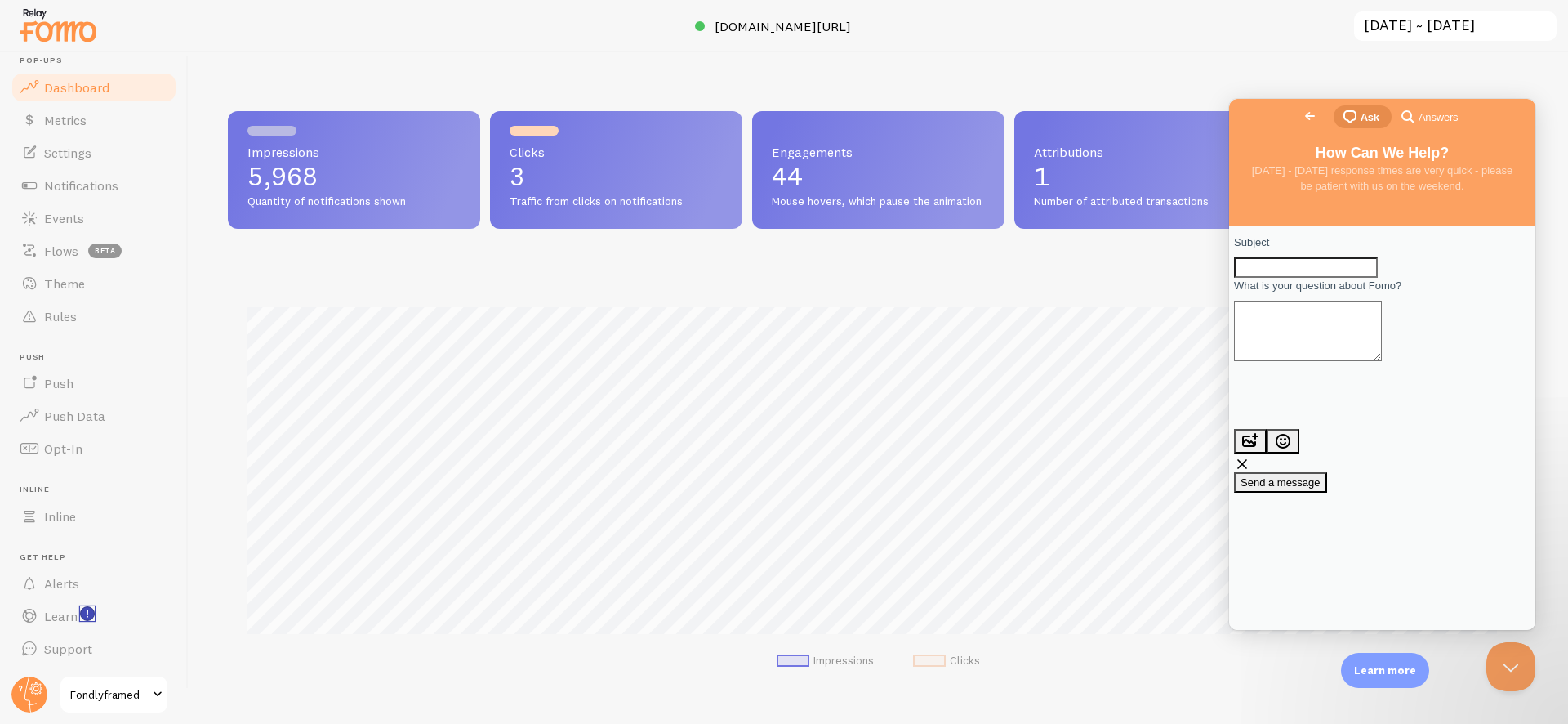
click at [92, 614] on rect "<p>Watch New Feature Tutorials!</p>" at bounding box center [88, 614] width 14 height 14
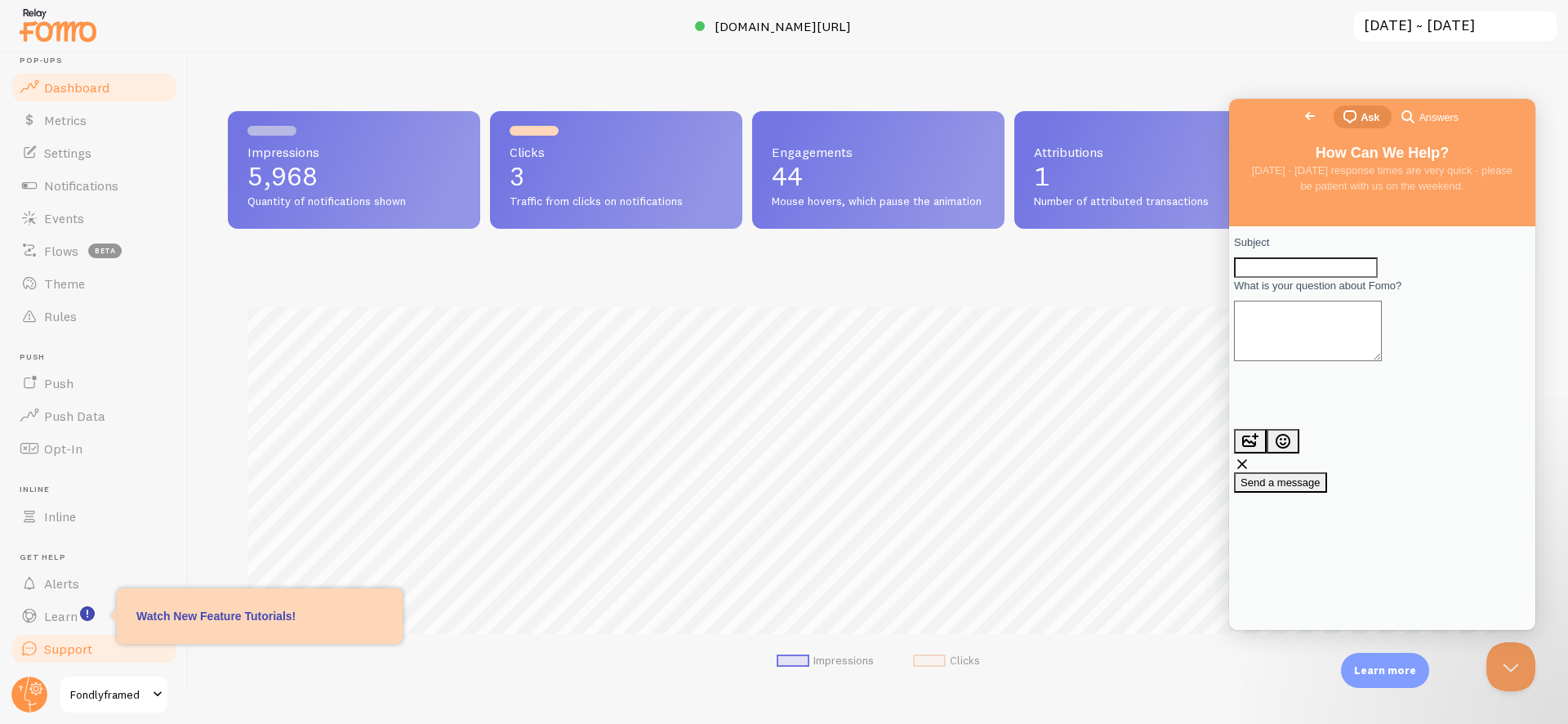
click at [79, 635] on link "Support" at bounding box center [94, 648] width 169 height 32
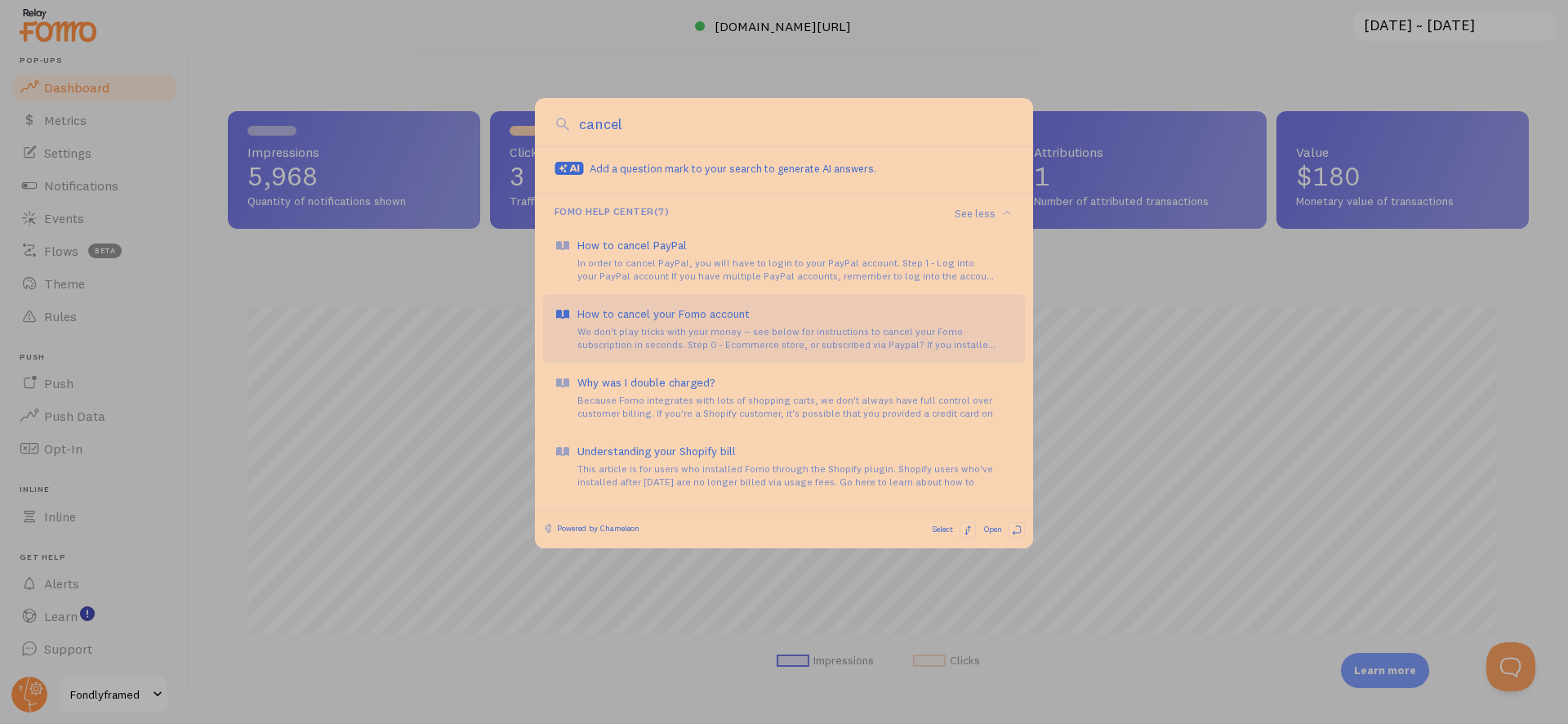
type input "cancel"
click at [816, 324] on div "How to cancel your Fomo account We don't play tricks with your money -- see bel…" at bounding box center [795, 328] width 436 height 46
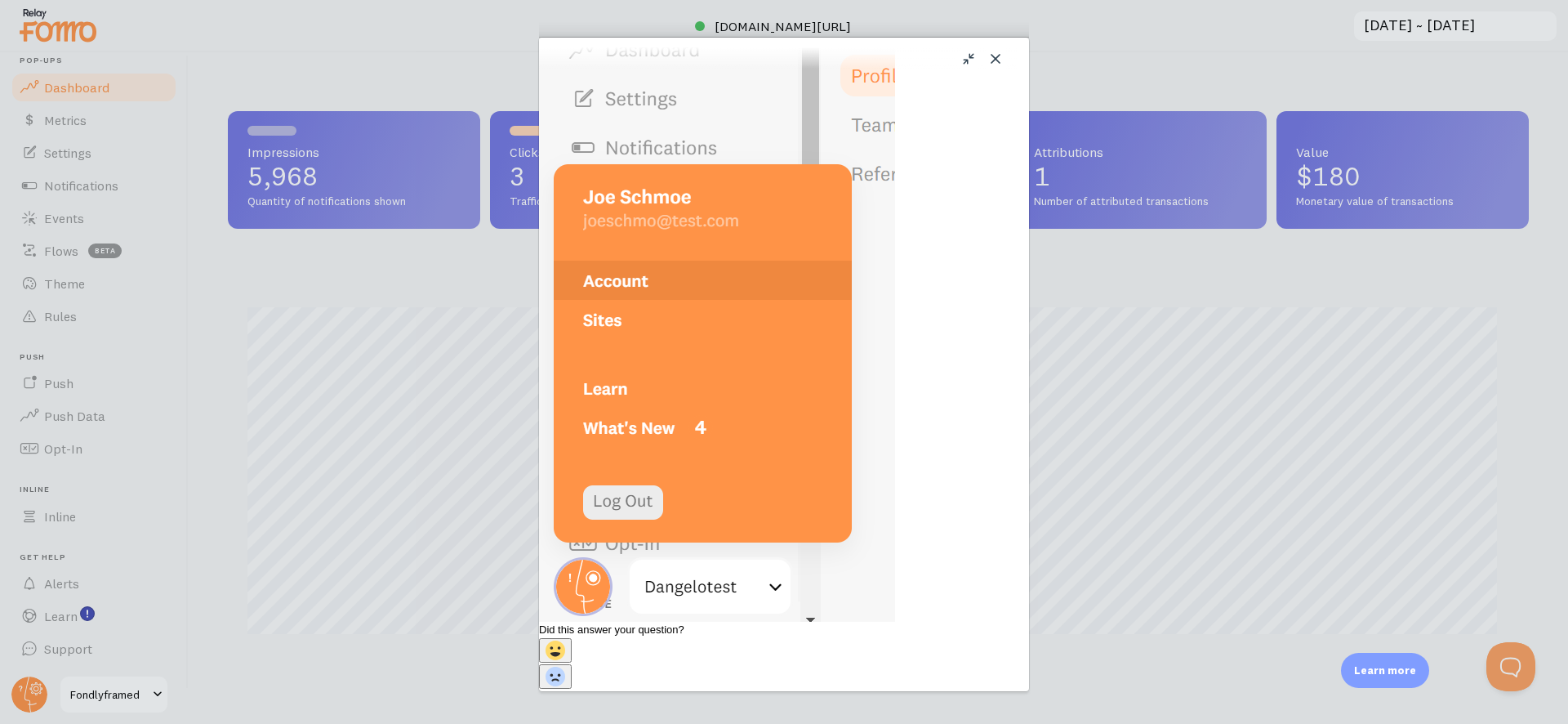
scroll to position [676, 0]
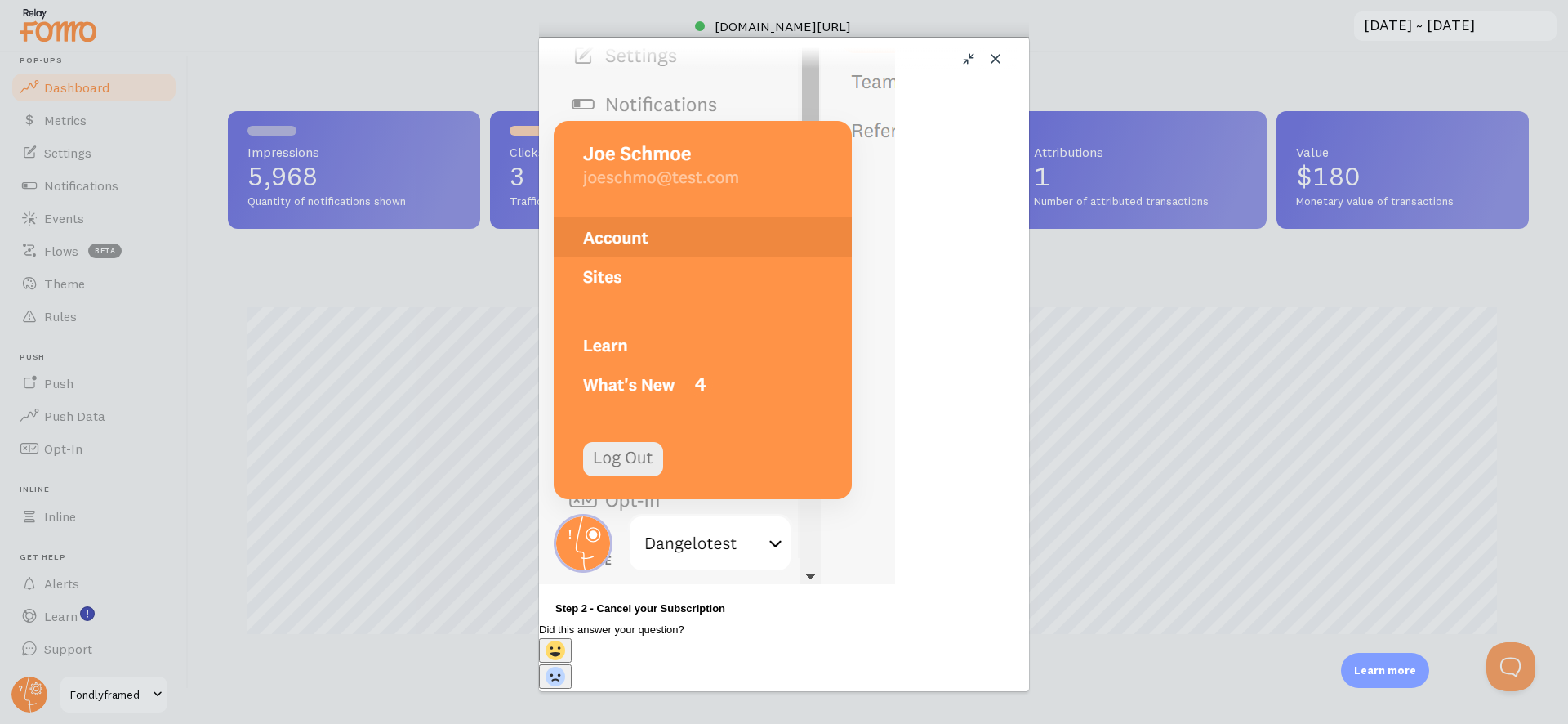
drag, startPoint x: 462, startPoint y: 453, endPoint x: 211, endPoint y: 594, distance: 287.9
click at [458, 455] on div "Close u How to cancel your Fomo account How to cancel your Fomo account Open in…" at bounding box center [784, 362] width 1568 height 724
click at [77, 661] on div "Close u How to cancel your Fomo account How to cancel your Fomo account Open in…" at bounding box center [784, 362] width 1568 height 724
click at [984, 60] on button "Close" at bounding box center [995, 59] width 26 height 26
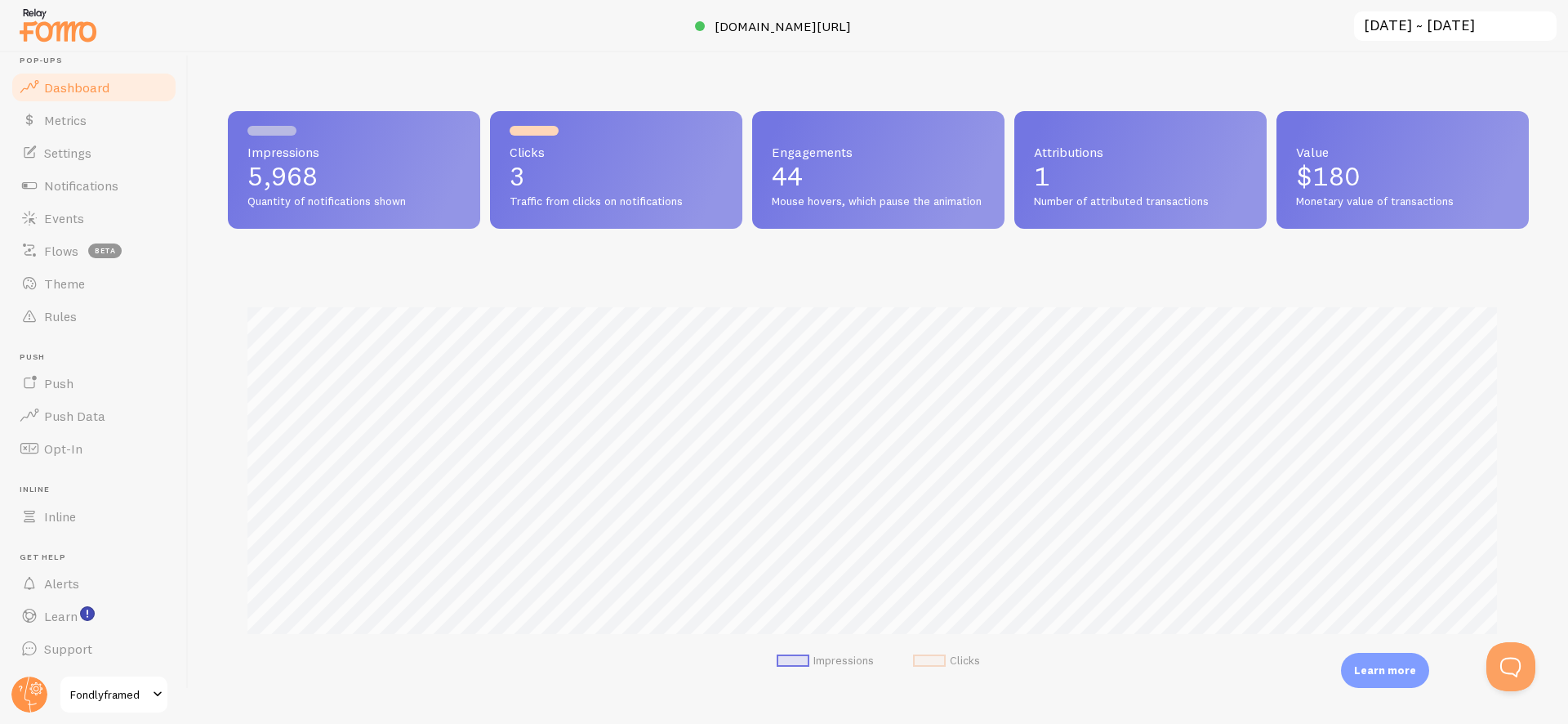
click at [49, 691] on header "Pop-ups Dashboard Metrics Settings Notifications Events Flows beta Theme Rules …" at bounding box center [94, 388] width 188 height 671
click at [37, 695] on circle at bounding box center [29, 694] width 36 height 36
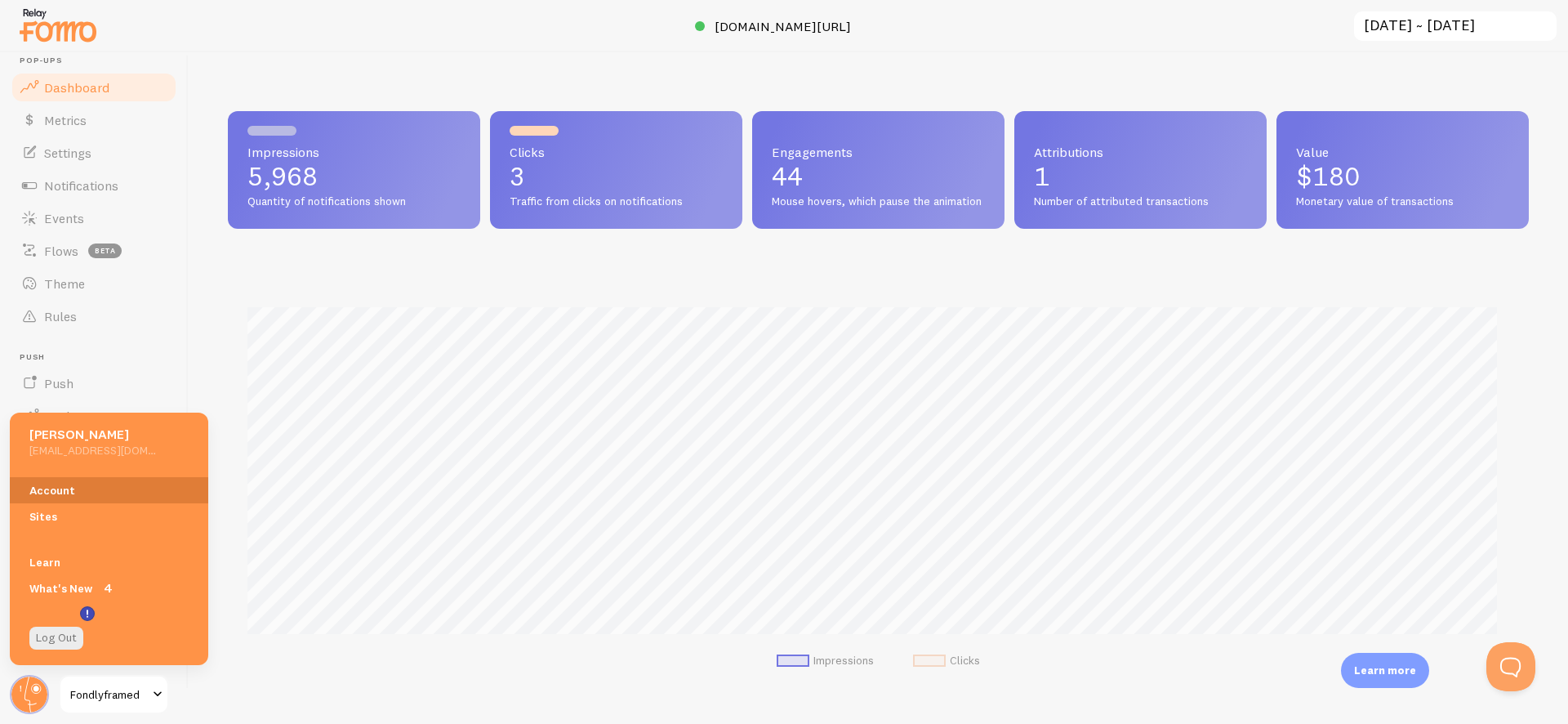
click at [84, 495] on link "Account" at bounding box center [108, 490] width 198 height 26
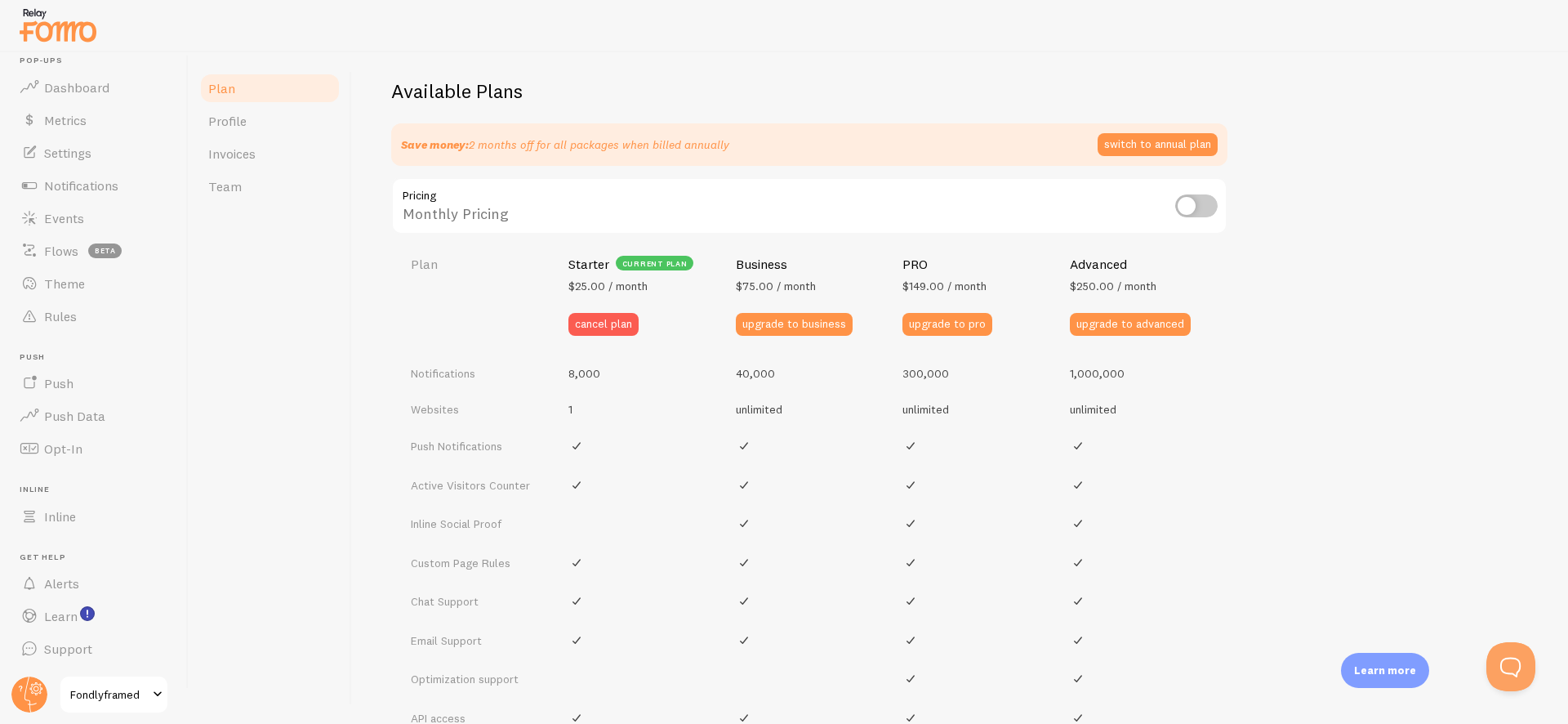
scroll to position [515, 0]
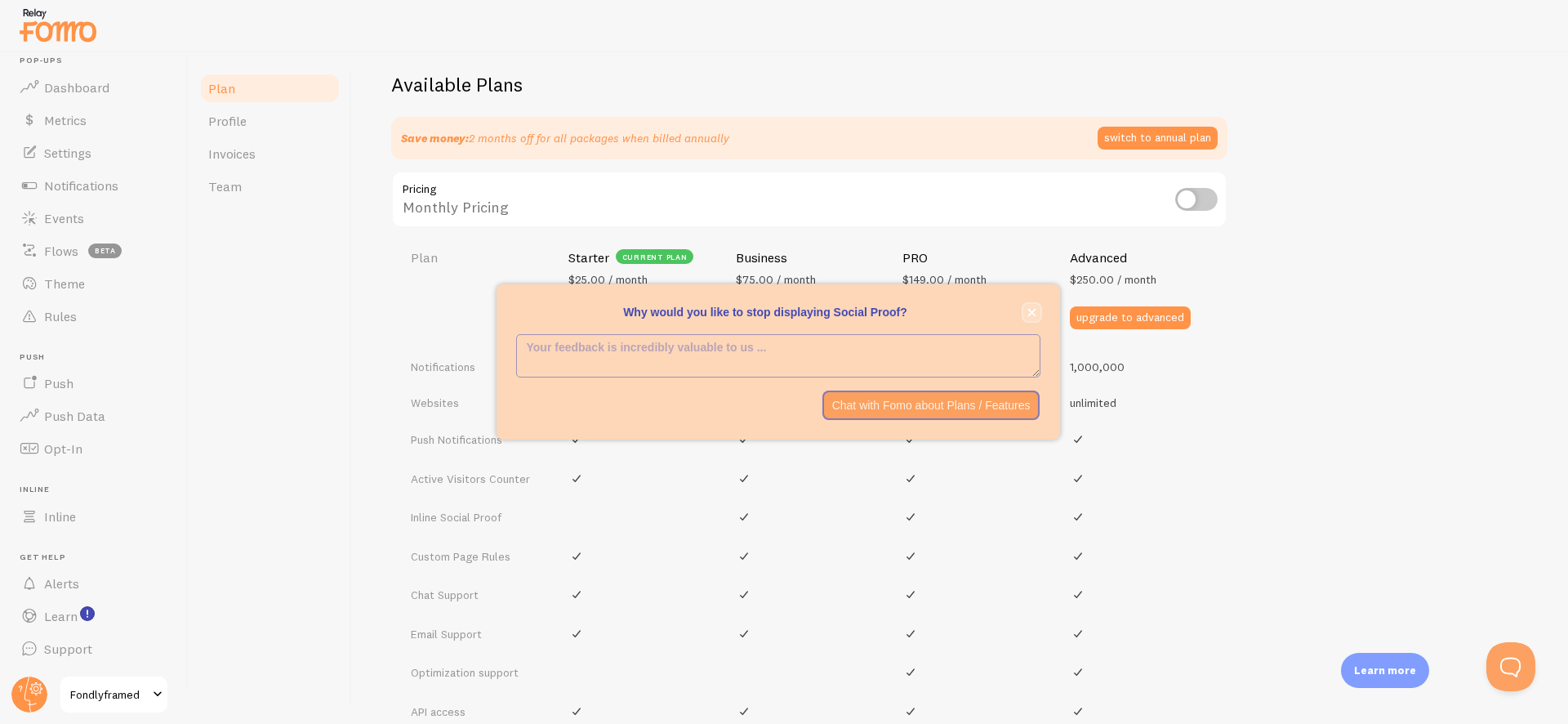
click at [1032, 312] on icon "close," at bounding box center [1031, 312] width 9 height 9
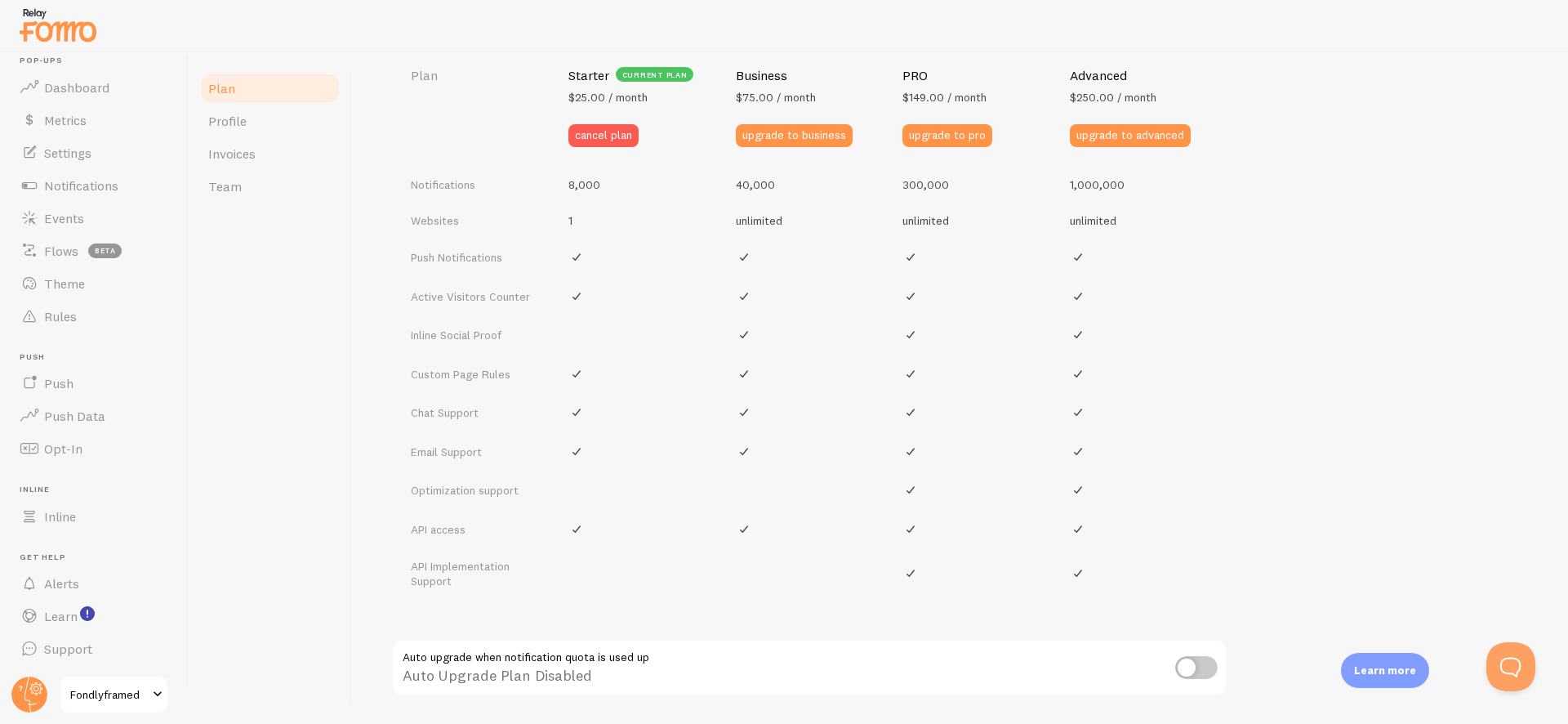
scroll to position [681, 0]
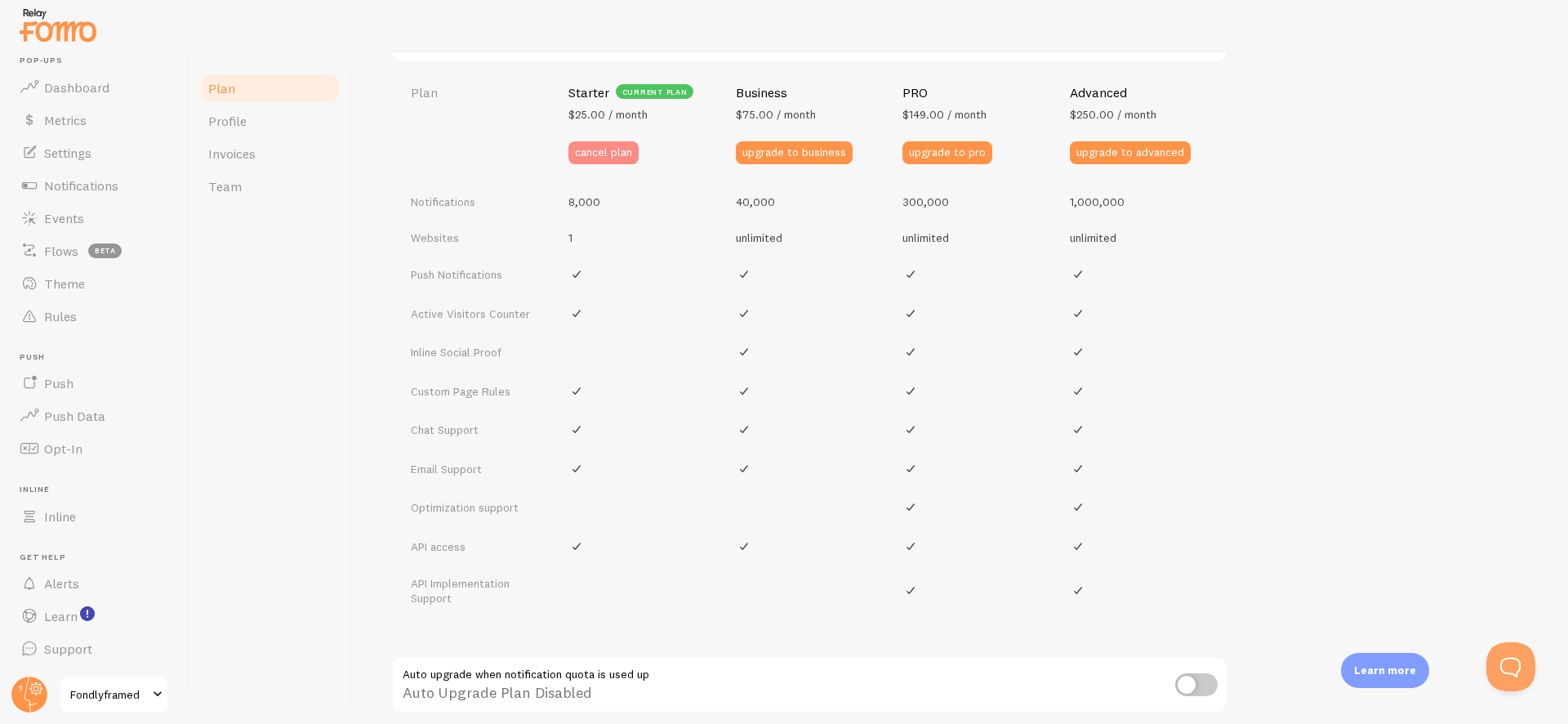
click at [602, 157] on button "cancel plan" at bounding box center [604, 152] width 70 height 22
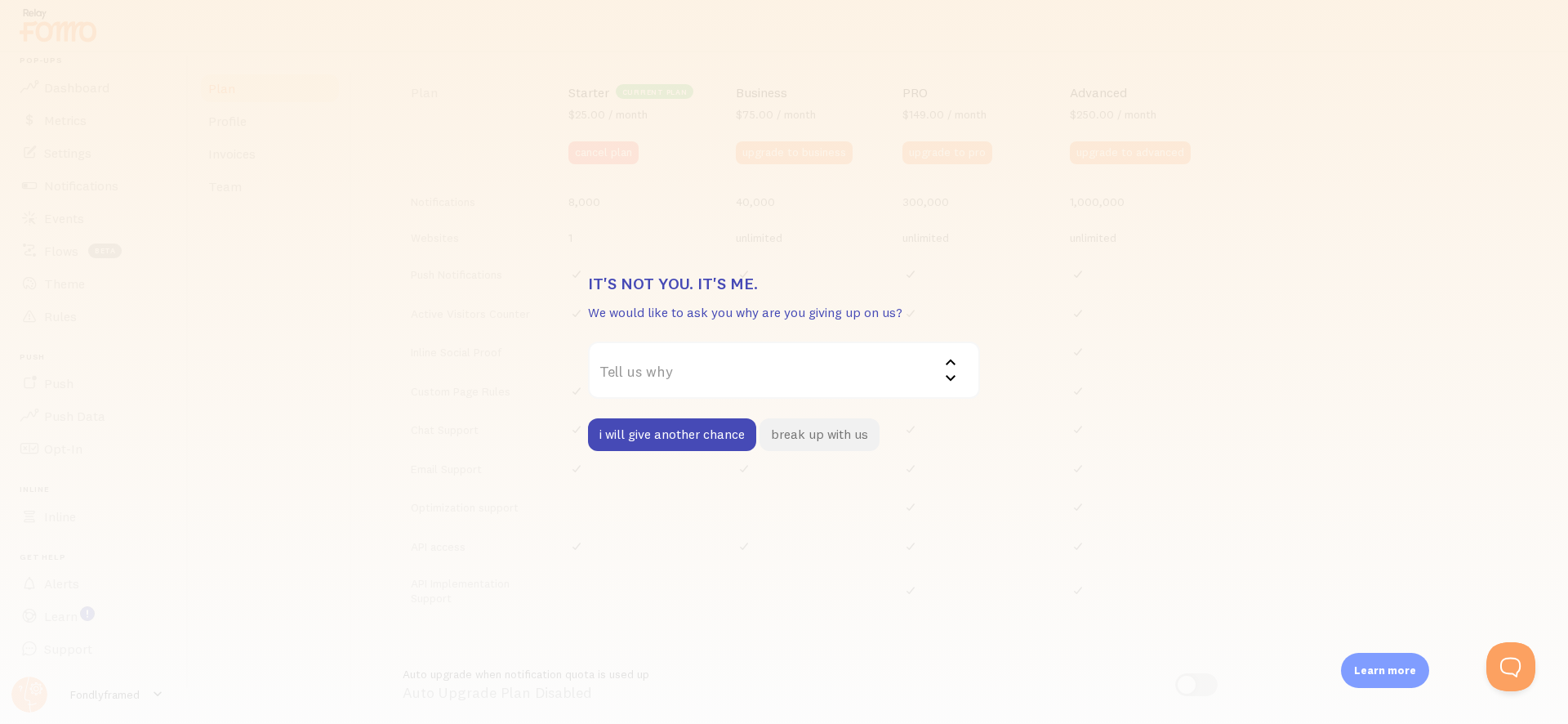
click at [786, 440] on button "break up with us" at bounding box center [819, 434] width 120 height 32
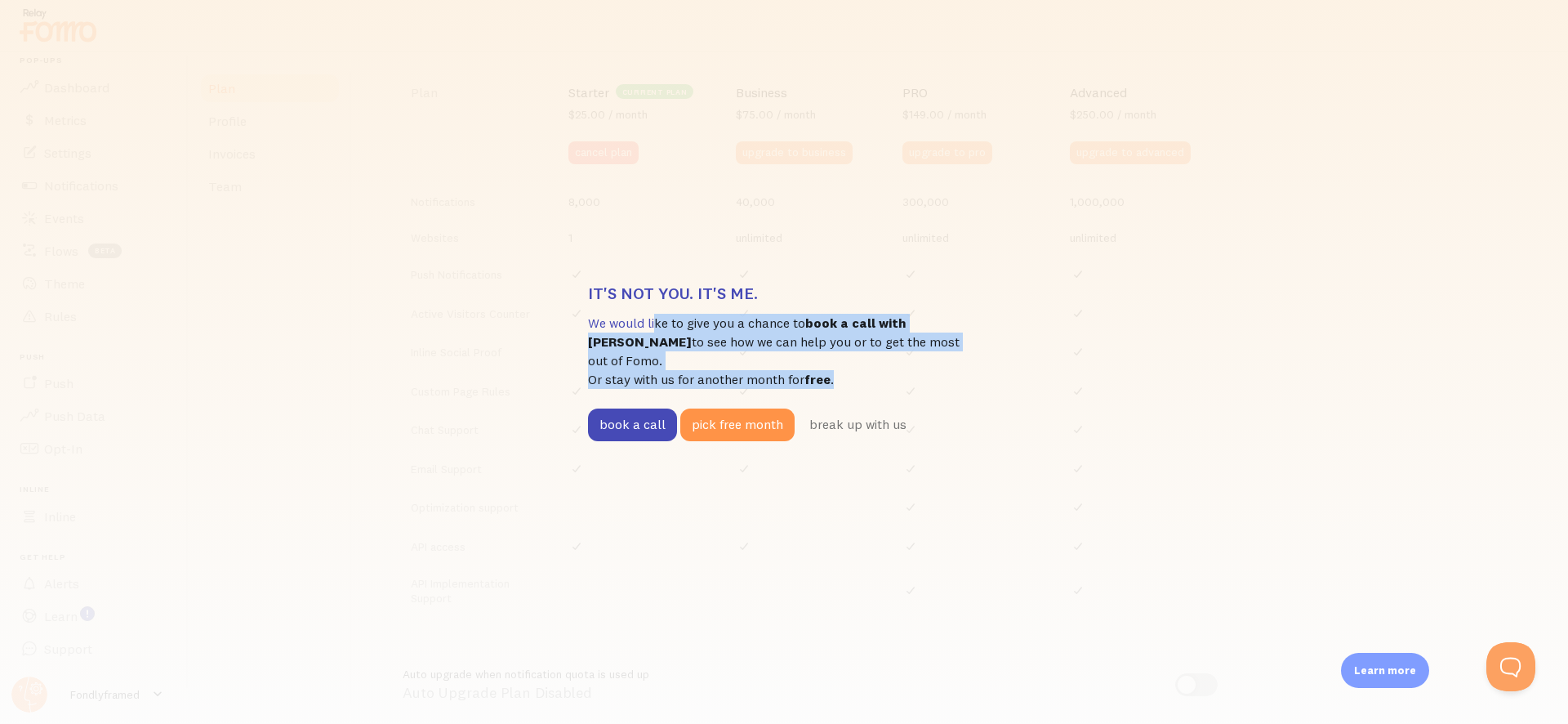
drag, startPoint x: 582, startPoint y: 330, endPoint x: 947, endPoint y: 379, distance: 368.3
click at [947, 379] on div "It's not you. It's me. We would like to give you a chance to book a call with J…" at bounding box center [784, 362] width 1568 height 724
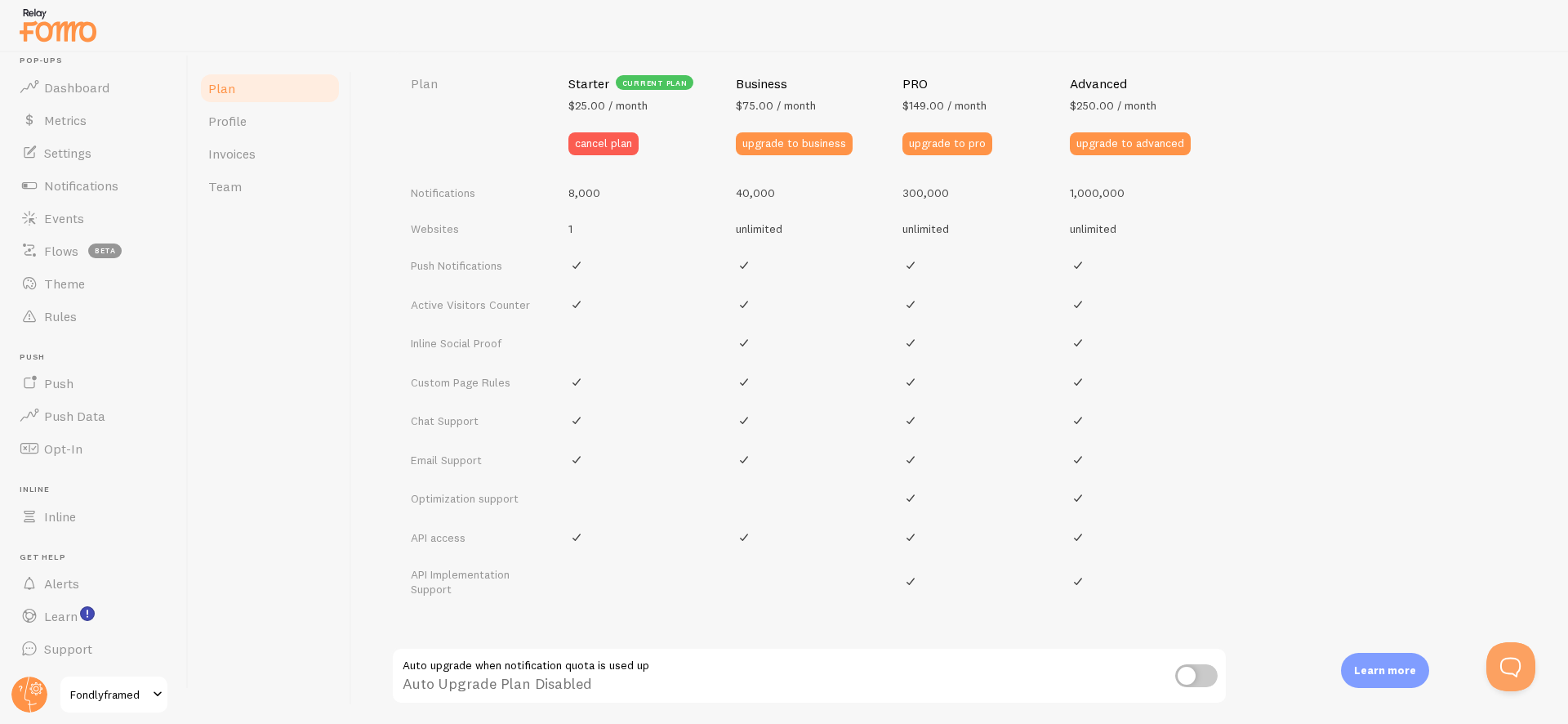
scroll to position [599, 0]
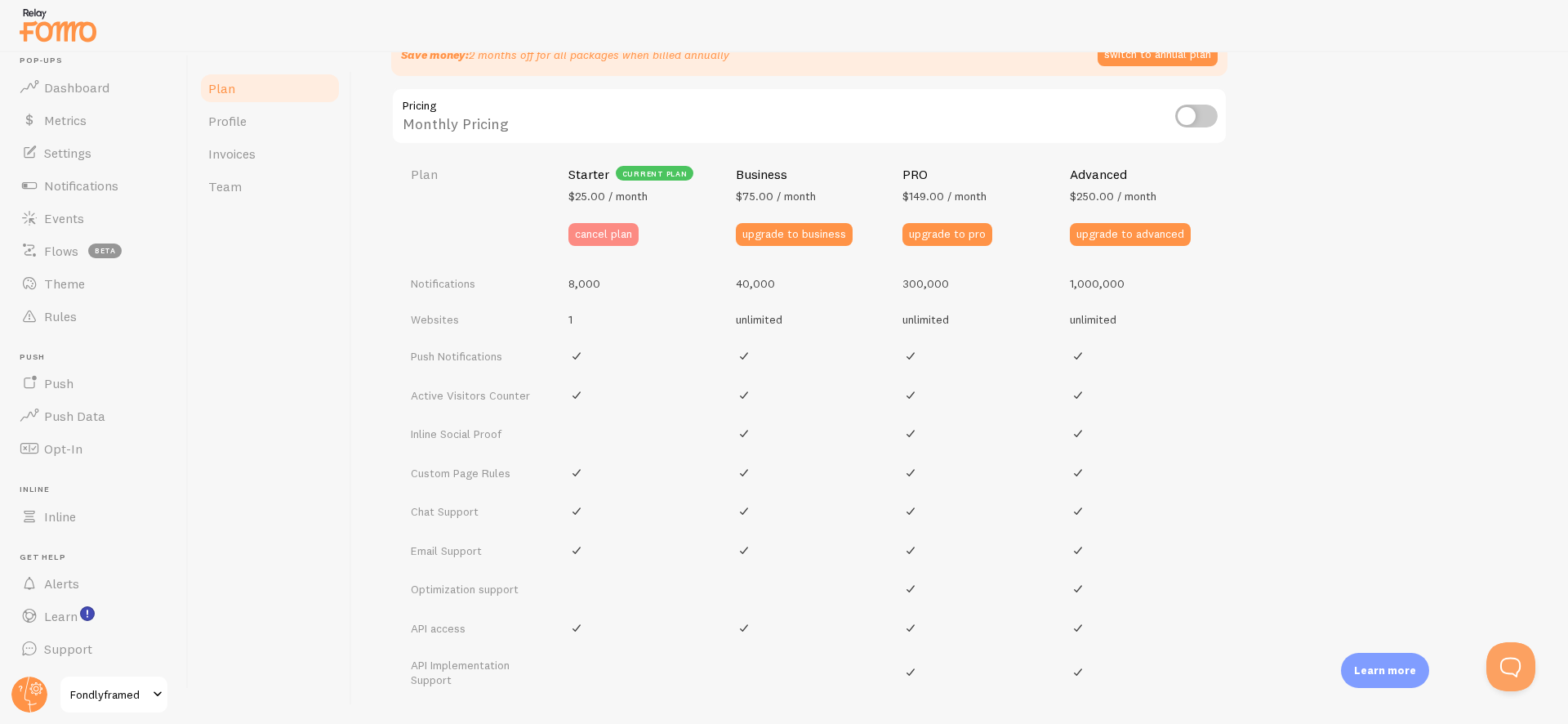
click at [610, 235] on button "cancel plan" at bounding box center [604, 234] width 70 height 22
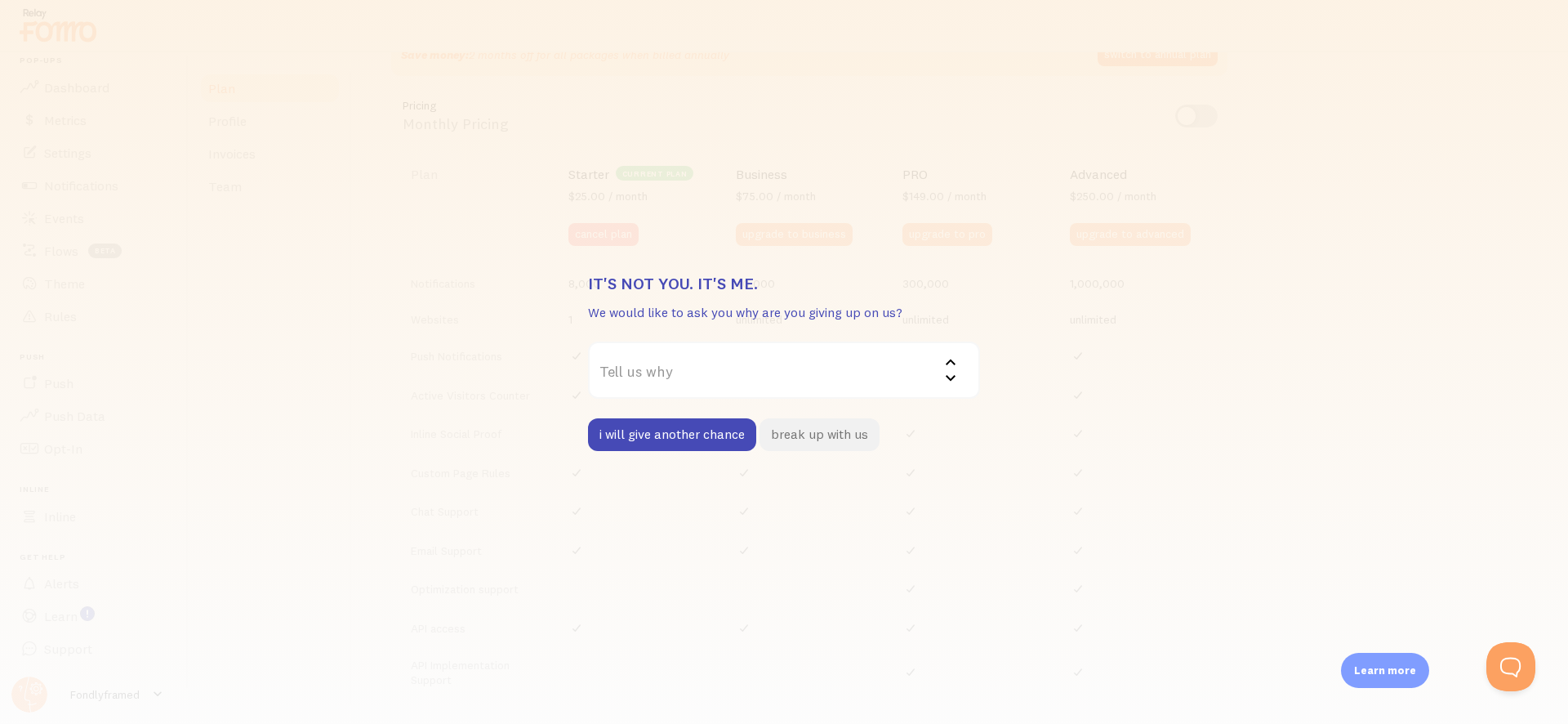
click at [799, 434] on button "break up with us" at bounding box center [819, 434] width 120 height 32
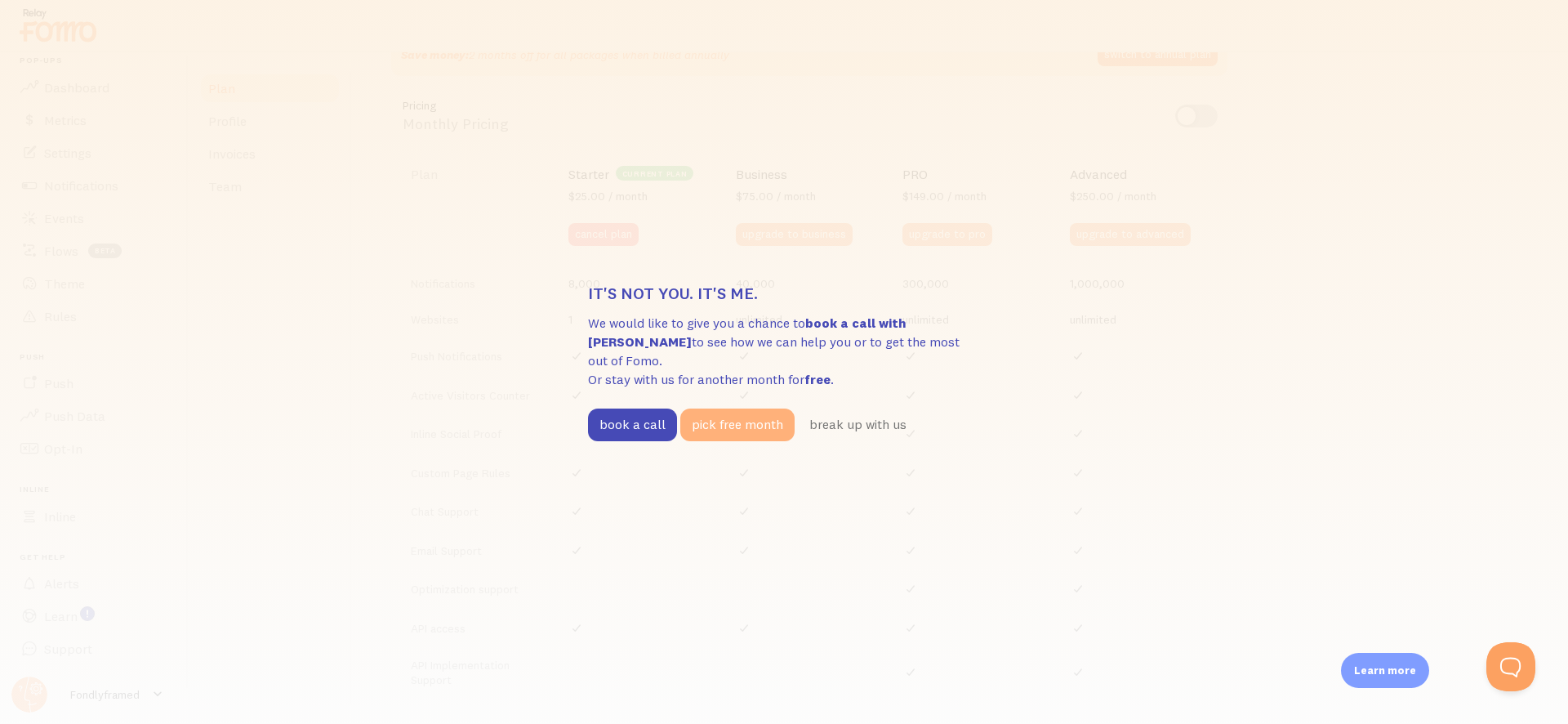
click at [741, 417] on button "pick free month" at bounding box center [737, 424] width 114 height 32
click at [709, 412] on button "pick free month" at bounding box center [737, 424] width 114 height 32
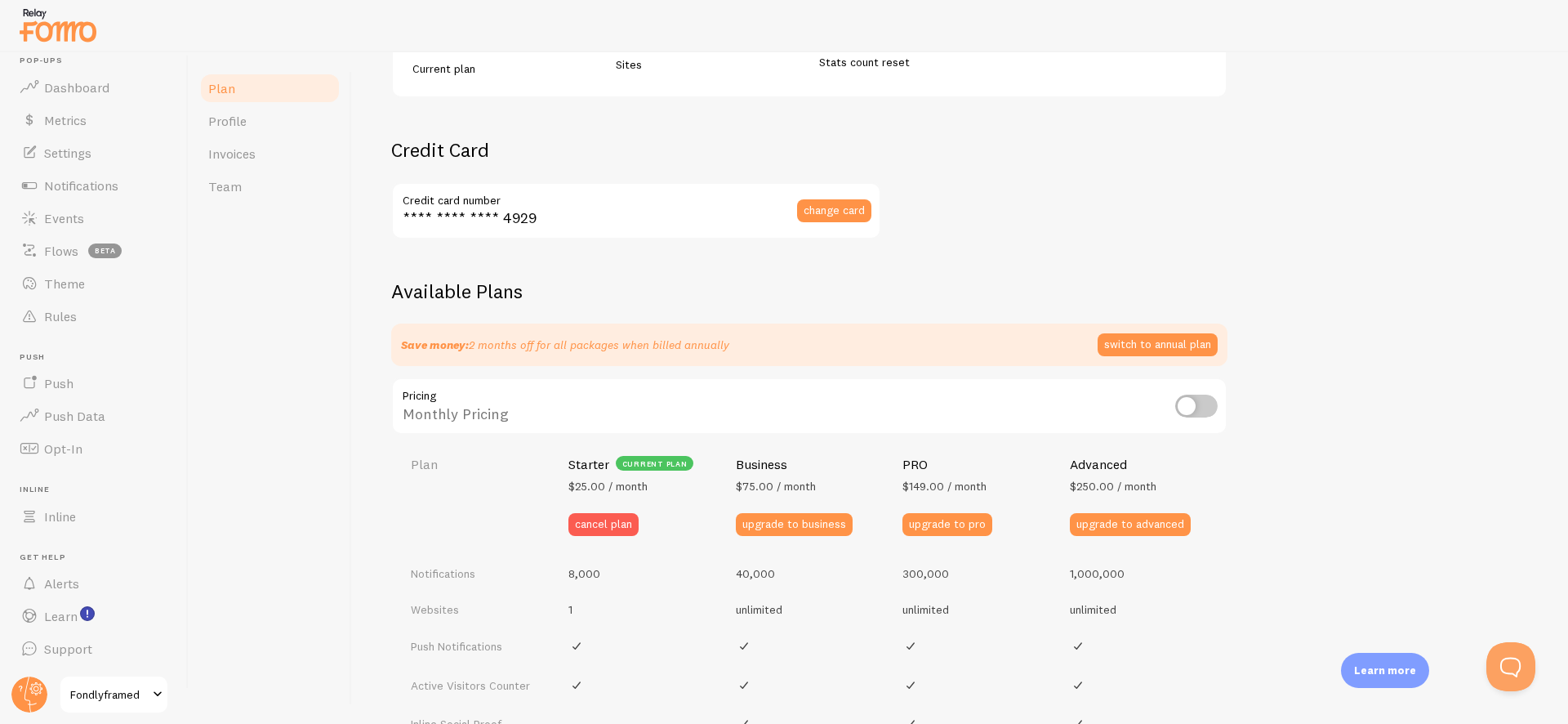
scroll to position [0, 0]
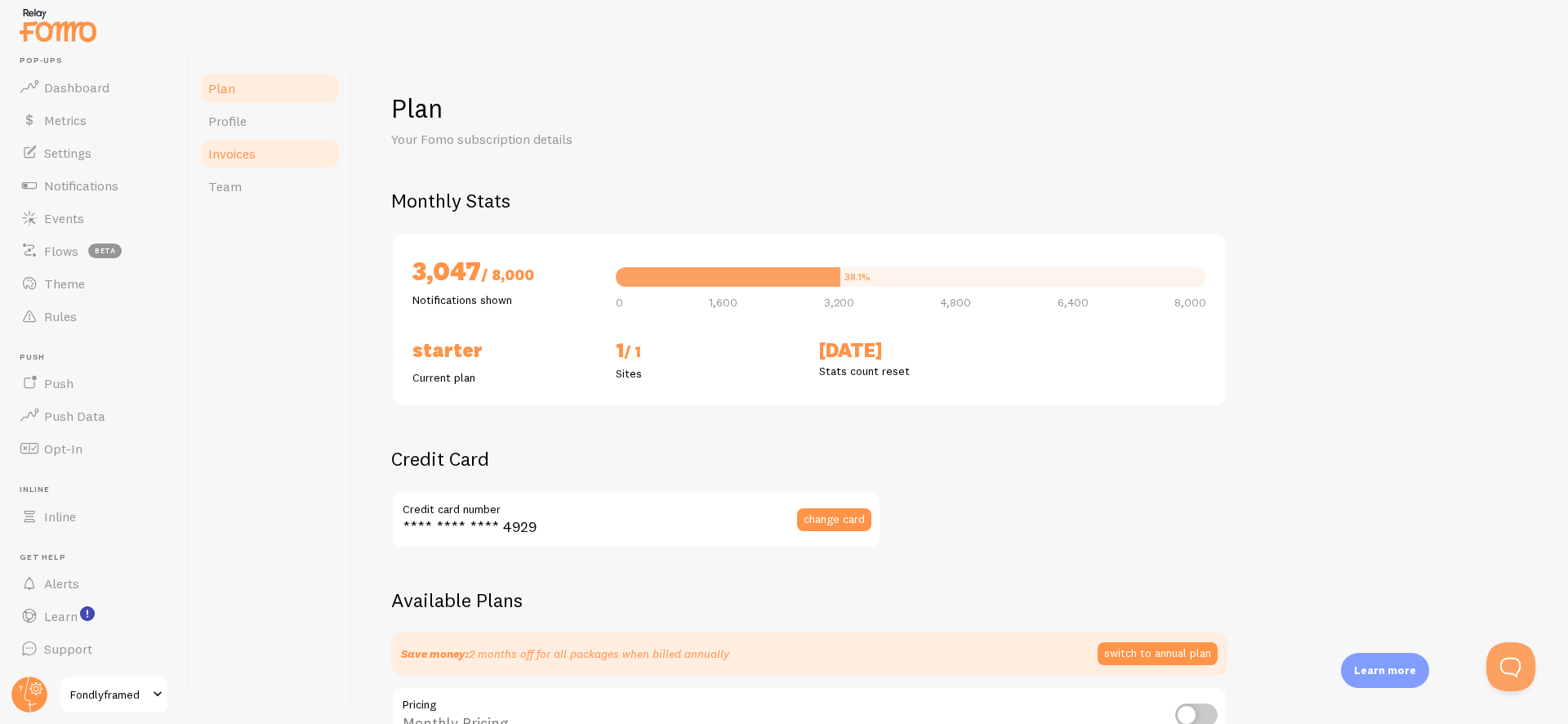
click at [292, 154] on link "Invoices" at bounding box center [269, 153] width 143 height 32
